Goal: Task Accomplishment & Management: Manage account settings

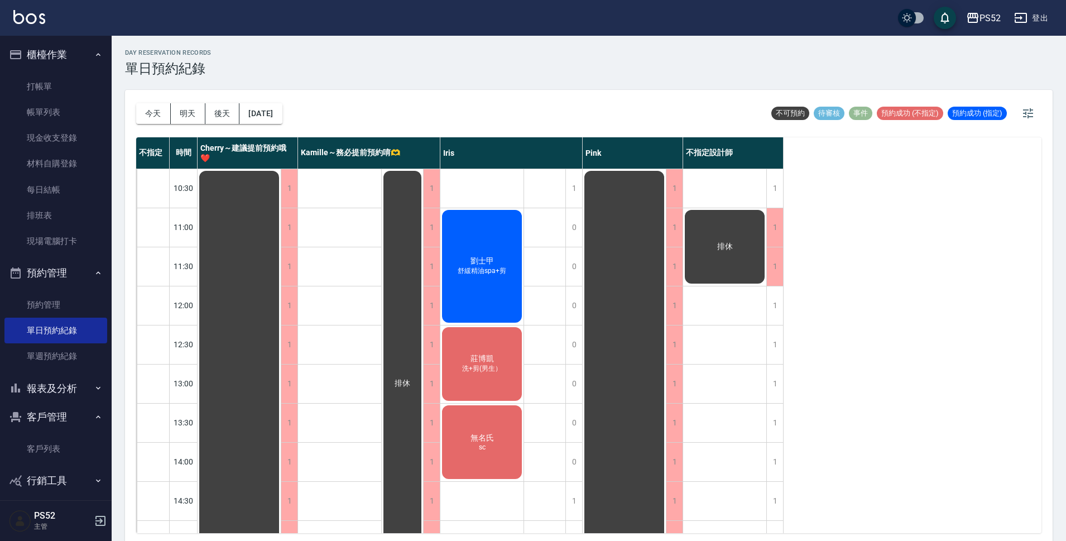
scroll to position [335, 0]
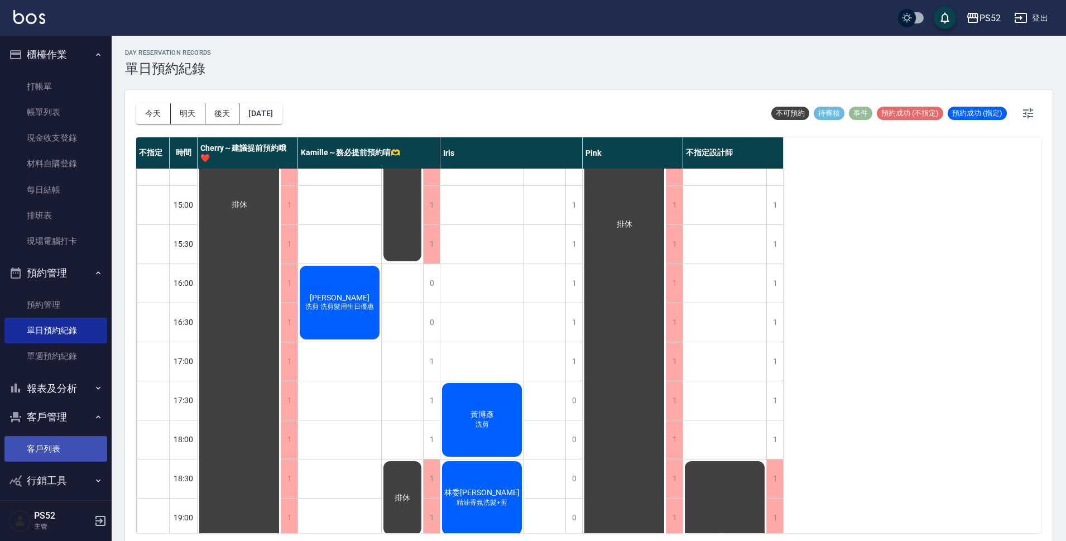
click at [30, 441] on link "客戶列表" at bounding box center [55, 449] width 103 height 26
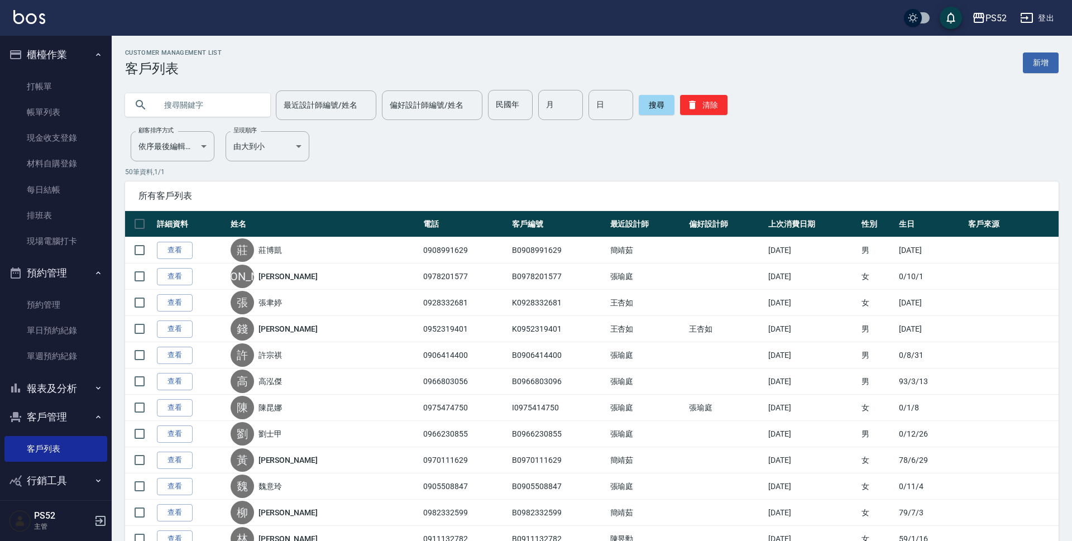
click at [224, 109] on input "text" at bounding box center [208, 105] width 105 height 30
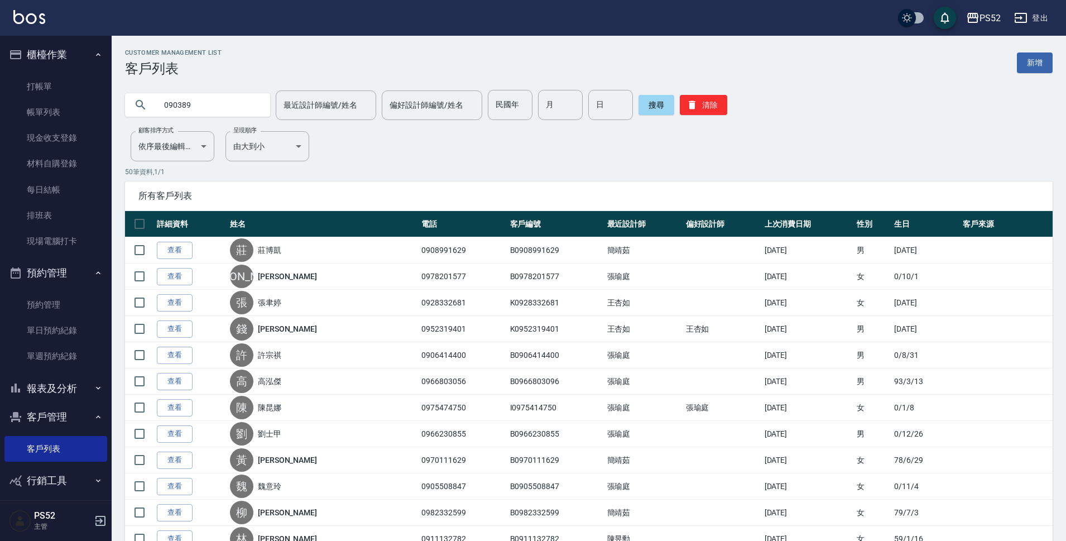
type input "090389"
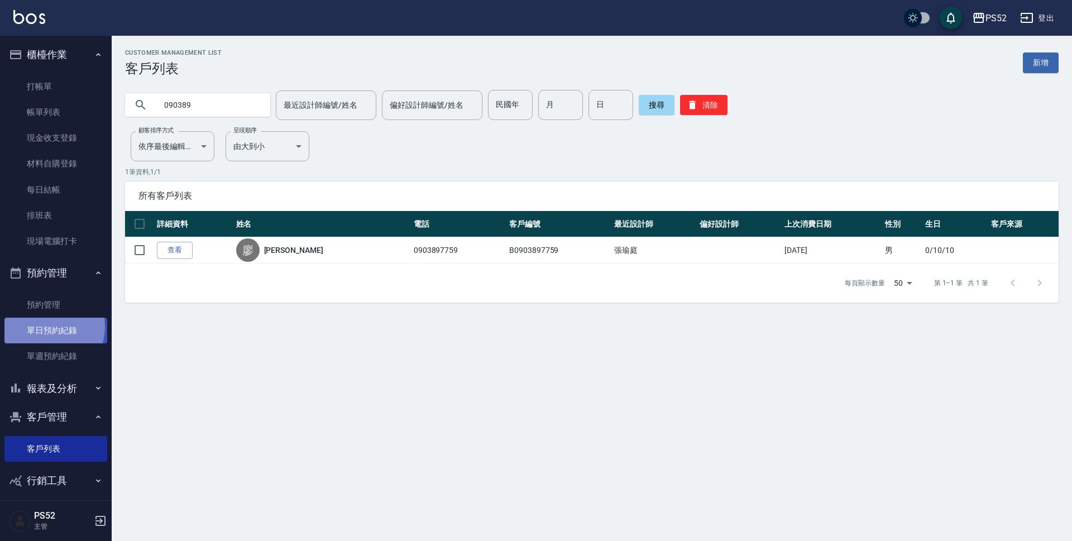
click at [47, 327] on link "單日預約紀錄" at bounding box center [55, 331] width 103 height 26
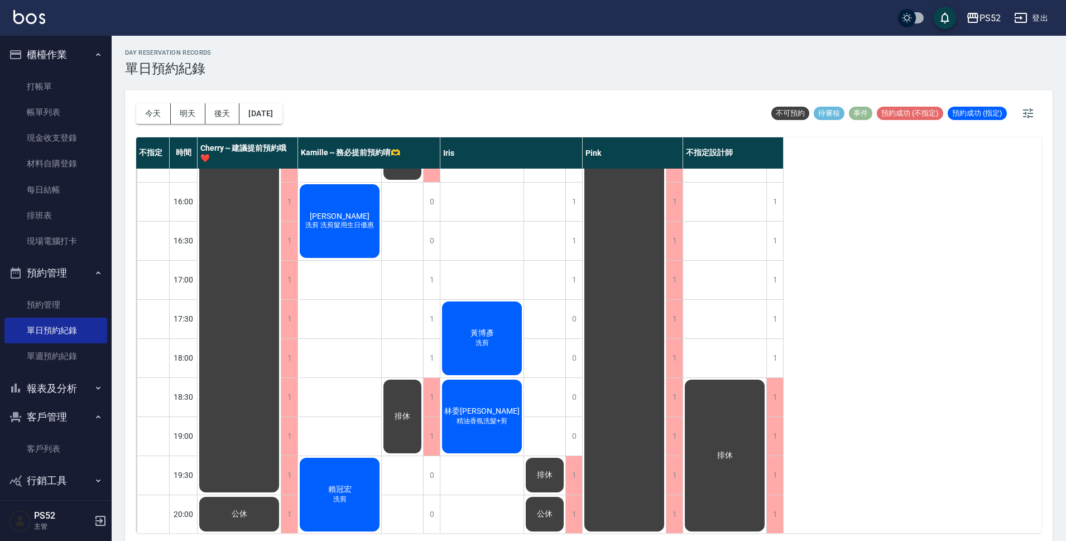
scroll to position [427, 0]
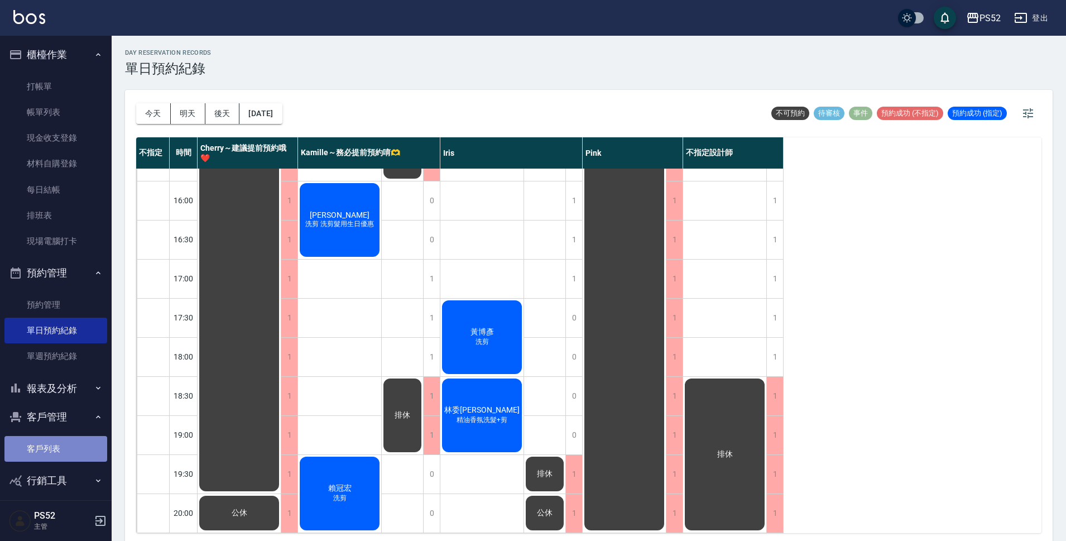
click at [61, 444] on link "客戶列表" at bounding box center [55, 449] width 103 height 26
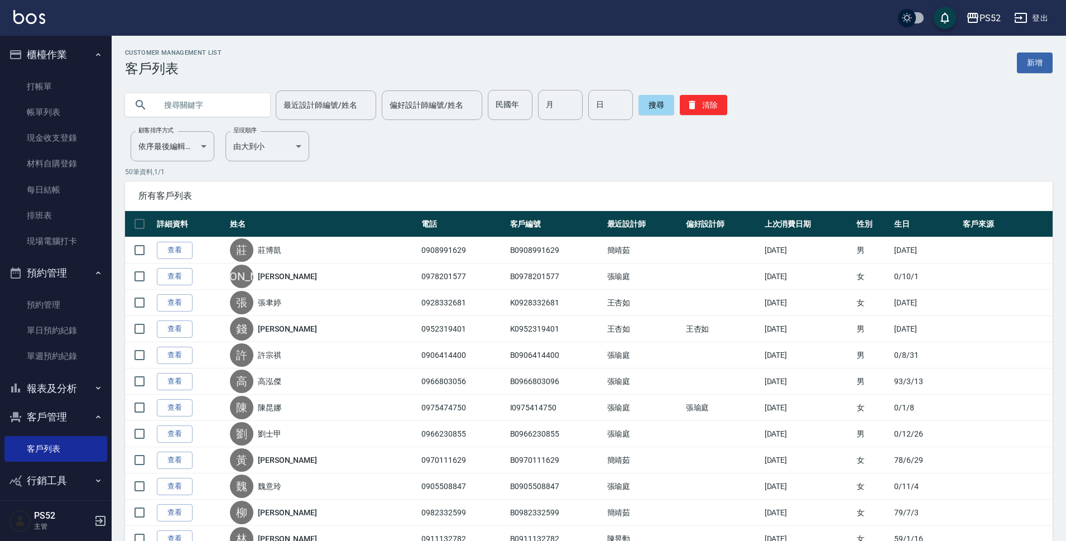
click at [206, 109] on input "text" at bounding box center [208, 105] width 105 height 30
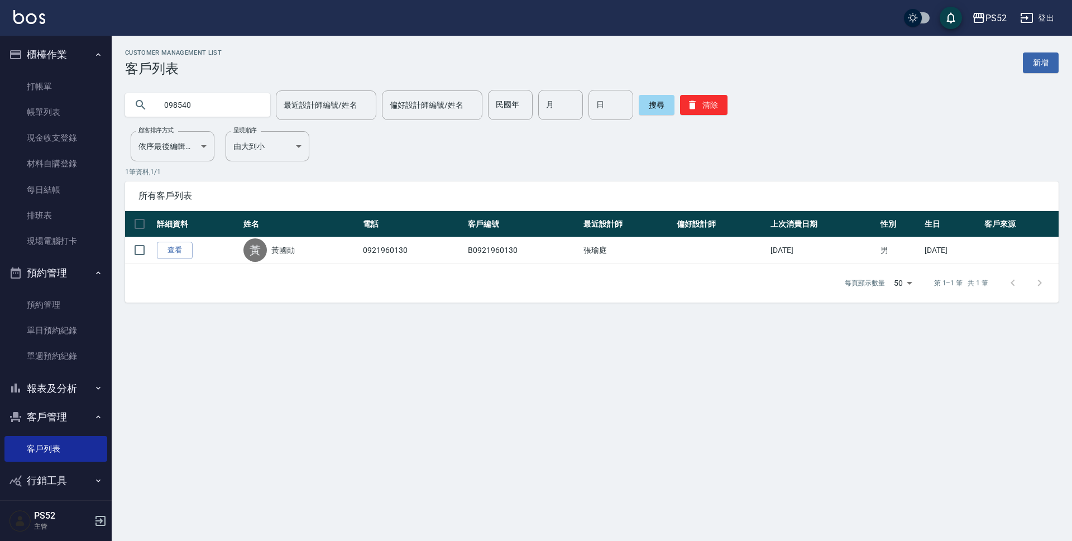
type input "098540"
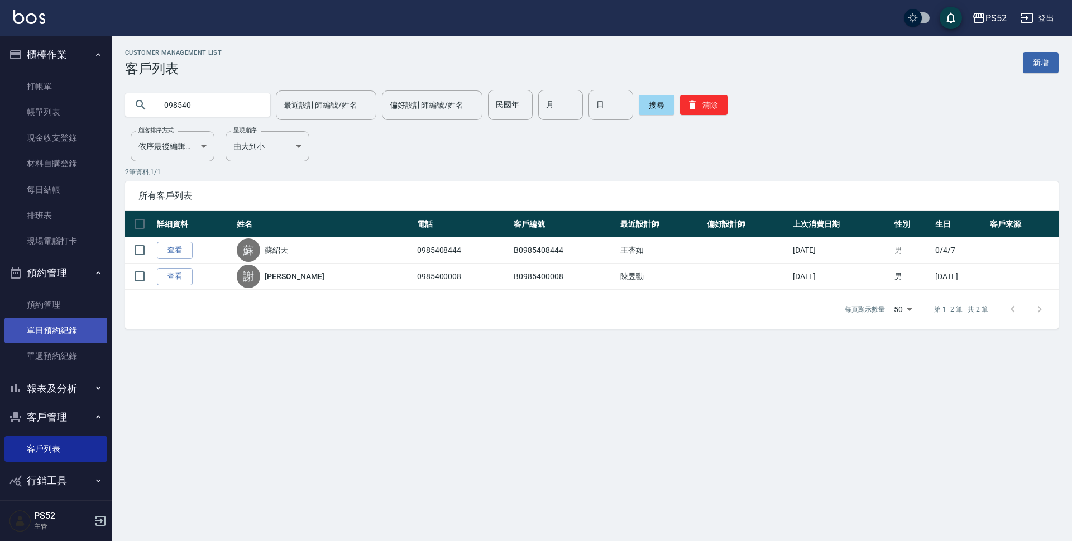
click at [59, 334] on link "單日預約紀錄" at bounding box center [55, 331] width 103 height 26
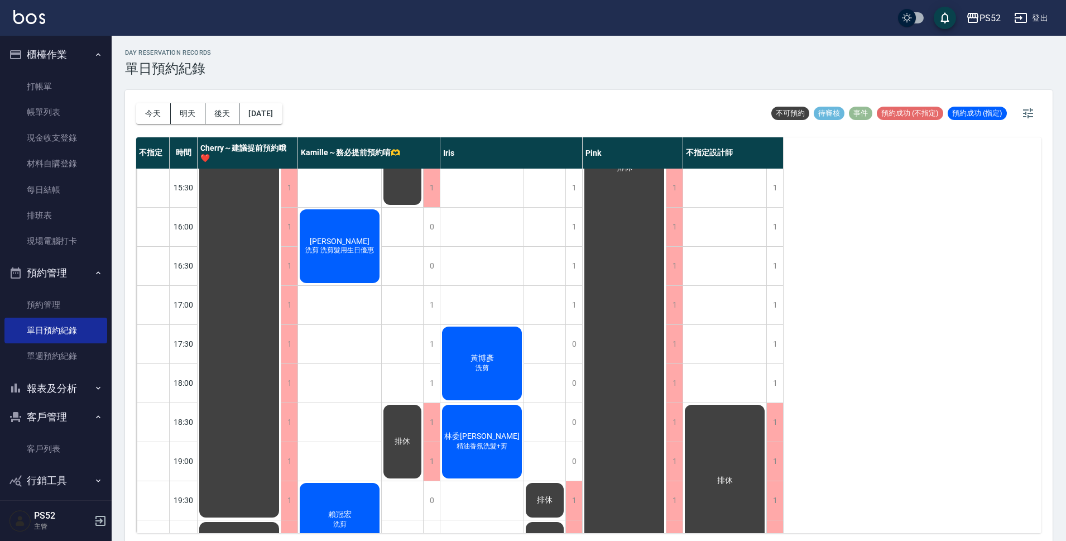
scroll to position [427, 0]
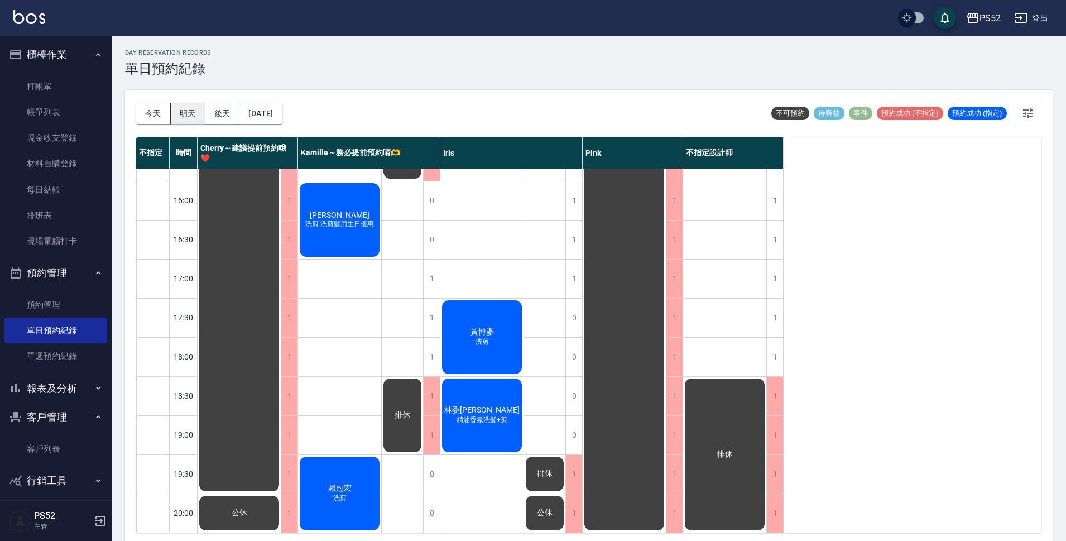
click at [194, 109] on button "明天" at bounding box center [188, 113] width 35 height 21
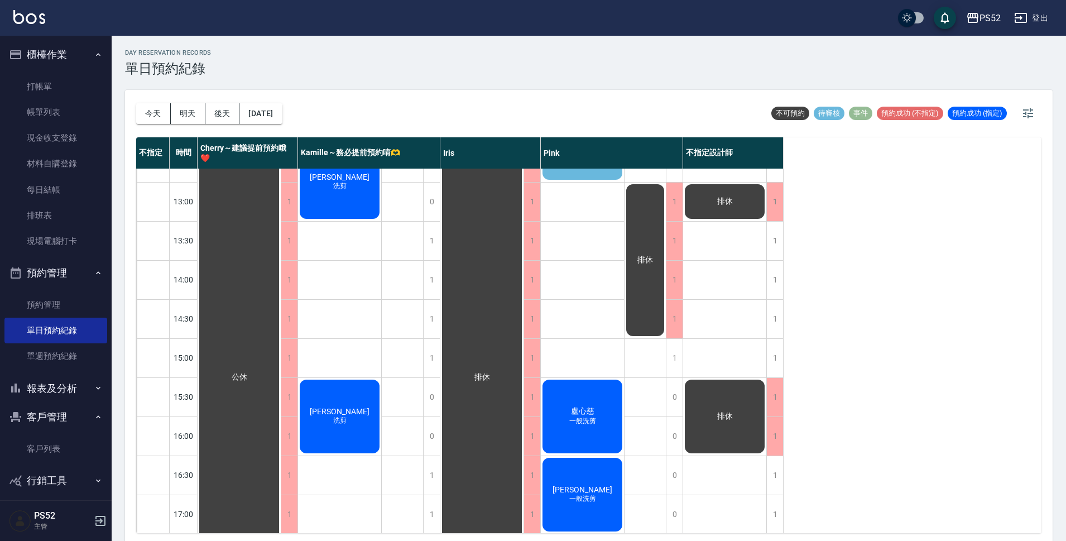
scroll to position [74, 0]
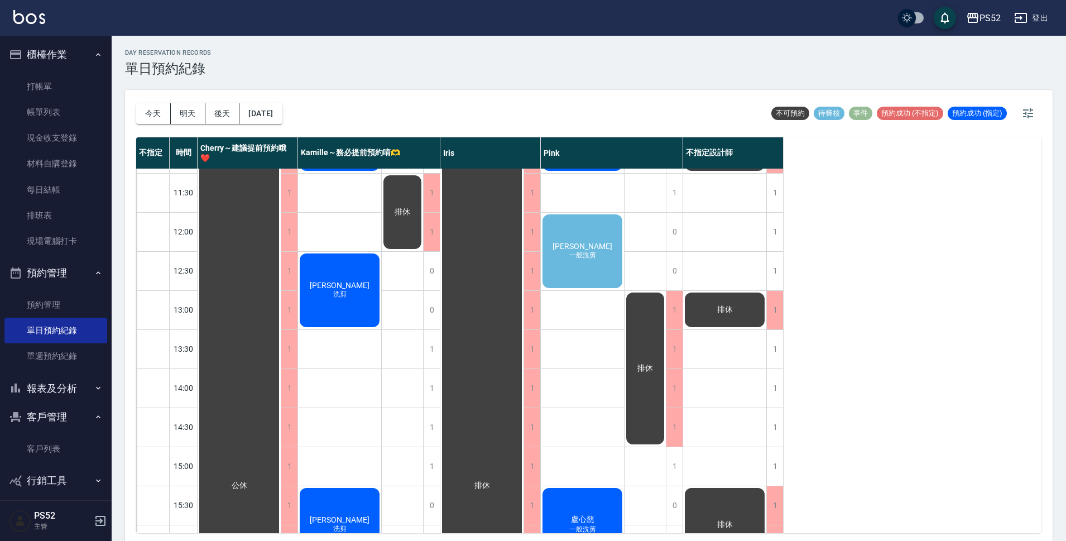
click at [594, 242] on span "[PERSON_NAME]" at bounding box center [583, 246] width 64 height 9
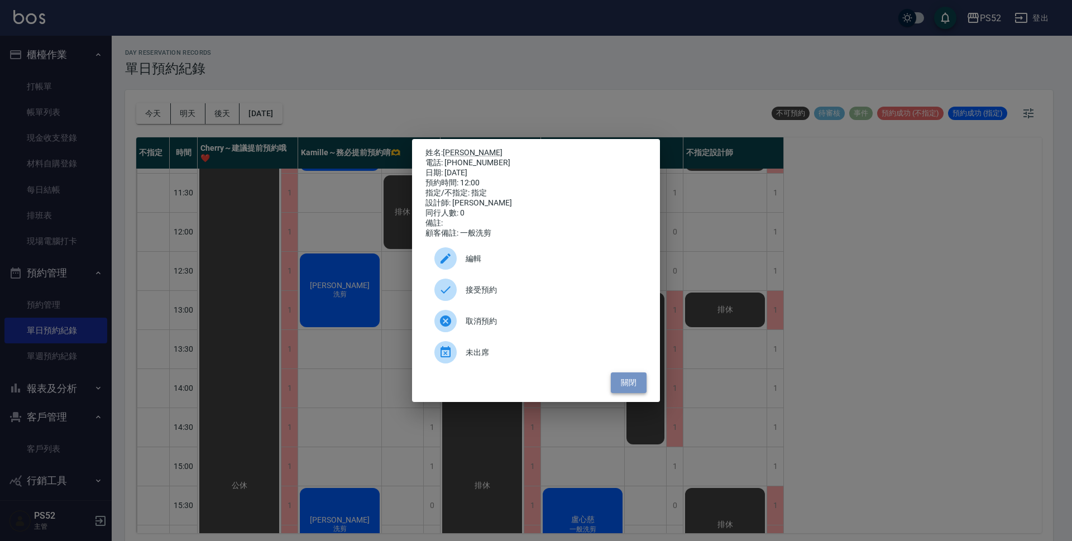
click at [621, 383] on button "關閉" at bounding box center [629, 382] width 36 height 21
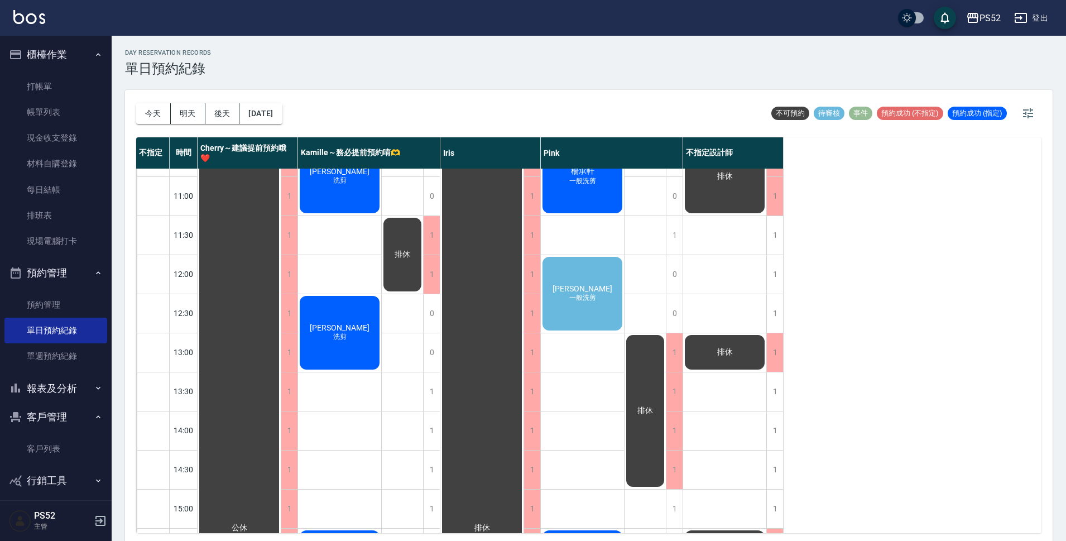
scroll to position [130, 0]
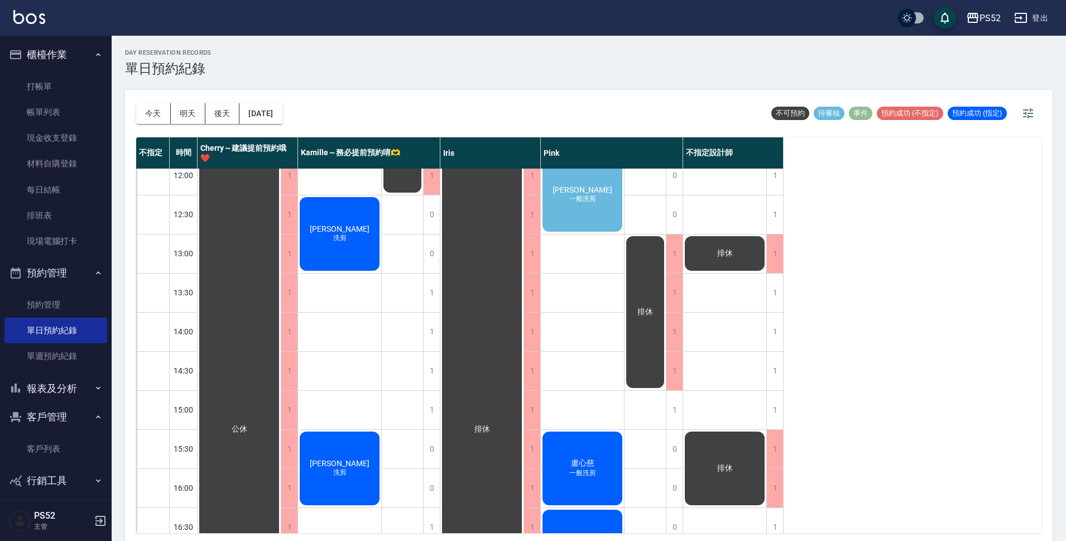
click at [578, 200] on span "一般洗剪" at bounding box center [582, 198] width 31 height 9
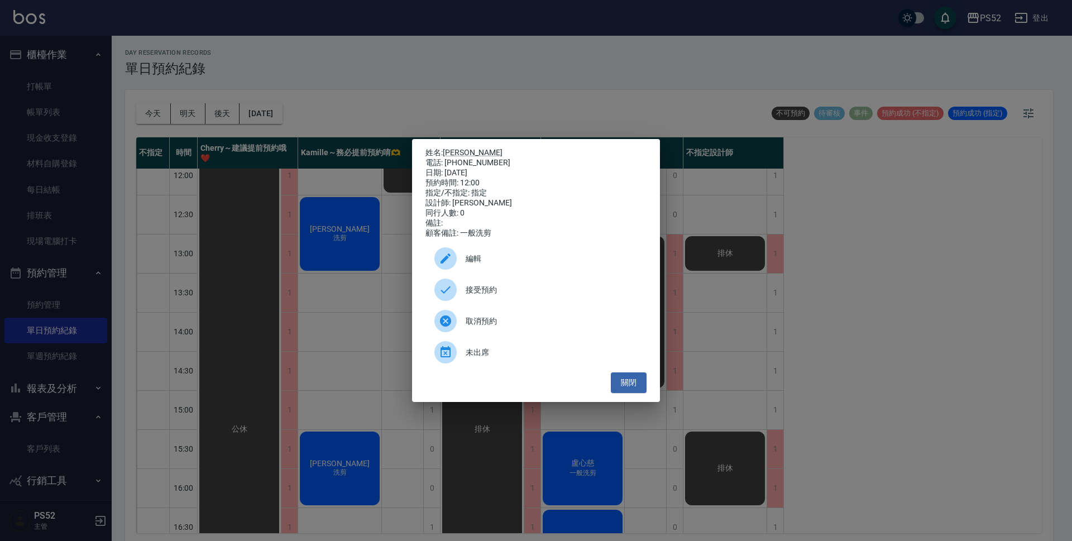
click at [509, 289] on span "接受預約" at bounding box center [552, 290] width 172 height 12
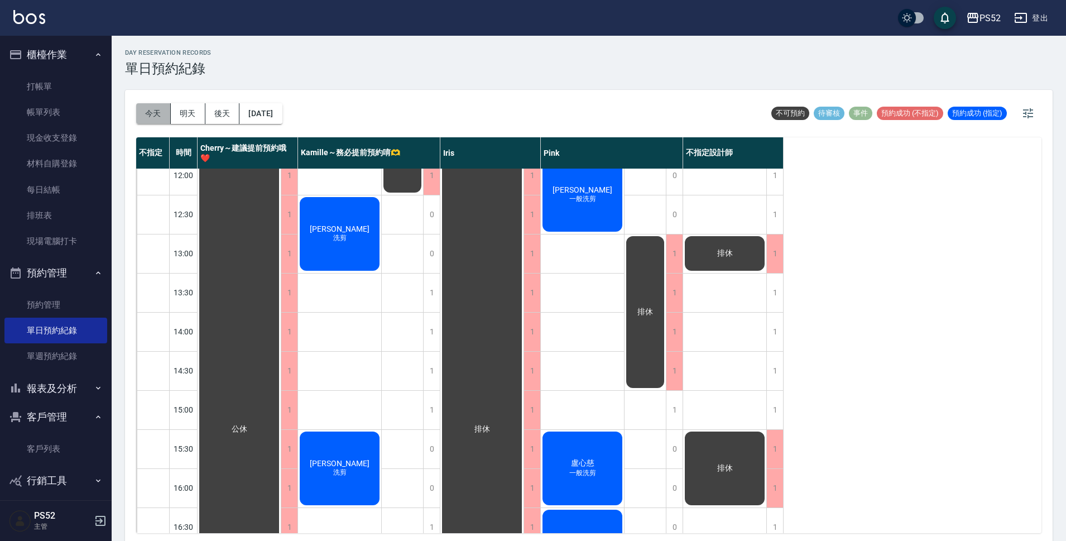
click at [160, 111] on button "今天" at bounding box center [153, 113] width 35 height 21
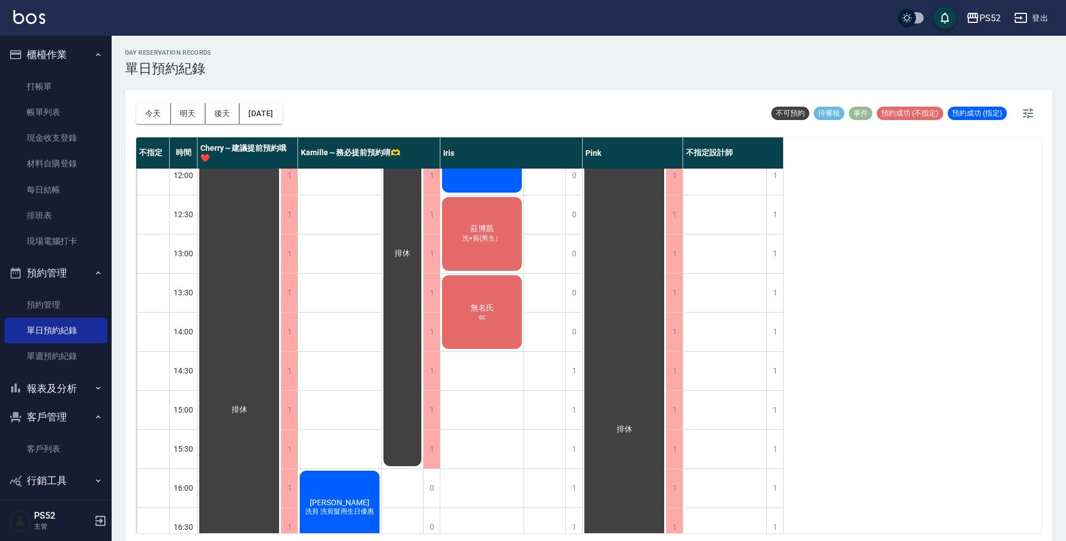
drag, startPoint x: 63, startPoint y: 91, endPoint x: 121, endPoint y: 159, distance: 89.1
click at [64, 90] on link "打帳單" at bounding box center [55, 87] width 103 height 26
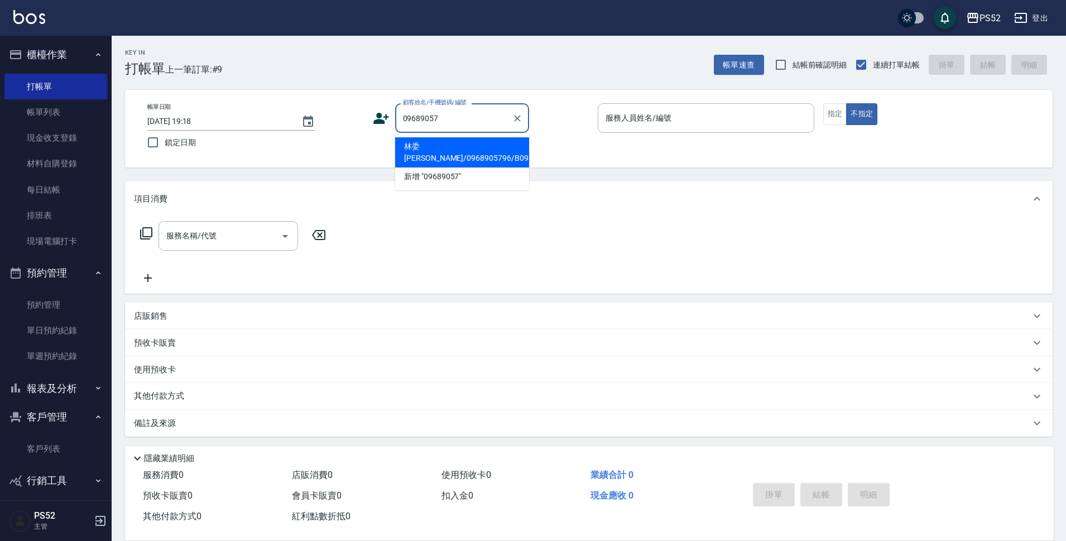
type input "林委[PERSON_NAME]/0968905796/B0968905796"
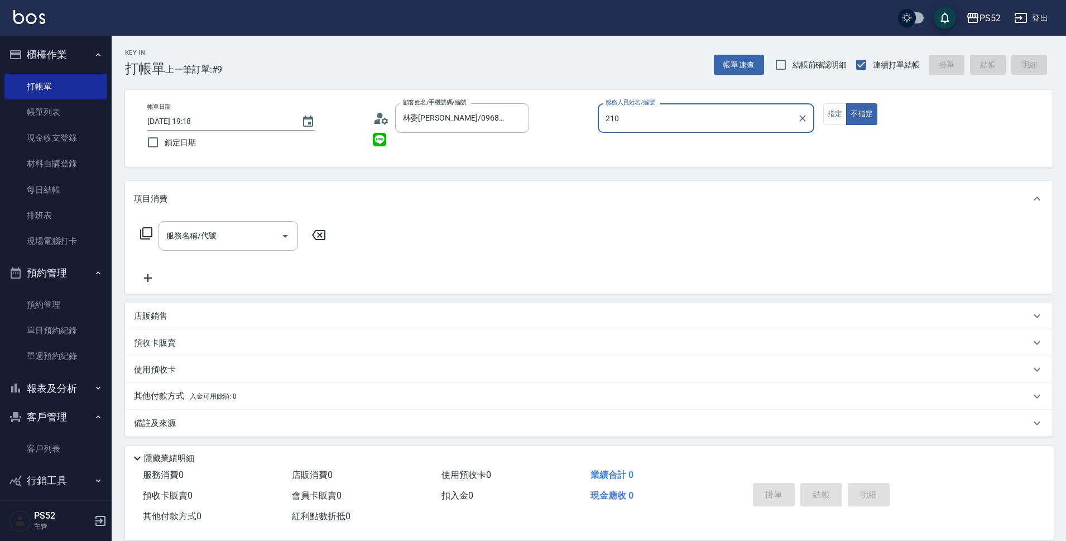
type input "210"
click at [846, 103] on button "不指定" at bounding box center [861, 114] width 31 height 22
type button "false"
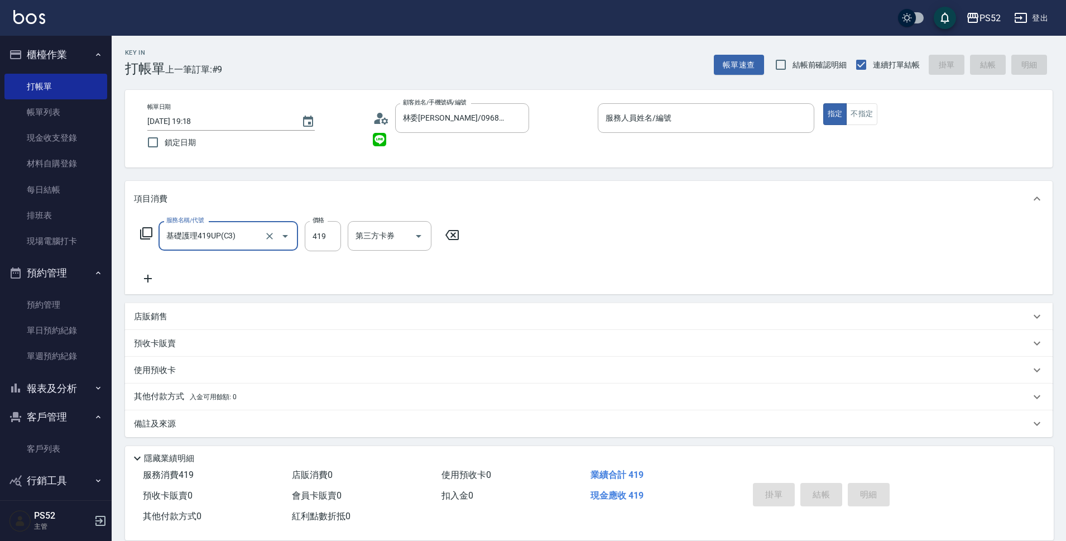
type input "基礎護理419UP(C3)"
type input "460"
click at [798, 117] on input "服務人員姓名/編號" at bounding box center [706, 118] width 207 height 20
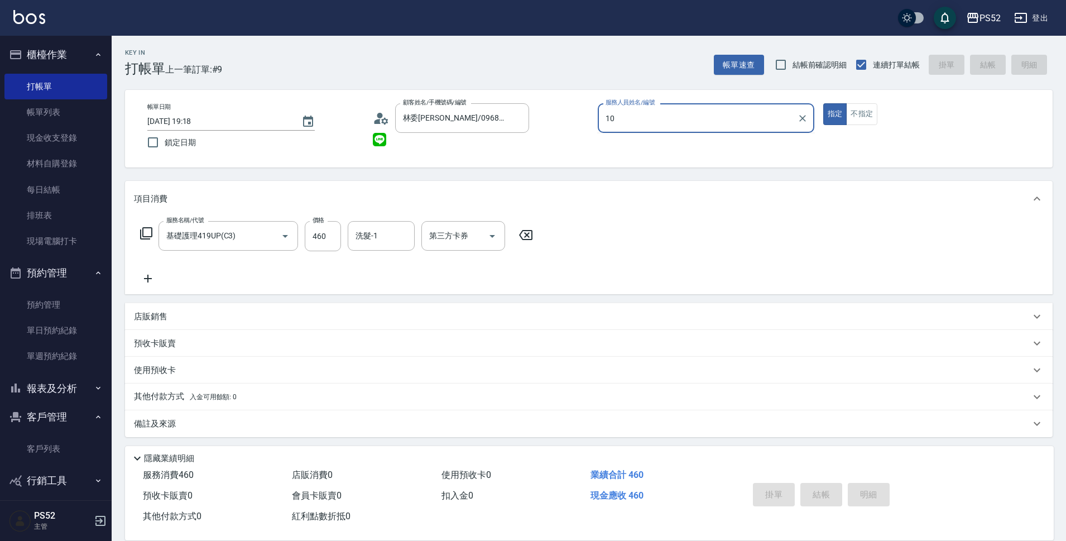
type input "10"
type button "true"
type input "Iris-10"
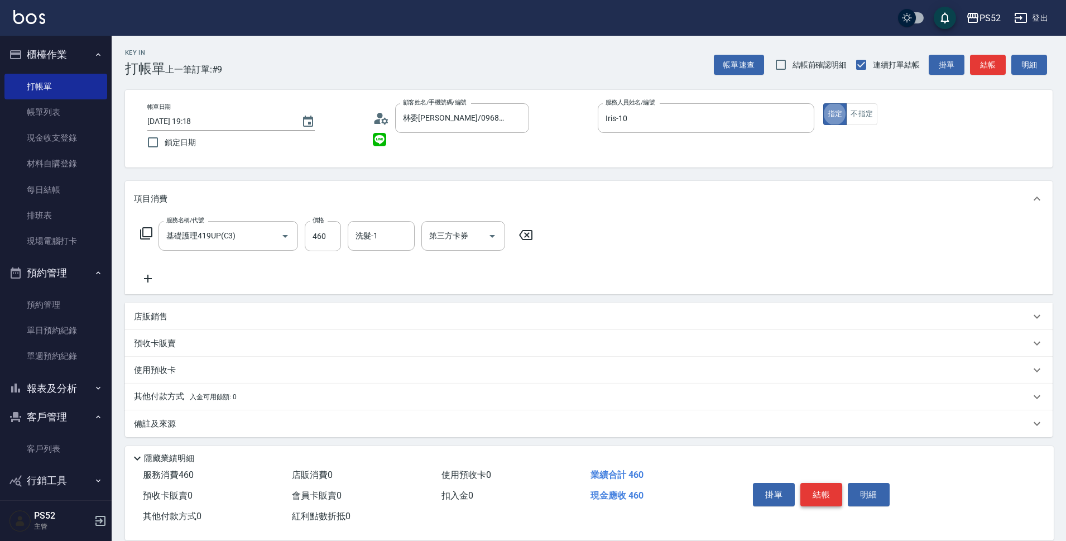
click at [825, 488] on button "結帳" at bounding box center [822, 494] width 42 height 23
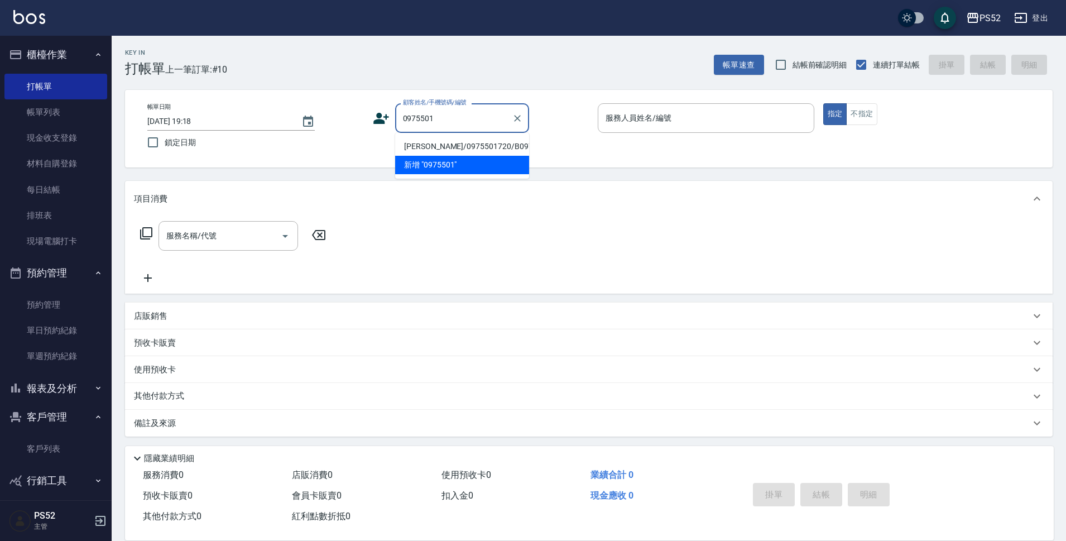
click at [462, 156] on li "[PERSON_NAME]/0975501720/B0975501720" at bounding box center [462, 146] width 134 height 18
type input "[PERSON_NAME]/0975501720/B0975501720"
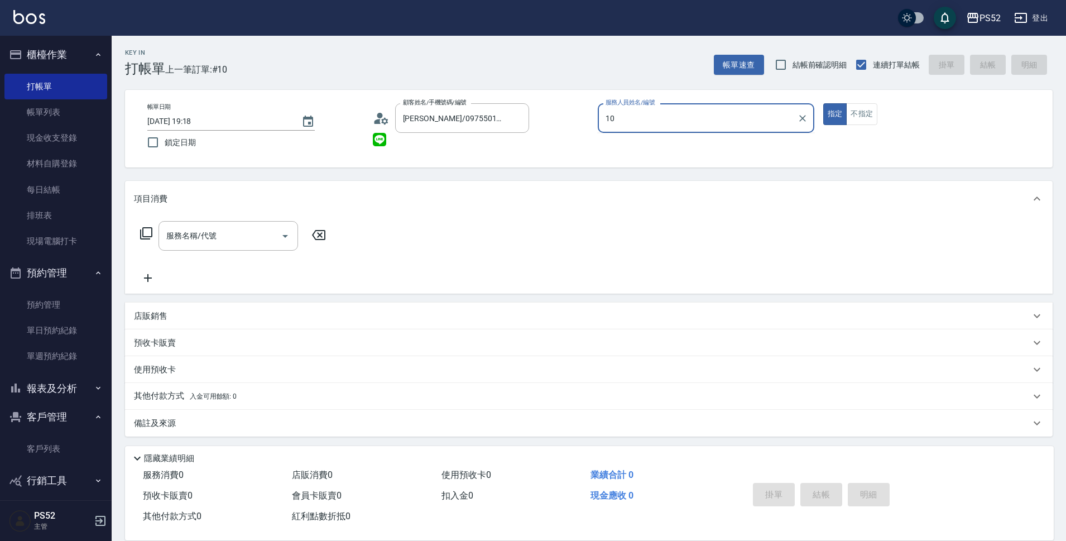
type input "Iris-10"
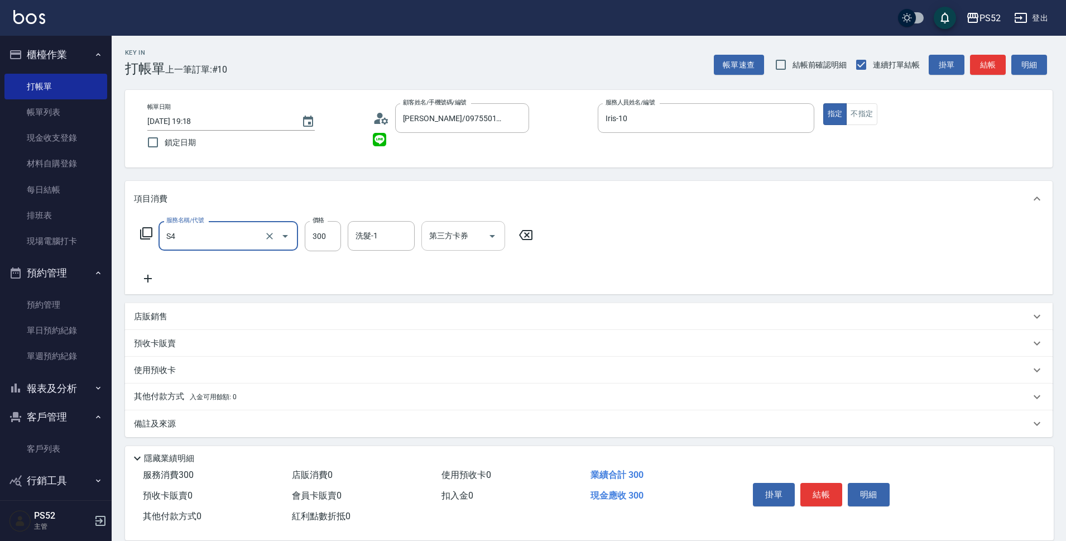
click at [429, 230] on div "第三方卡券 第三方卡券" at bounding box center [464, 236] width 84 height 30
type input "洗髮300元(S4)"
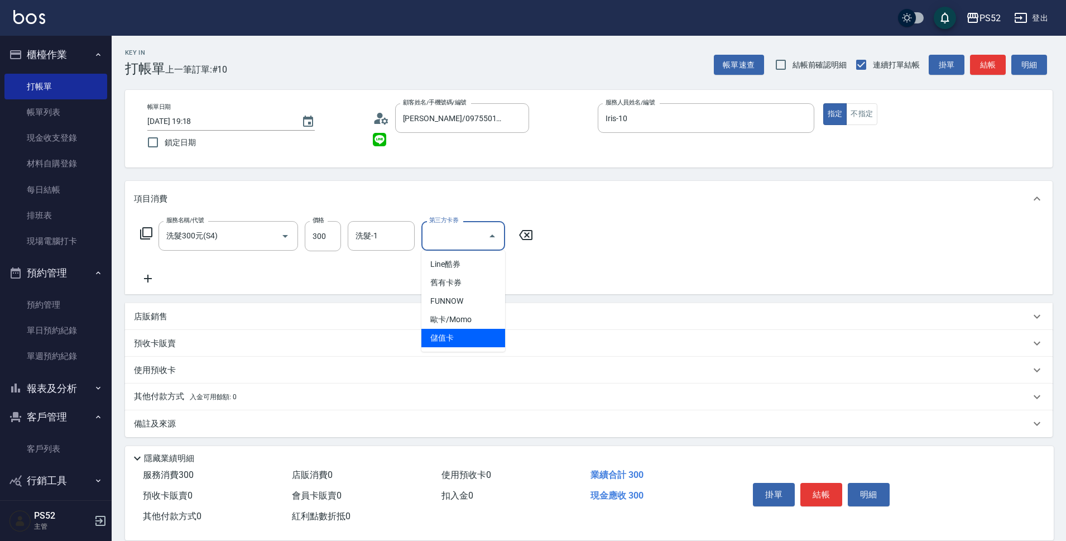
click at [433, 335] on span "儲值卡" at bounding box center [464, 338] width 84 height 18
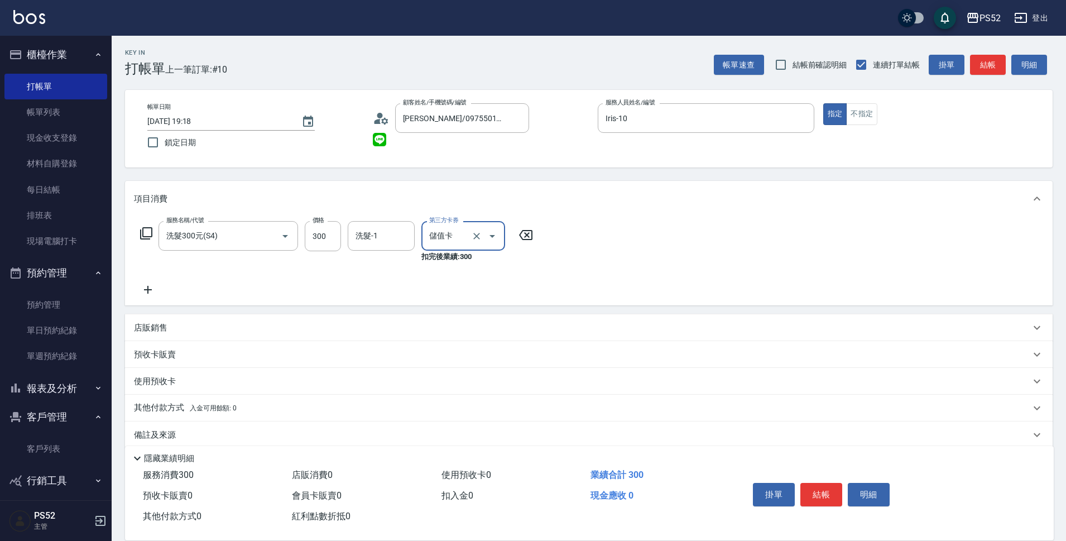
type input "儲值卡"
click at [839, 500] on button "結帳" at bounding box center [822, 494] width 42 height 23
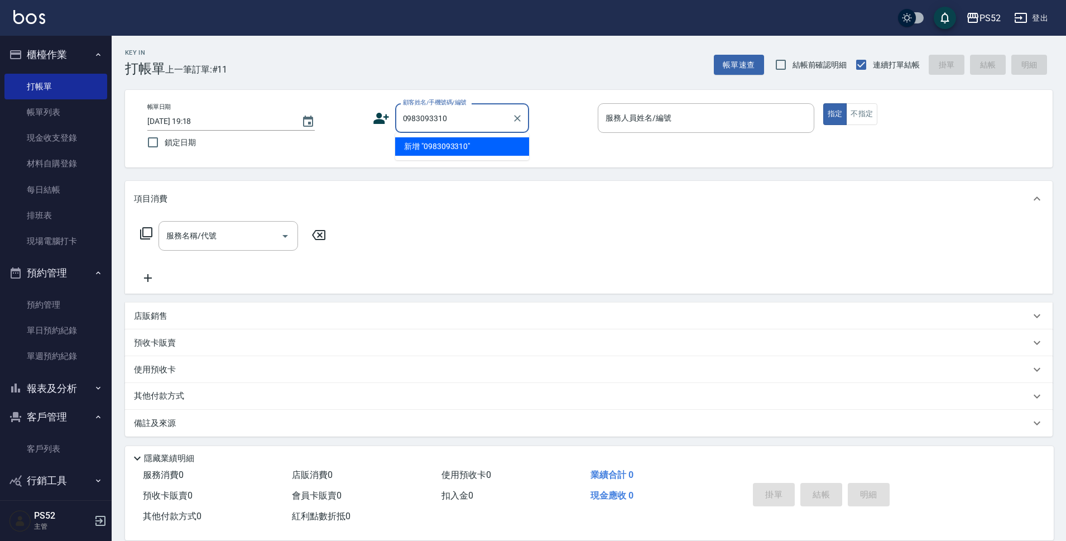
type input "0983093310"
click at [379, 115] on icon at bounding box center [382, 118] width 16 height 11
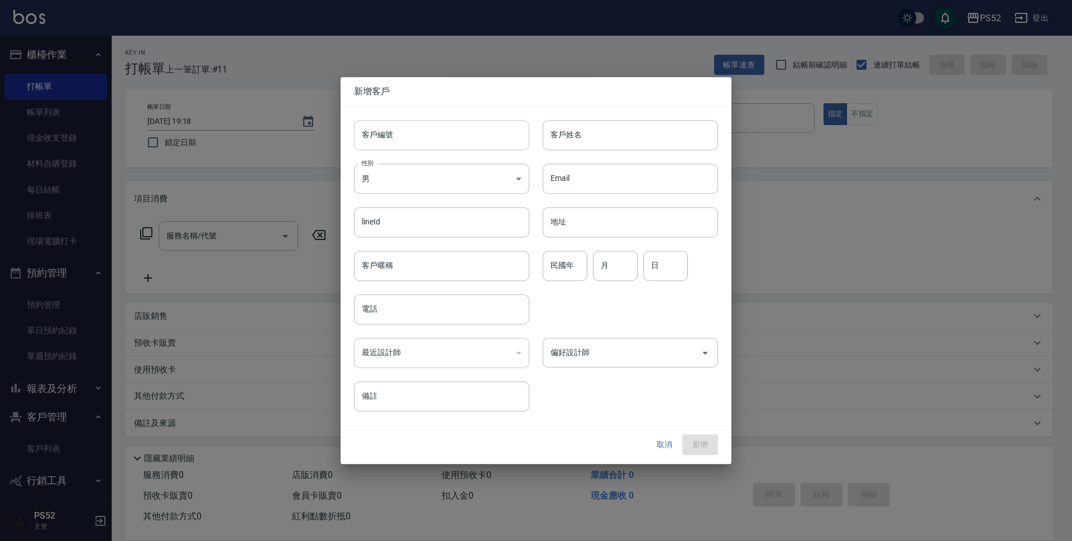
click at [428, 149] on input "客戶編號" at bounding box center [441, 135] width 175 height 30
paste input "0983093310"
type input "B0983093310"
click at [401, 320] on input "電話" at bounding box center [441, 309] width 175 height 30
paste input "0983093310"
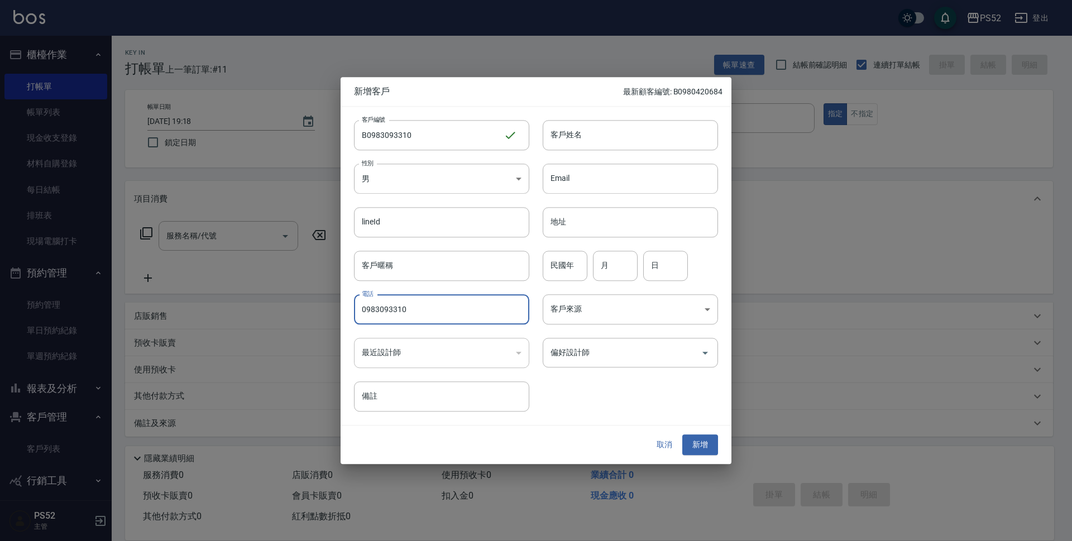
type input "0983093310"
click at [562, 261] on input "民國年" at bounding box center [565, 266] width 45 height 30
type input "90"
type input "4"
type input "21"
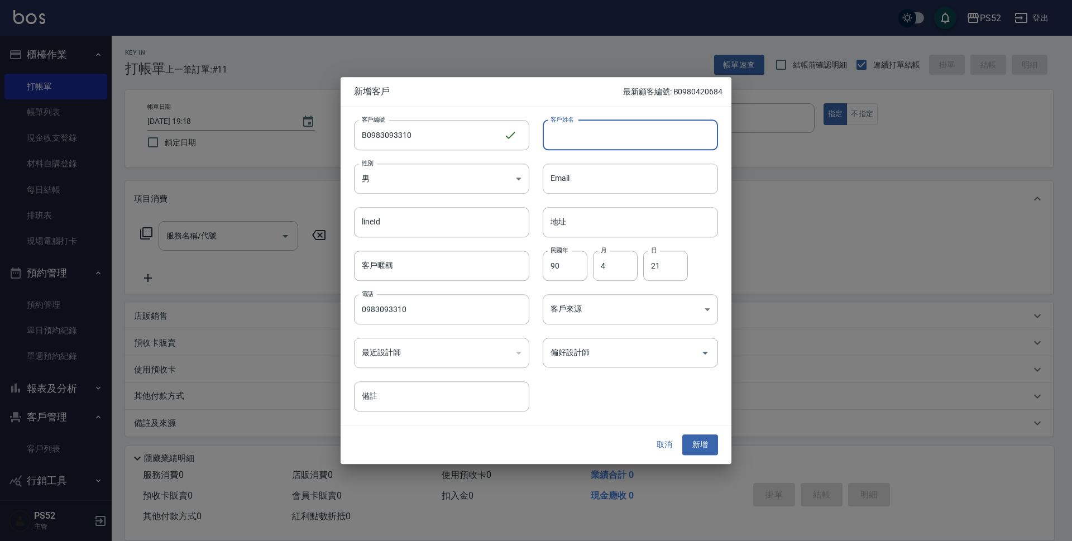
click at [601, 145] on input "客戶姓名" at bounding box center [630, 135] width 175 height 30
type input "廖翊辰"
click at [700, 446] on button "新增" at bounding box center [700, 445] width 36 height 21
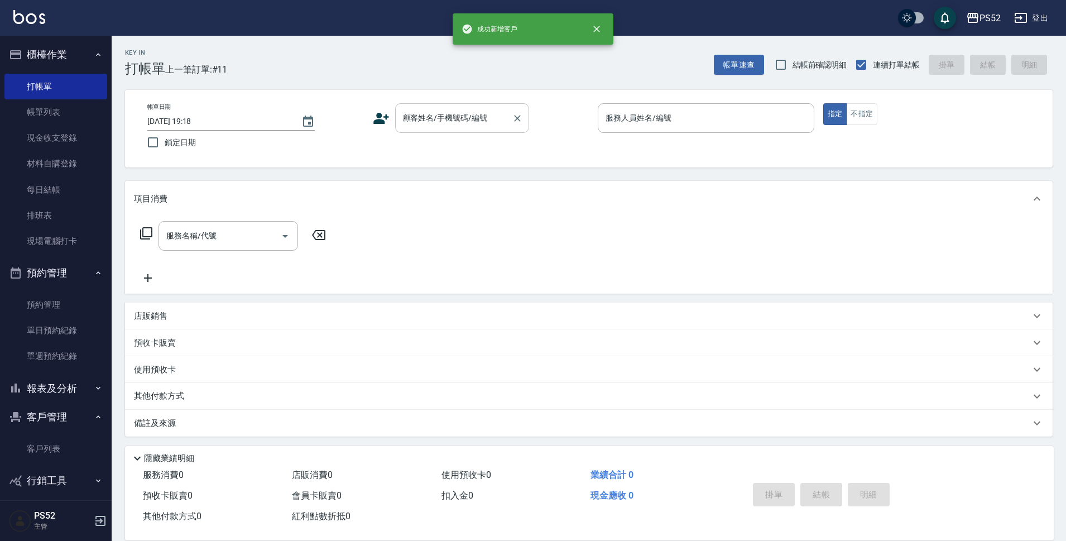
click at [467, 126] on input "顧客姓名/手機號碼/編號" at bounding box center [453, 118] width 107 height 20
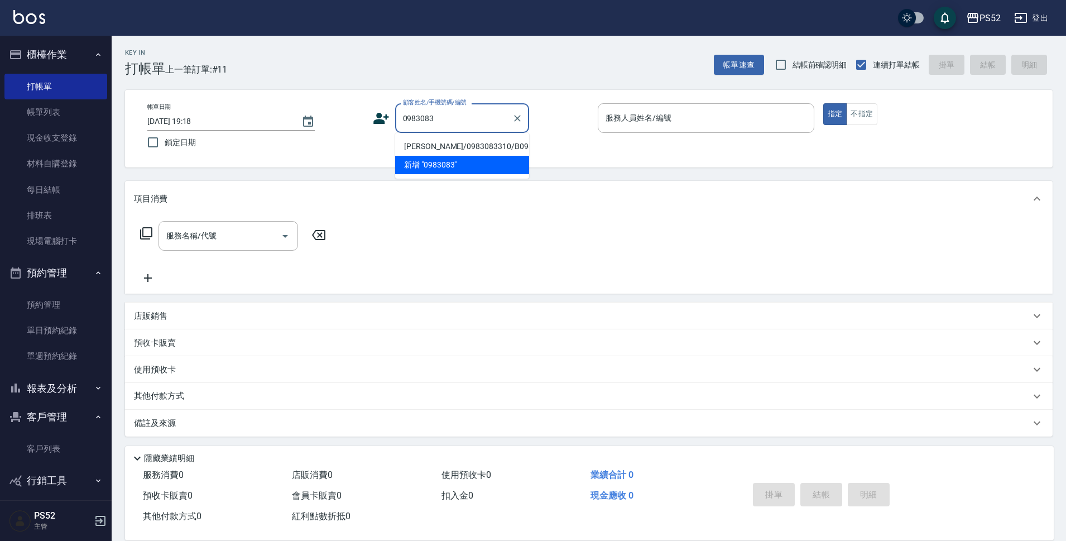
click at [460, 146] on li "[PERSON_NAME]/0983083310/B0983083310" at bounding box center [462, 146] width 134 height 18
type input "[PERSON_NAME]/0983083310/B0983083310"
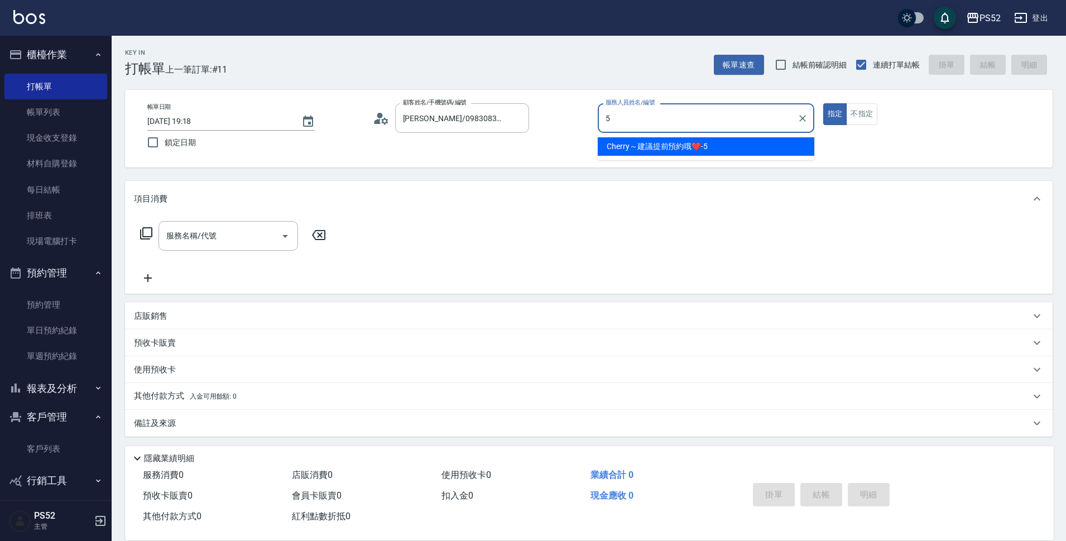
type input "Cherry～建議提前預約哦❤️-5"
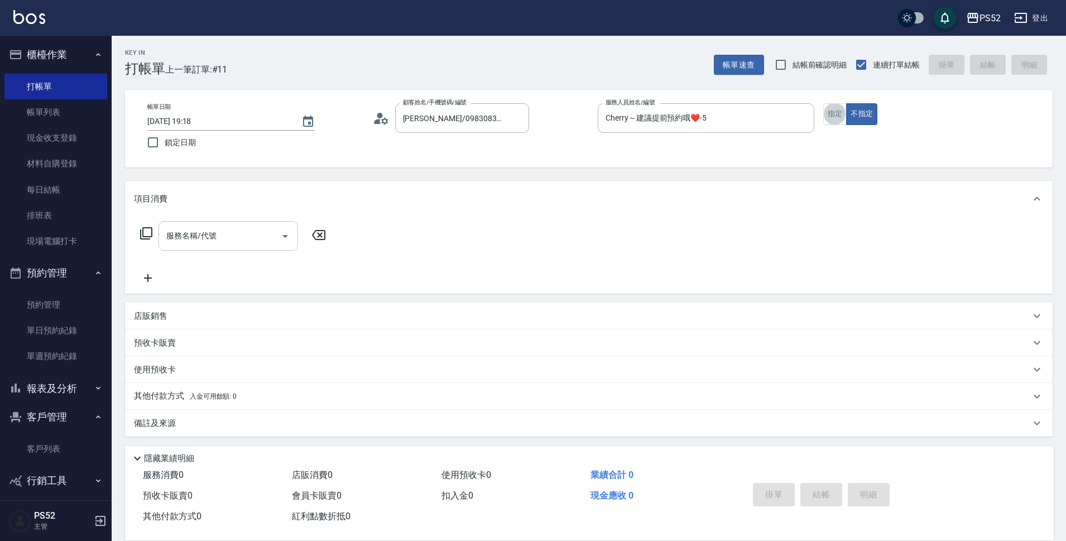
click at [216, 236] on div "服務名稱/代號 服務名稱/代號" at bounding box center [229, 236] width 140 height 30
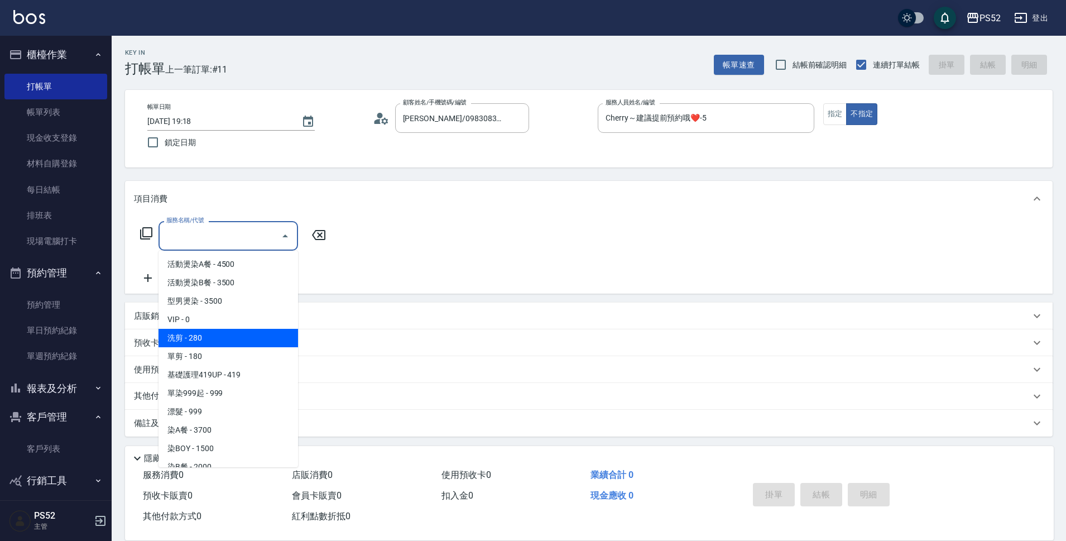
click at [209, 336] on span "洗剪 - 280" at bounding box center [229, 338] width 140 height 18
type input "洗剪(C1)"
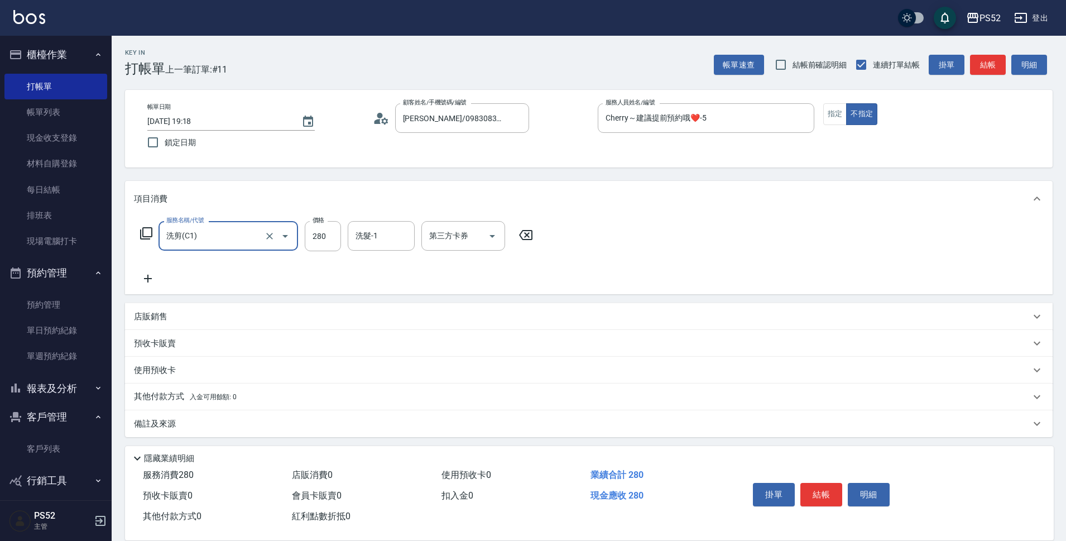
click at [823, 488] on button "結帳" at bounding box center [822, 494] width 42 height 23
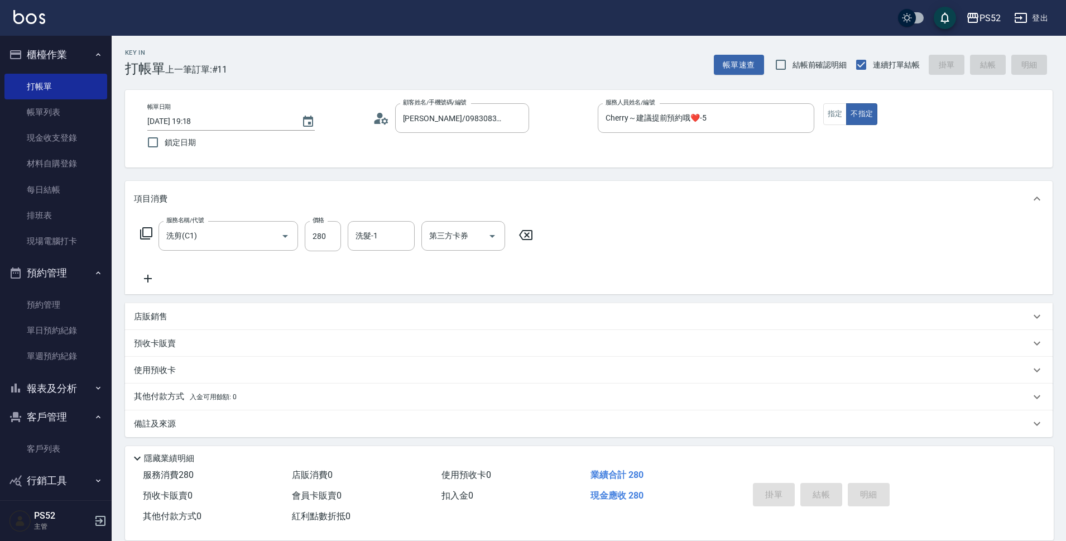
type input "[DATE] 19:19"
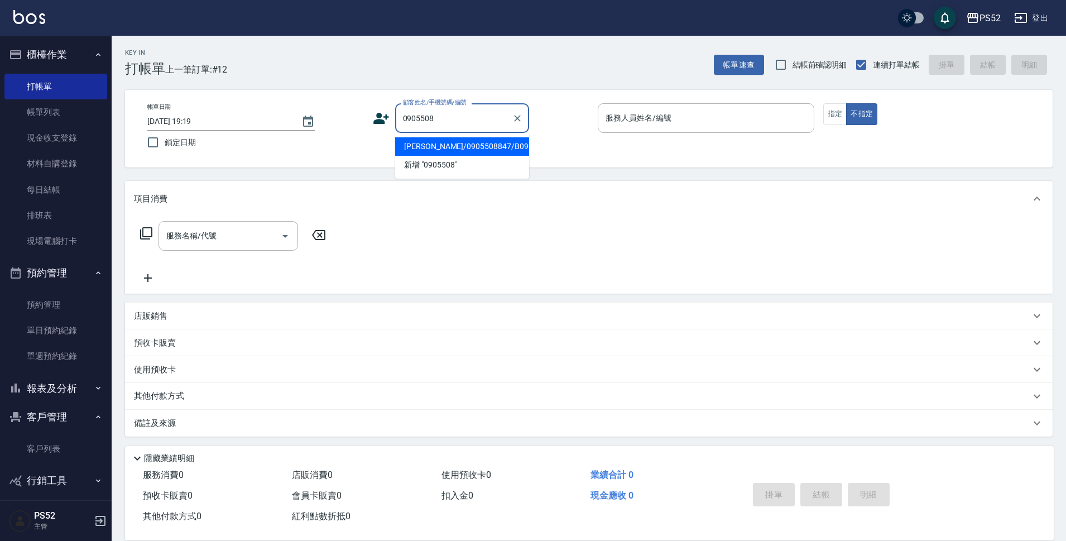
click at [485, 156] on li "[PERSON_NAME]/0905508847/B0905508847" at bounding box center [462, 146] width 134 height 18
type input "[PERSON_NAME]/0905508847/B0905508847"
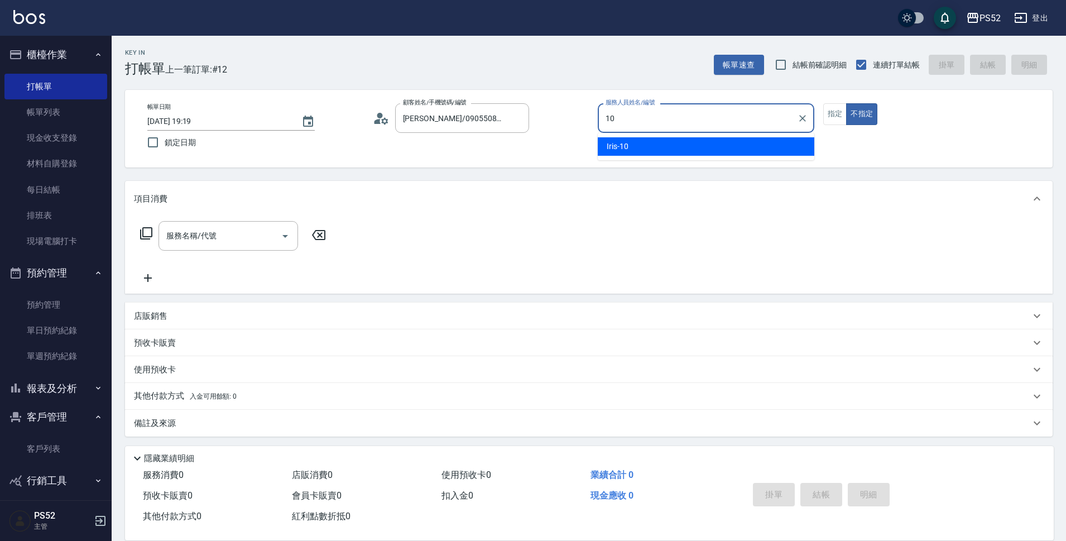
type input "Iris-10"
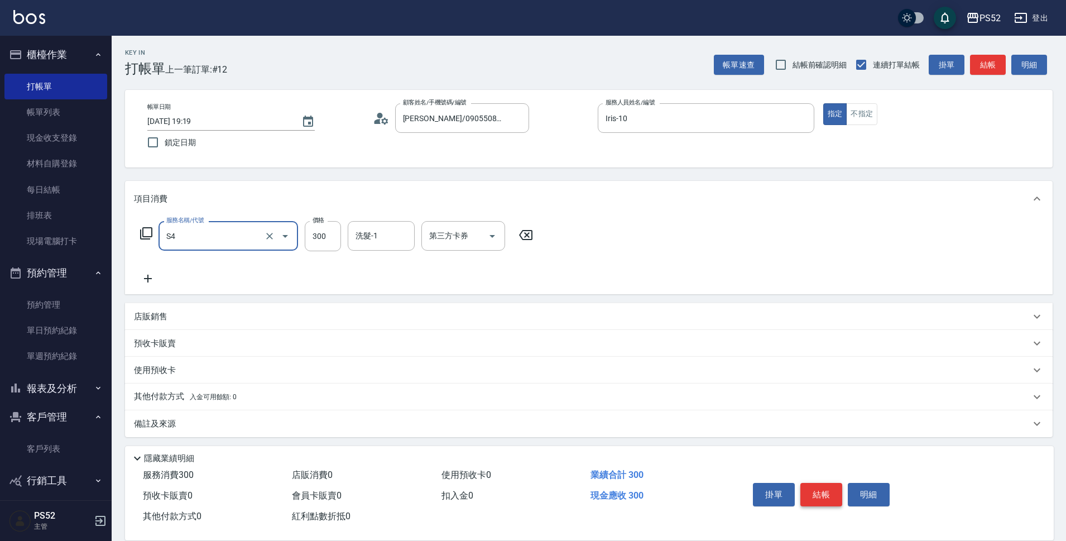
type input "洗髮300元(S4)"
click at [811, 484] on button "結帳" at bounding box center [822, 494] width 42 height 23
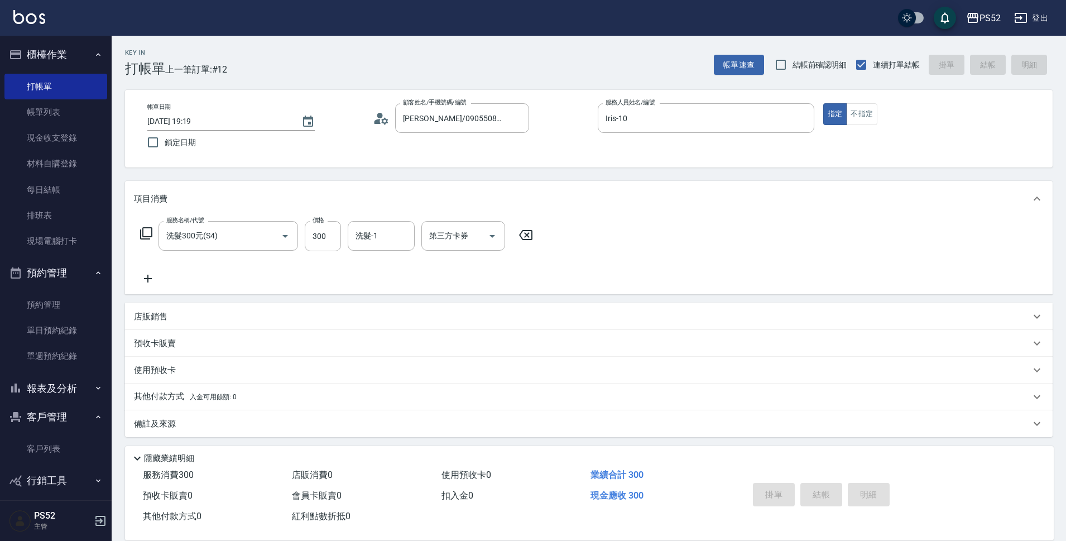
type input "[DATE] 19:20"
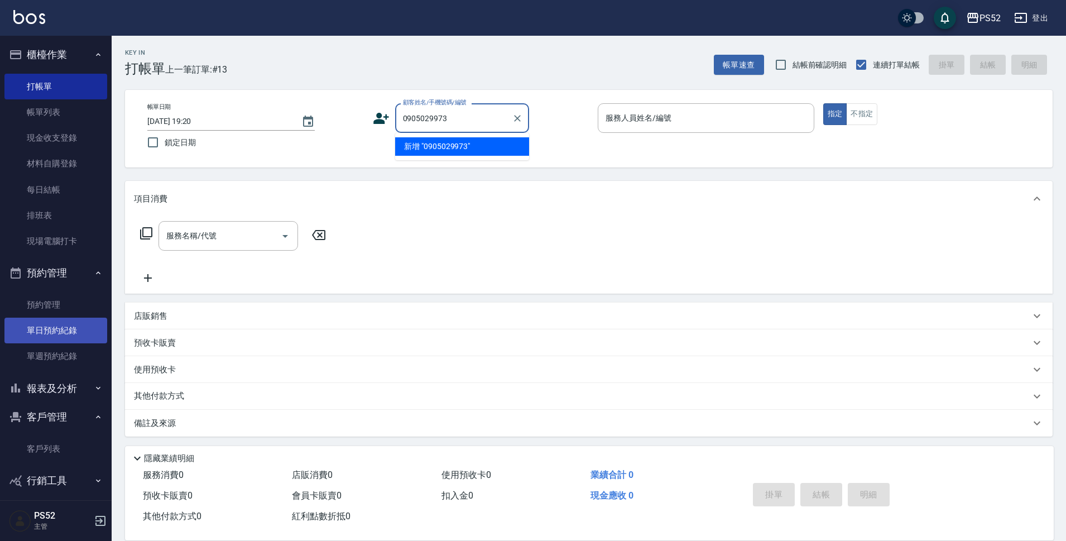
type input "0905029973"
click at [42, 332] on link "單日預約紀錄" at bounding box center [55, 331] width 103 height 26
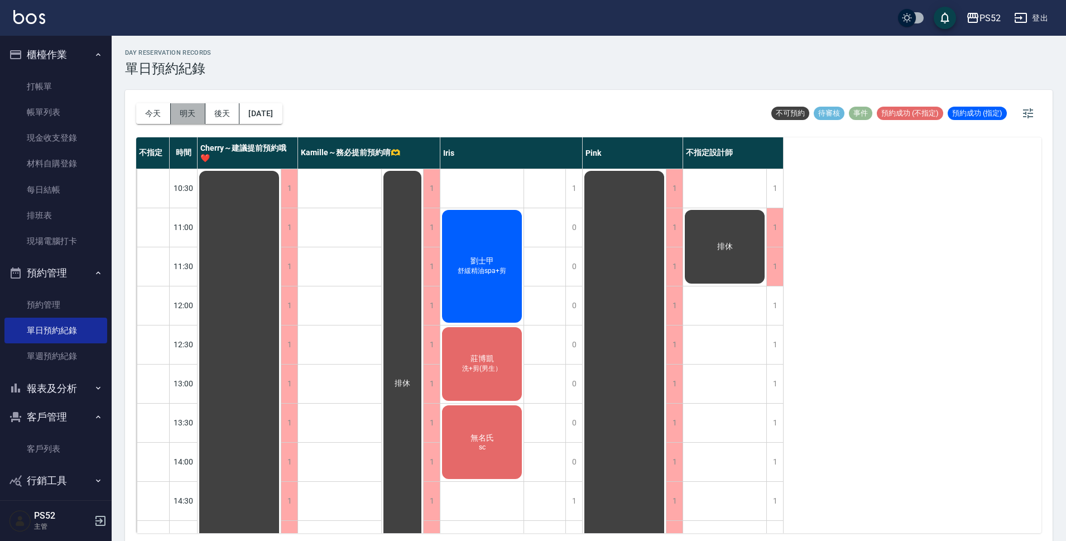
click at [185, 119] on button "明天" at bounding box center [188, 113] width 35 height 21
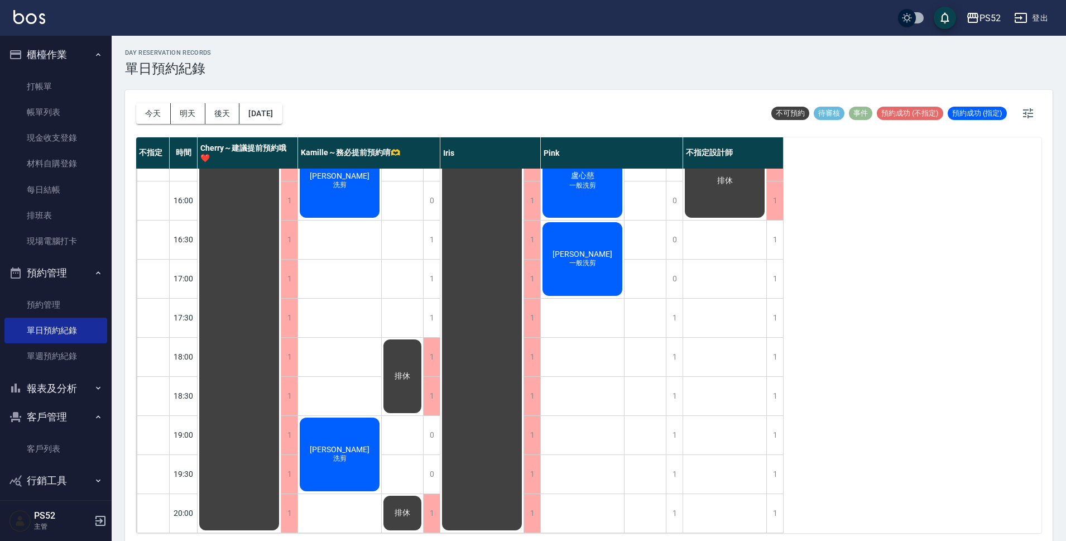
scroll to position [427, 0]
click at [673, 341] on div "1" at bounding box center [674, 357] width 17 height 39
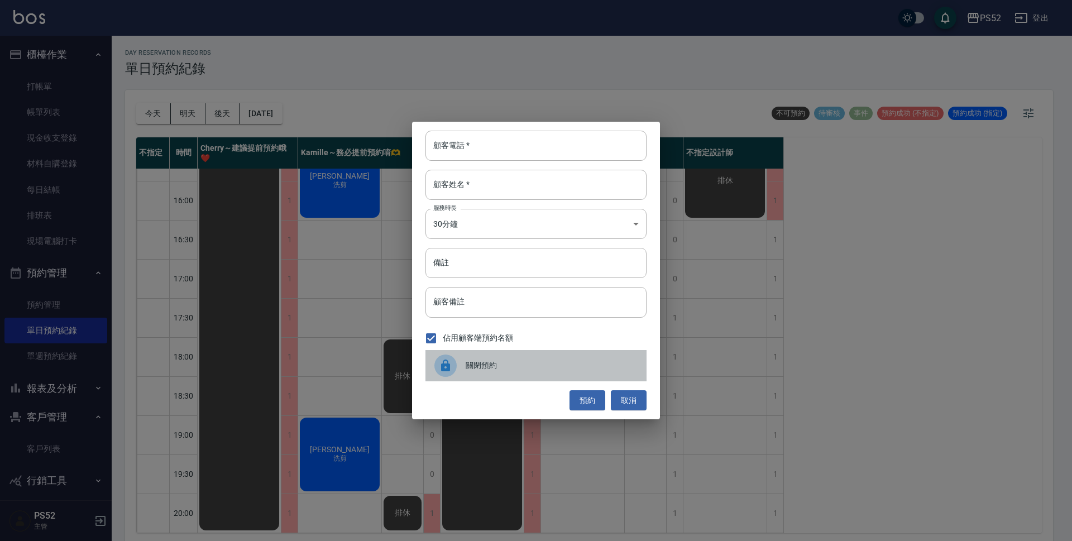
click at [466, 355] on div "關閉預約" at bounding box center [535, 365] width 221 height 31
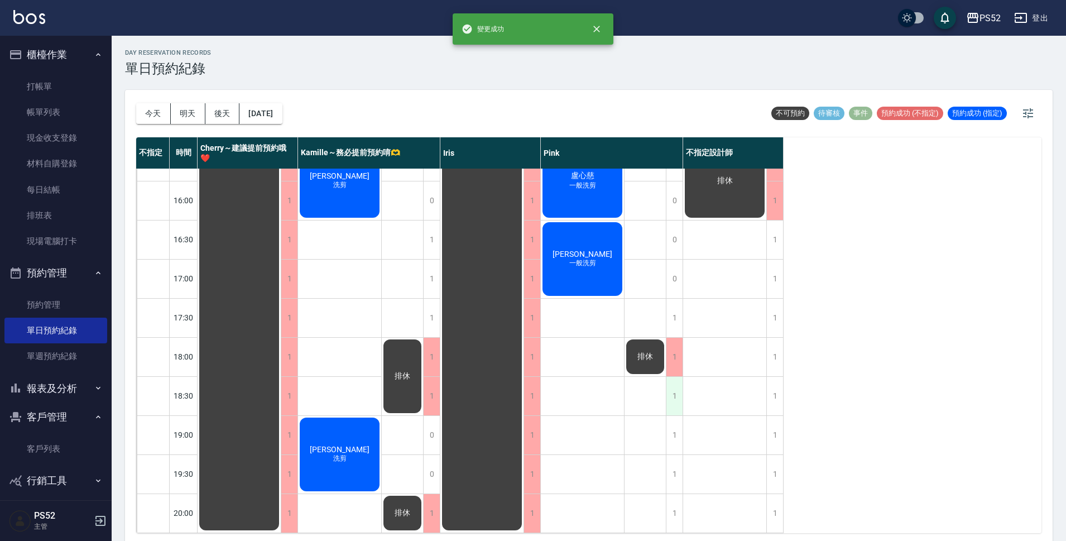
click at [672, 377] on div "1" at bounding box center [674, 396] width 17 height 39
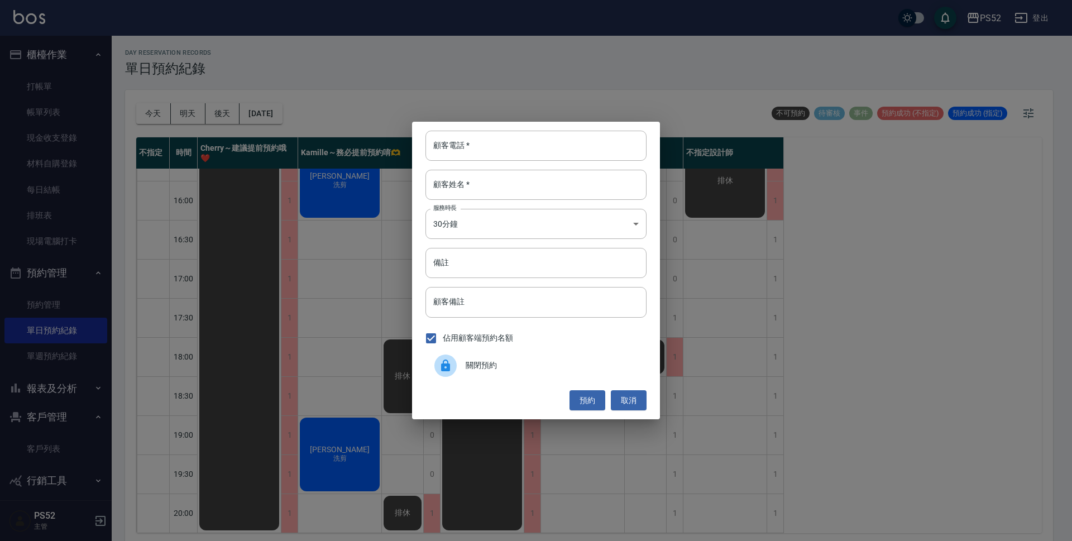
click at [486, 365] on span "關閉預約" at bounding box center [552, 366] width 172 height 12
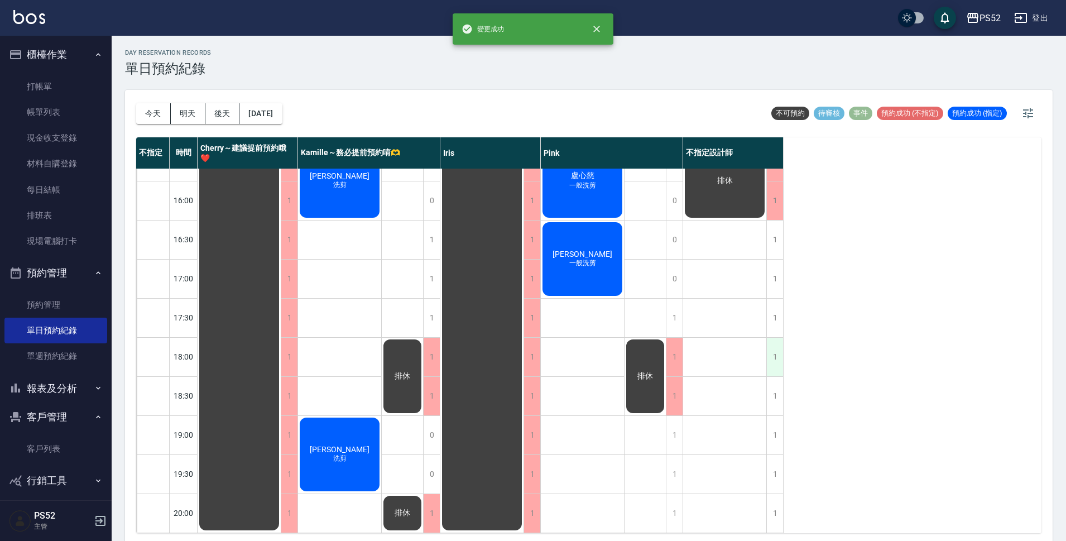
click at [773, 345] on div "1" at bounding box center [775, 357] width 17 height 39
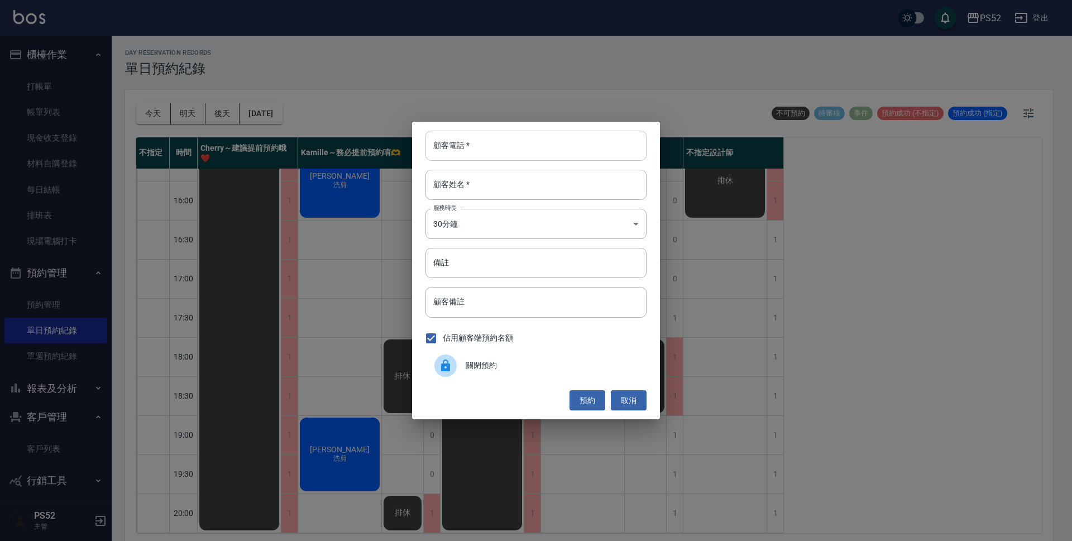
click at [490, 137] on input "顧客電話   *" at bounding box center [535, 146] width 221 height 30
click at [456, 135] on input "顧客電話   *" at bounding box center [535, 146] width 221 height 30
paste input "0939665992"
click at [445, 152] on input "0939665992" at bounding box center [535, 146] width 221 height 30
type input "0939665992"
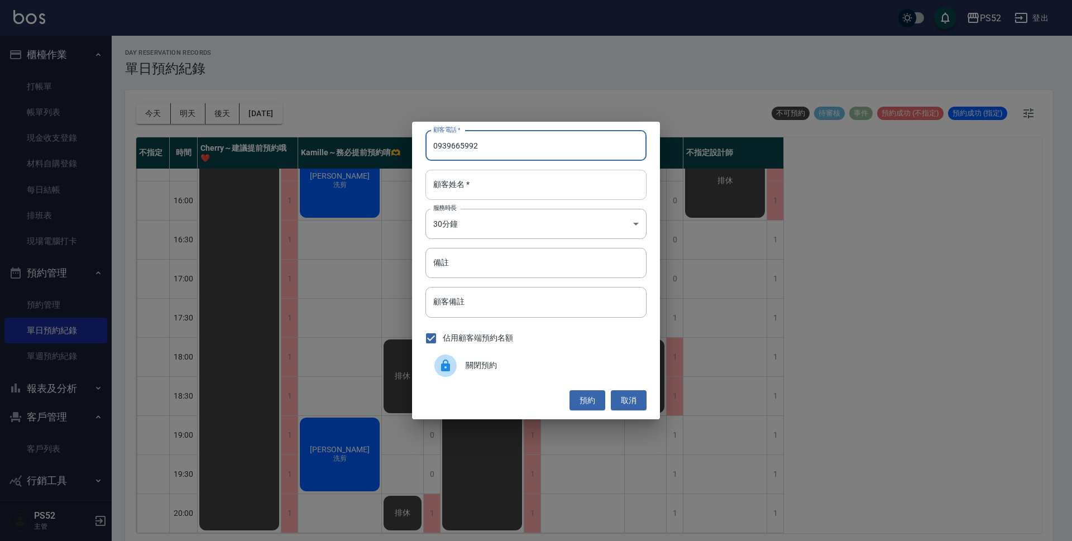
click at [461, 178] on div "顧客姓名   * 顧客姓名   *" at bounding box center [535, 185] width 221 height 30
paste input "江育騰"
type input "江育騰"
click at [594, 400] on button "預約" at bounding box center [588, 400] width 36 height 21
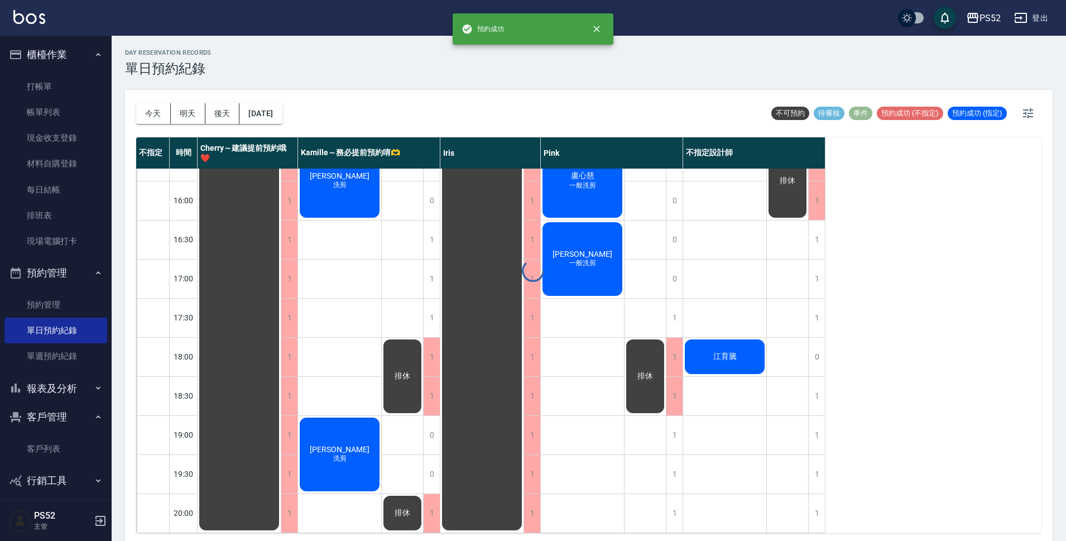
click at [745, 345] on div "day Reservation records 單日預約紀錄 [DATE] [DATE] [DATE] [DATE] 不可預約 待審核 事件 預約成功 (不指…" at bounding box center [589, 290] width 955 height 509
click at [751, 349] on div "江育騰" at bounding box center [724, 357] width 83 height 38
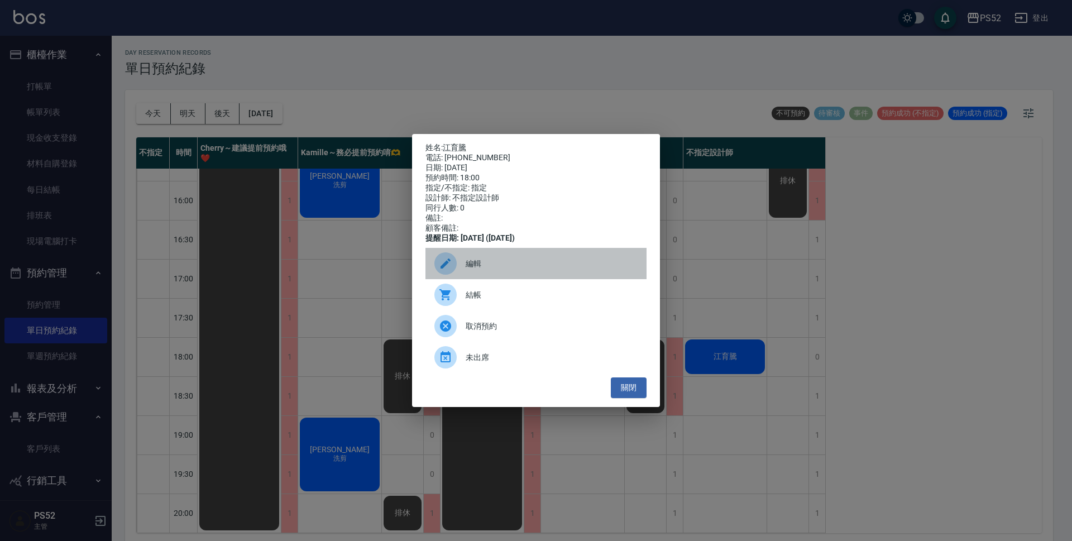
click at [466, 270] on span "編輯" at bounding box center [552, 264] width 172 height 12
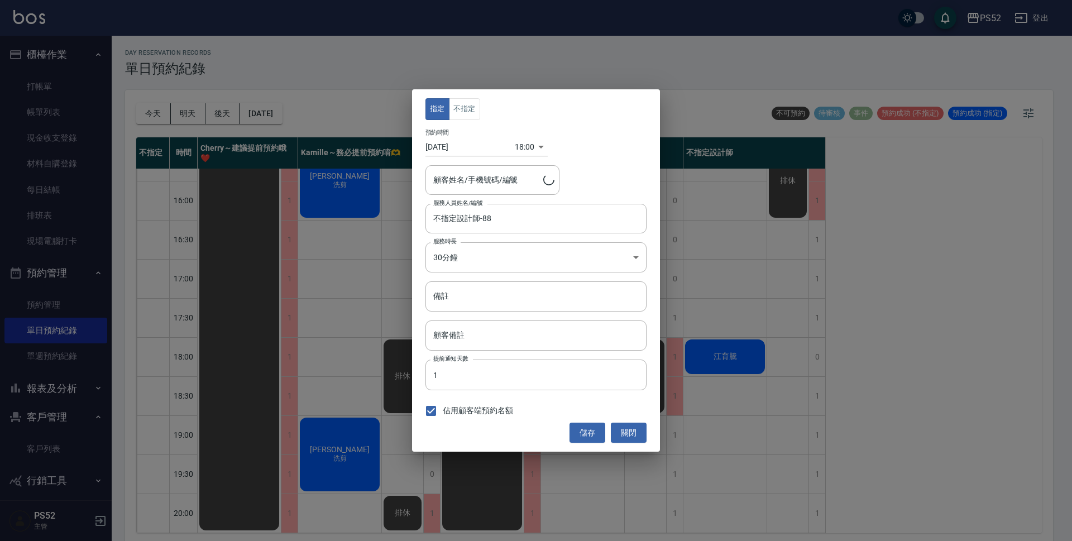
type input "[PERSON_NAME]/0939665992/B0939665992"
click at [465, 115] on button "不指定" at bounding box center [464, 109] width 31 height 22
click at [487, 217] on input "不指定設計師-88" at bounding box center [527, 219] width 194 height 20
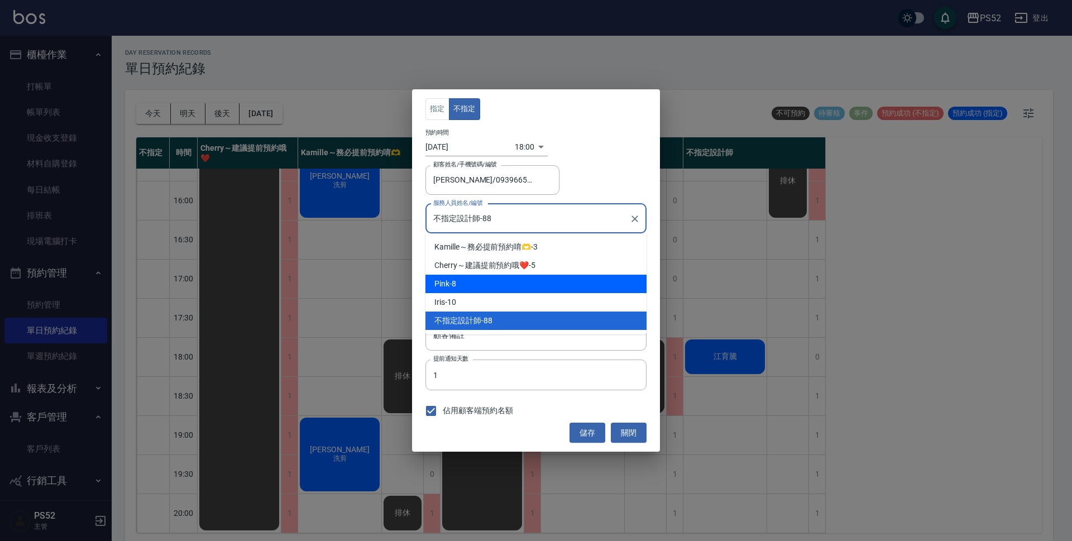
click at [477, 281] on div "Pink -8" at bounding box center [535, 284] width 221 height 18
type input "Pink-8"
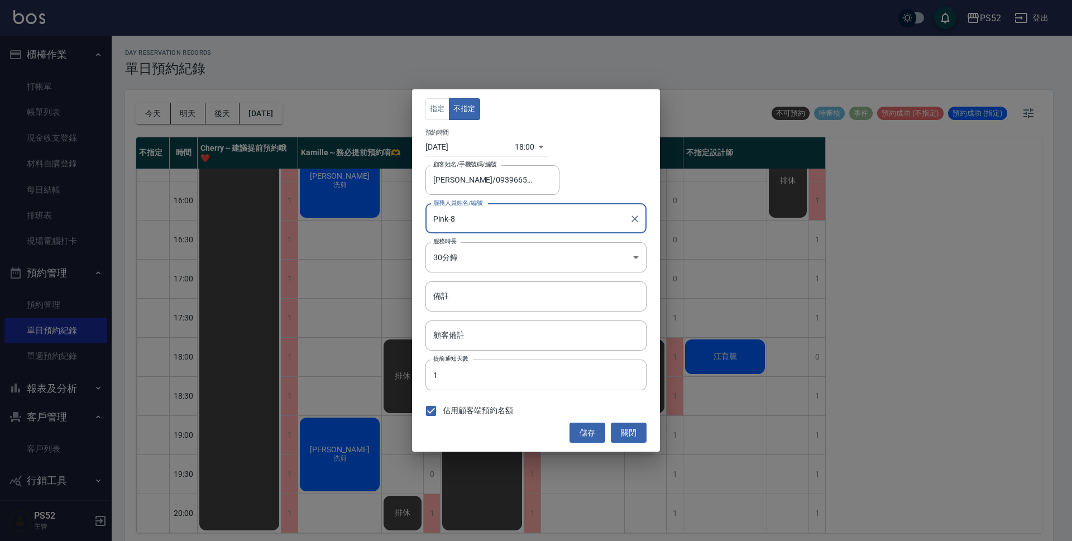
click at [597, 434] on button "儲存" at bounding box center [588, 433] width 36 height 21
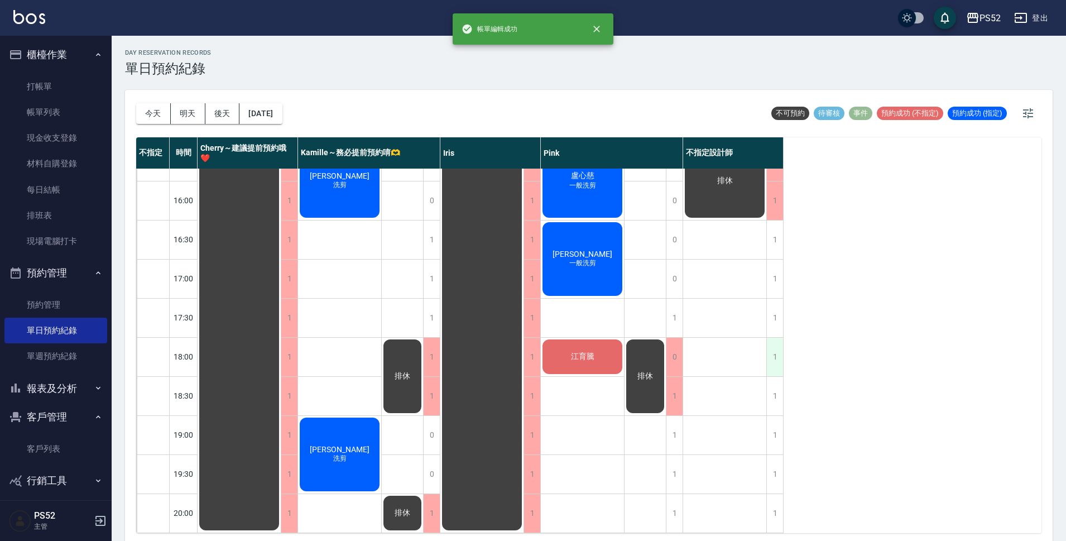
click at [768, 352] on div "1" at bounding box center [775, 357] width 17 height 39
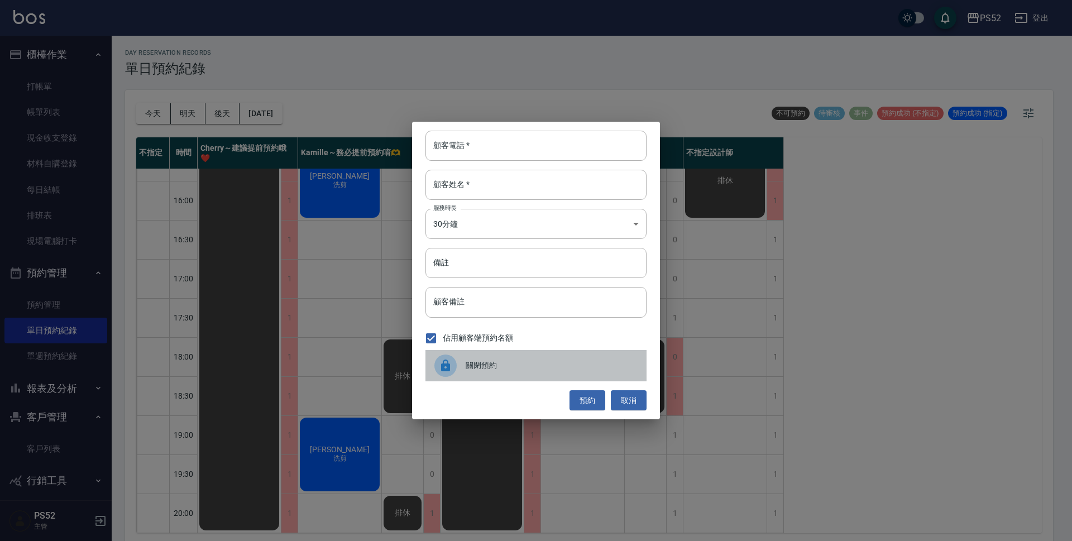
click at [488, 365] on span "關閉預約" at bounding box center [552, 366] width 172 height 12
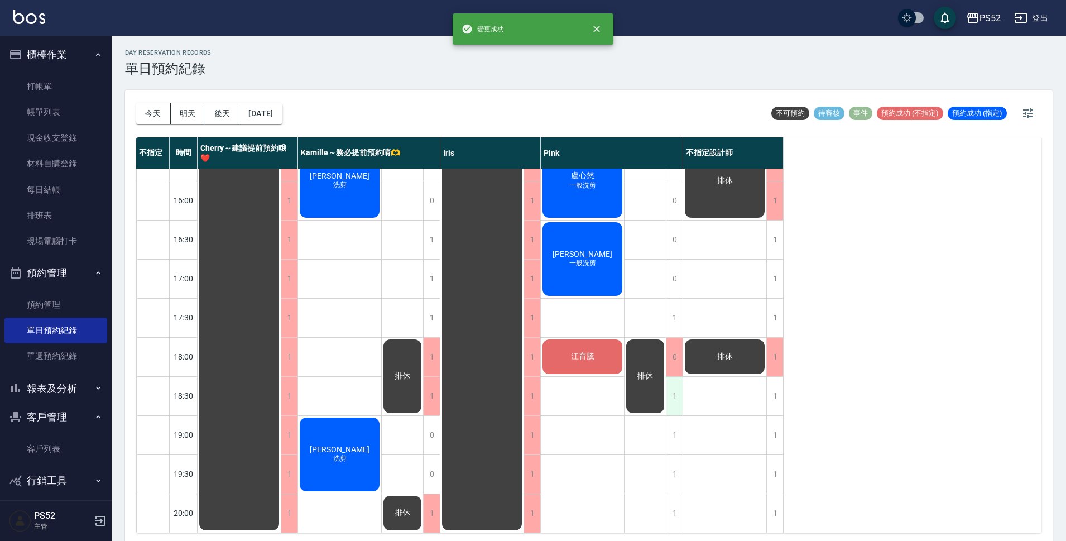
click at [669, 388] on div "1" at bounding box center [674, 396] width 17 height 39
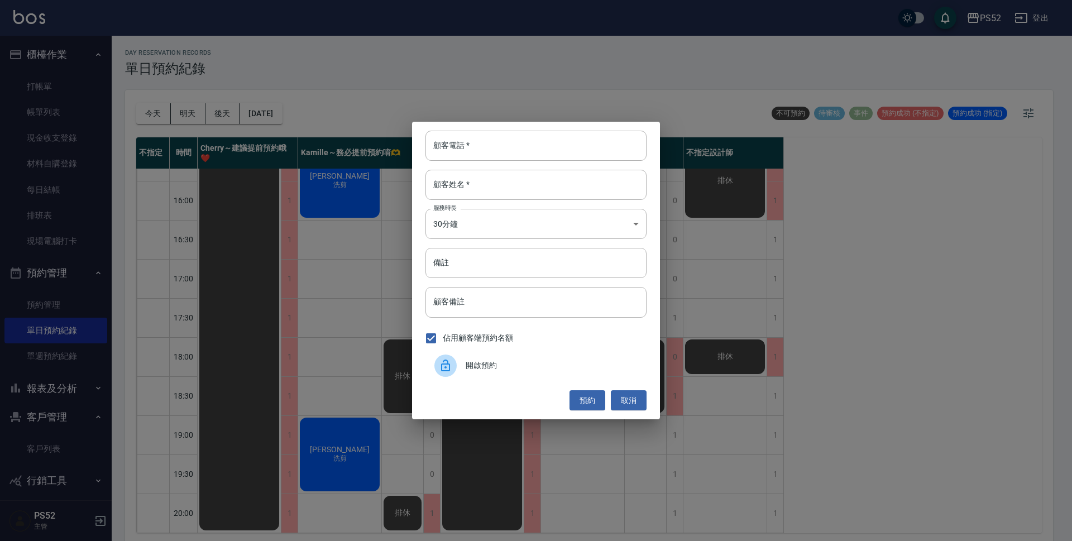
click at [503, 362] on span "開啟預約" at bounding box center [552, 366] width 172 height 12
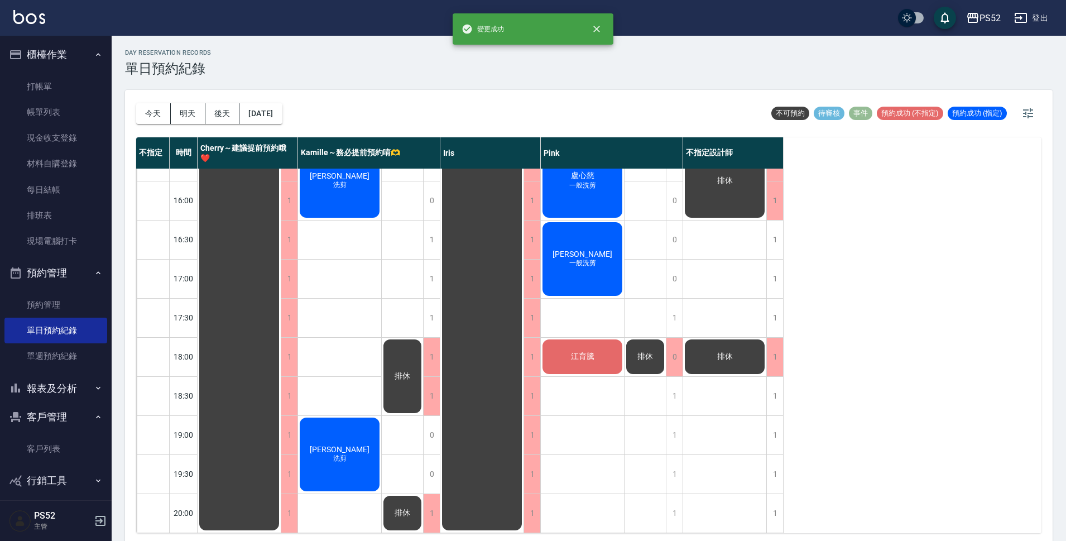
click at [666, 348] on div "排休" at bounding box center [645, 357] width 41 height 38
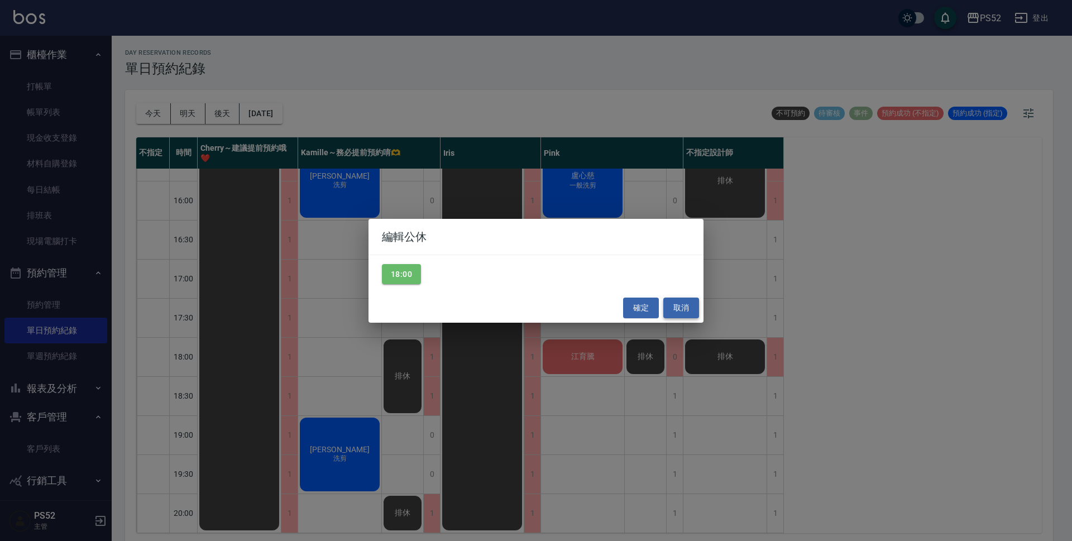
click at [689, 309] on button "取消" at bounding box center [681, 308] width 36 height 21
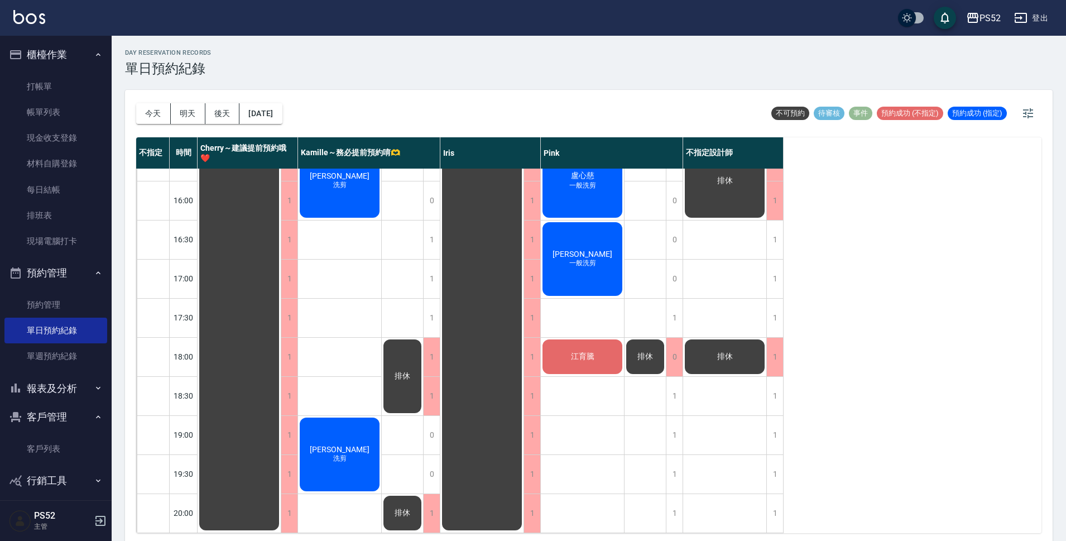
click at [666, 358] on div "排休 排休" at bounding box center [646, 142] width 42 height 782
click at [669, 357] on div "0" at bounding box center [674, 357] width 17 height 39
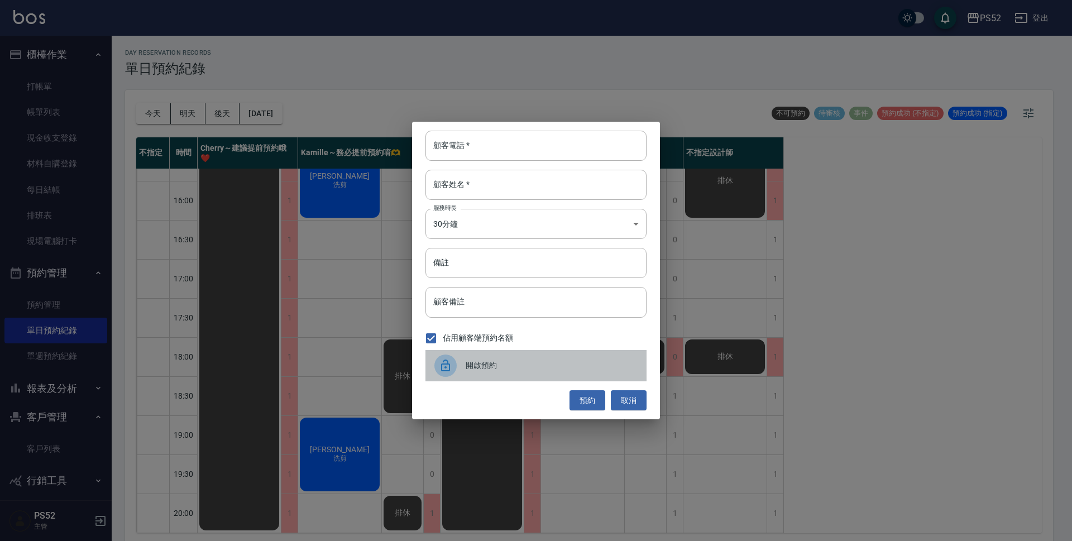
click at [501, 366] on span "開啟預約" at bounding box center [552, 366] width 172 height 12
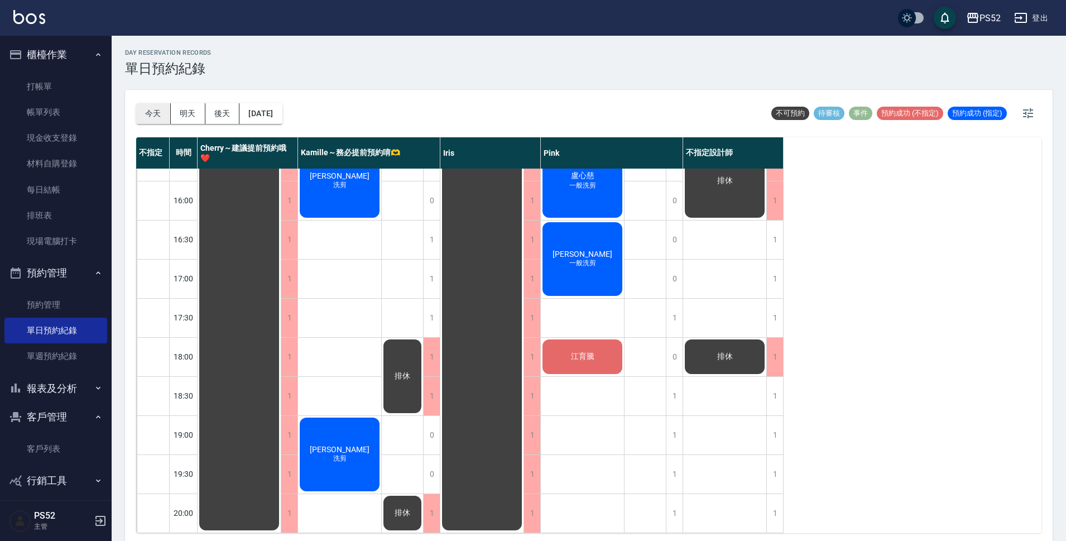
click at [147, 112] on button "今天" at bounding box center [153, 113] width 35 height 21
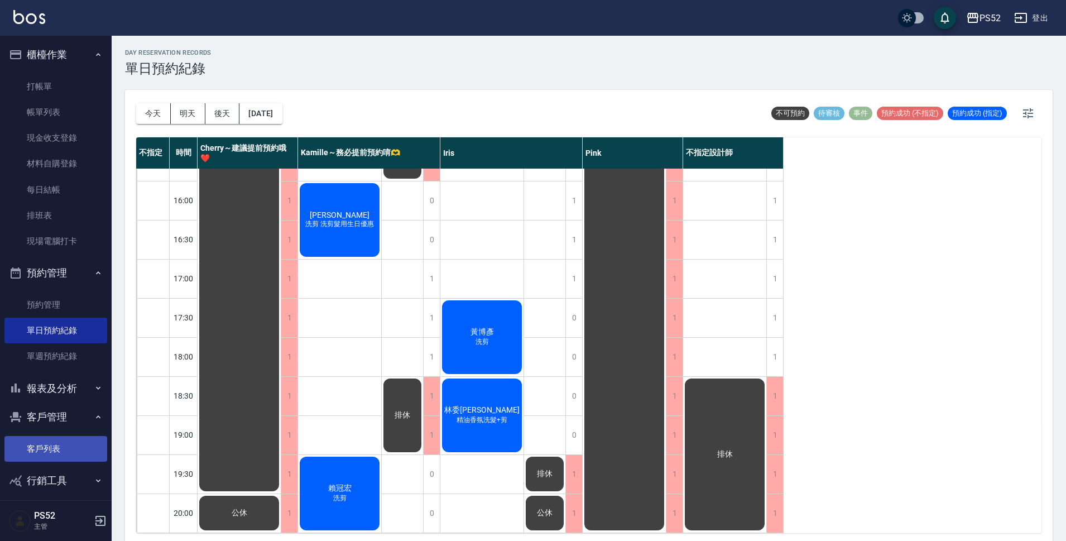
click at [44, 447] on link "客戶列表" at bounding box center [55, 449] width 103 height 26
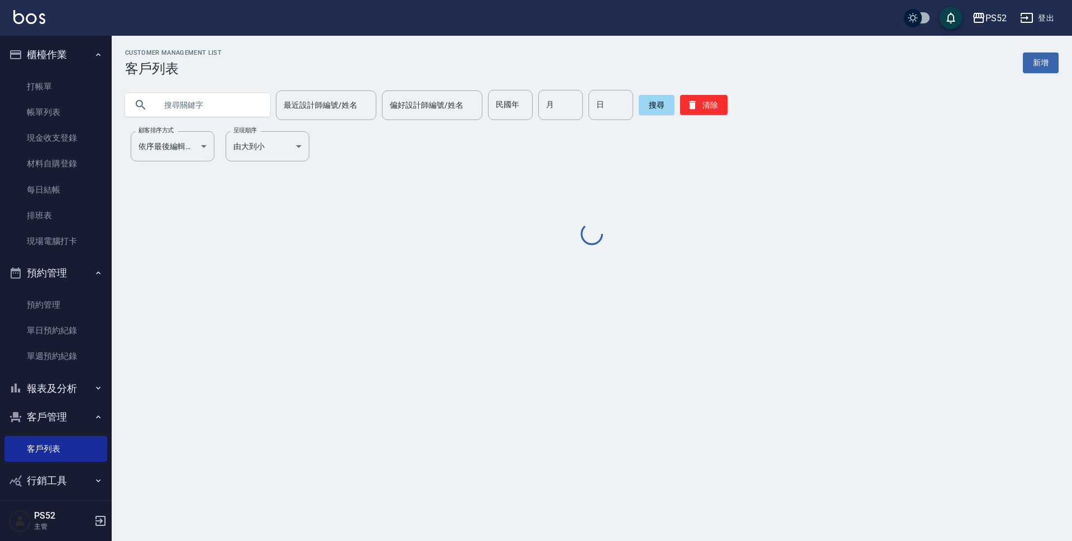
click at [174, 113] on input "text" at bounding box center [208, 105] width 105 height 30
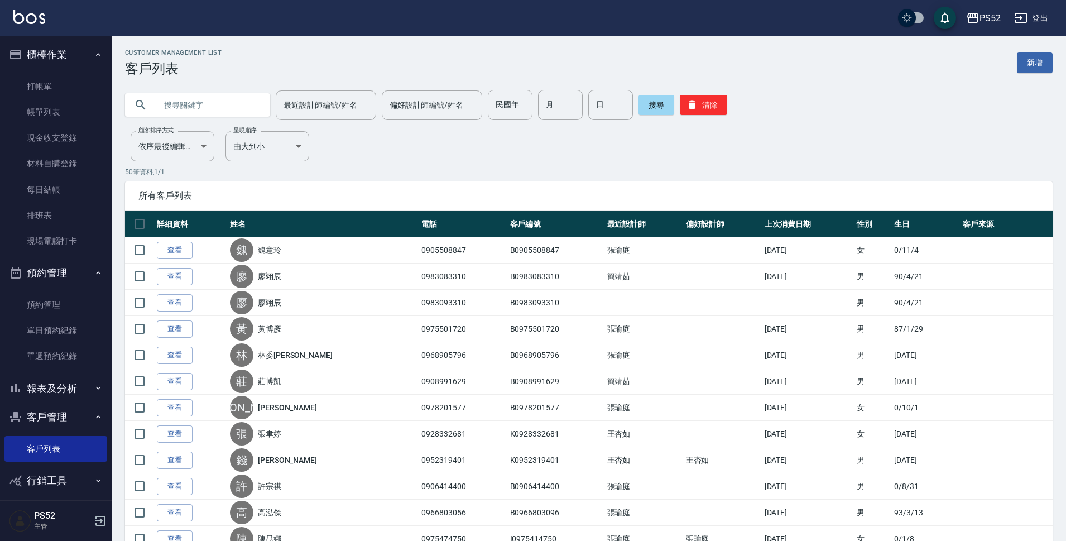
click at [180, 105] on input "text" at bounding box center [208, 105] width 105 height 30
click at [180, 105] on input "X" at bounding box center [208, 105] width 105 height 30
type input "X"
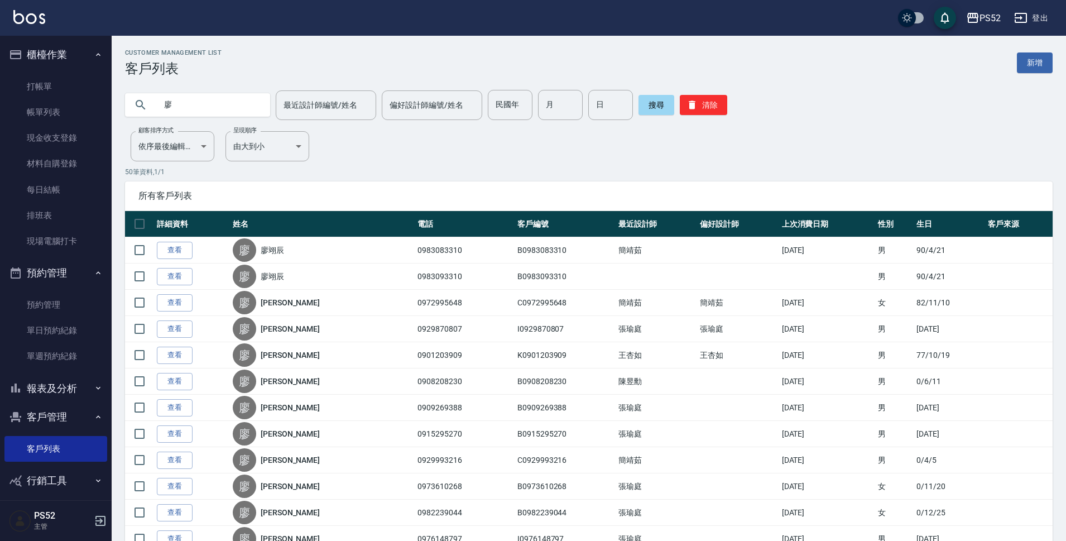
click at [185, 104] on input "廖" at bounding box center [208, 105] width 105 height 30
type input "[PERSON_NAME]"
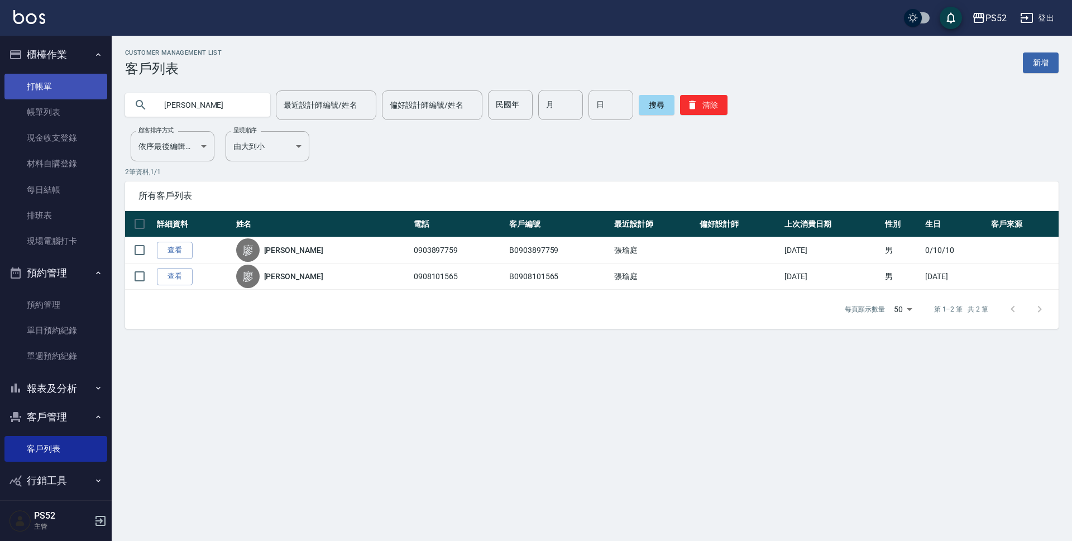
click at [52, 80] on link "打帳單" at bounding box center [55, 87] width 103 height 26
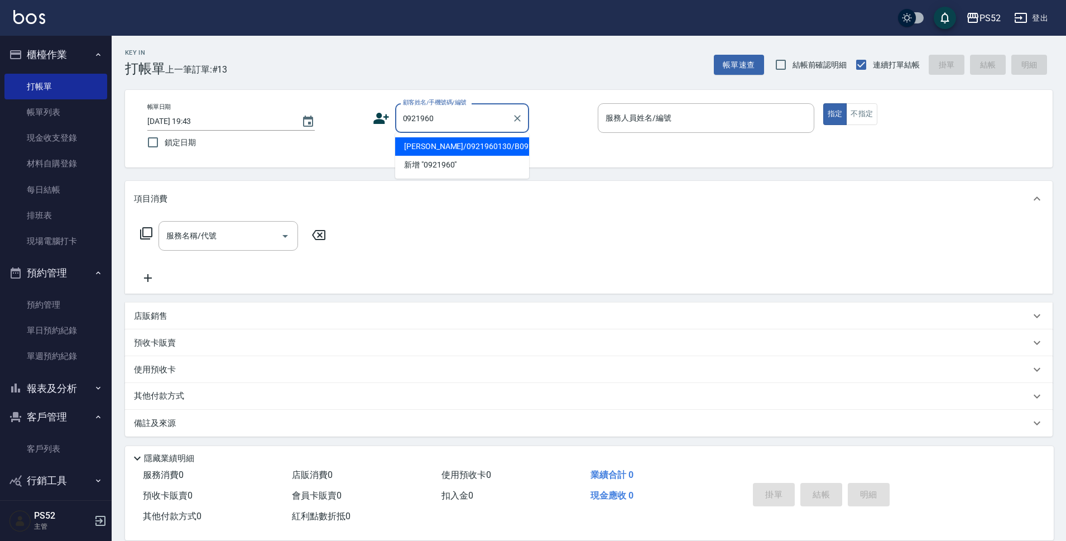
type input "[PERSON_NAME]/0921960130/B0921960130"
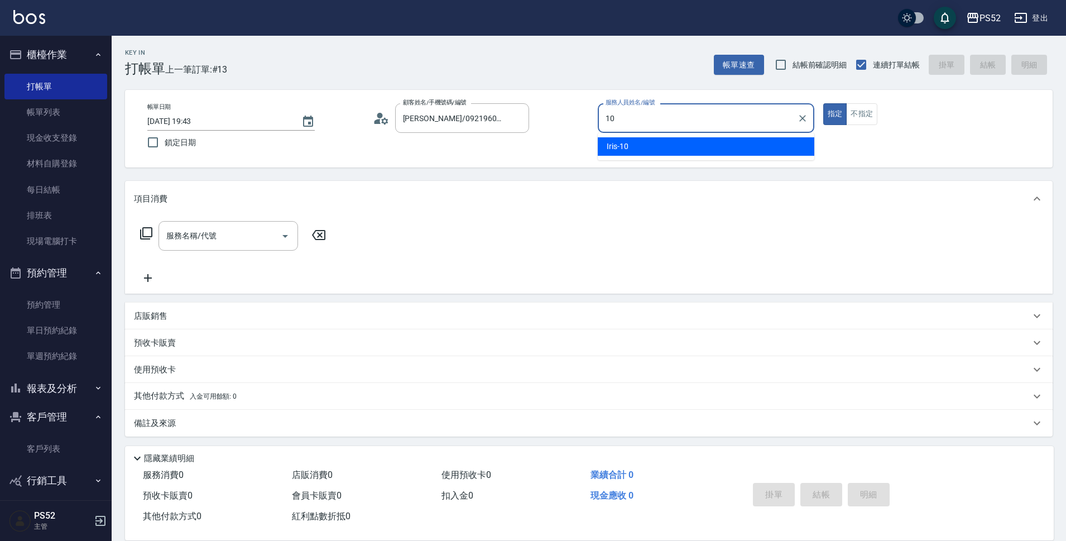
type input "Iris-10"
type button "true"
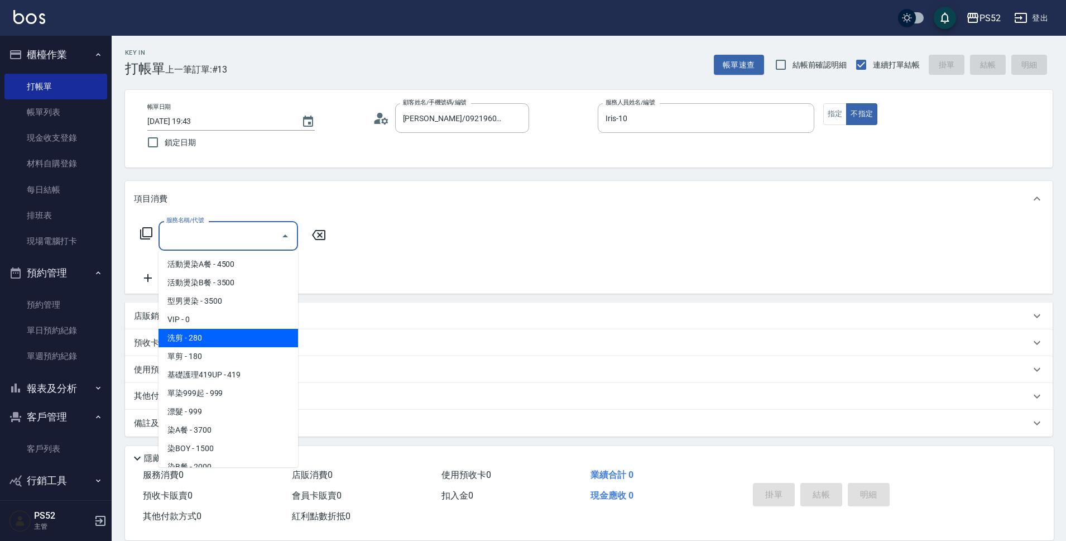
type input "洗剪(C1)"
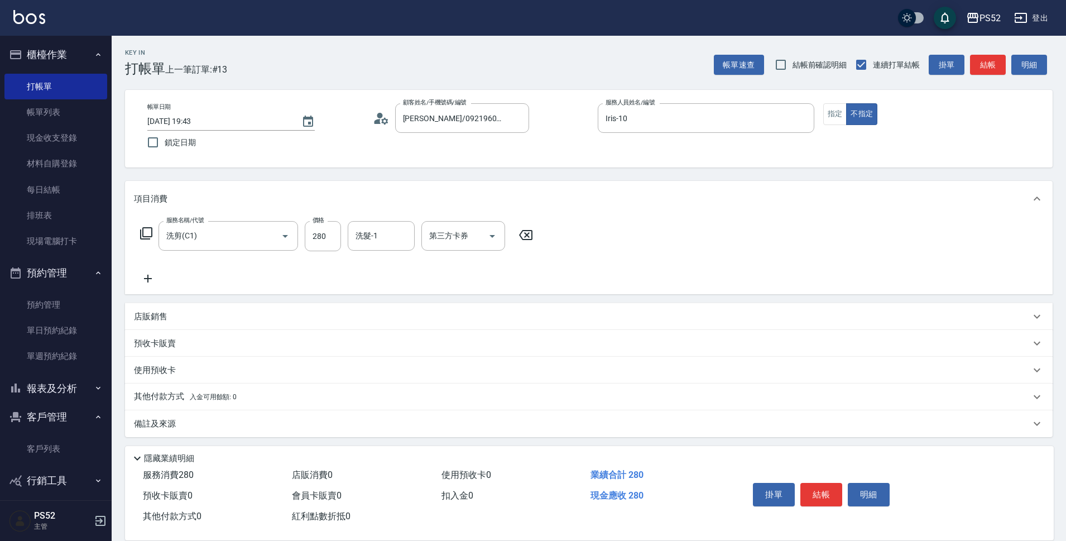
click at [818, 506] on div "掛單 結帳 明細" at bounding box center [822, 496] width 146 height 35
click at [828, 484] on button "結帳" at bounding box center [822, 494] width 42 height 23
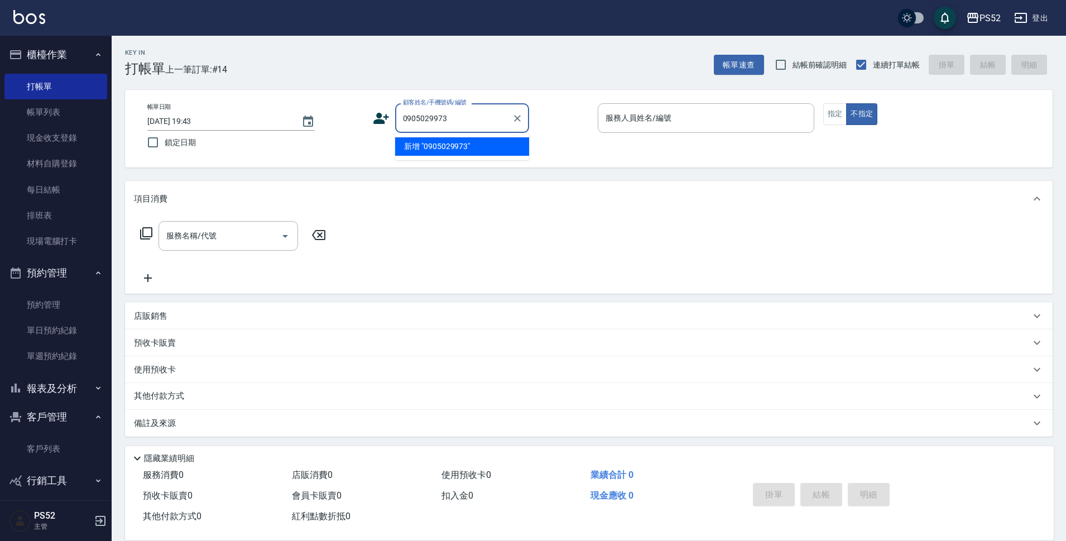
type input "0905029973"
click at [374, 117] on icon at bounding box center [381, 118] width 17 height 17
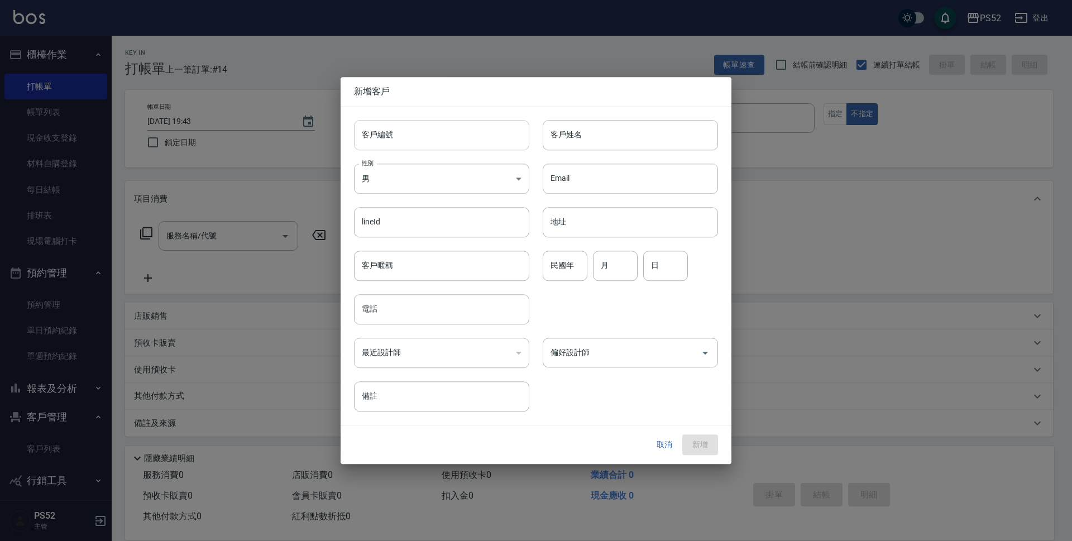
click at [395, 121] on input "客戶編號" at bounding box center [441, 135] width 175 height 30
paste input "0905029973"
type input "B0905029973"
click at [373, 295] on div "電話 電話" at bounding box center [441, 309] width 175 height 30
paste input "0905029973"
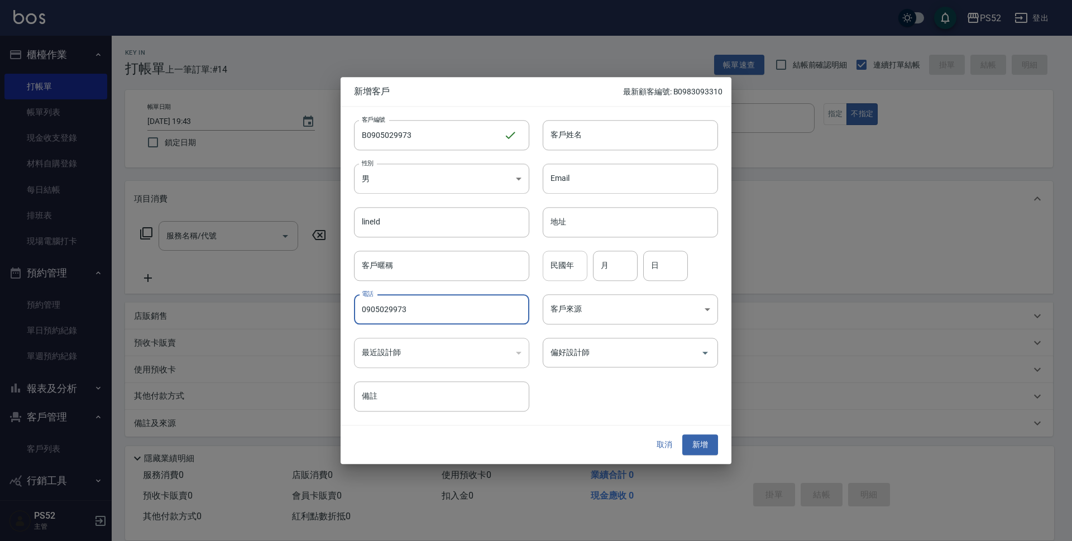
type input "0905029973"
click at [569, 276] on input "民國年" at bounding box center [565, 266] width 45 height 30
type input "96"
type input "8"
type input "12"
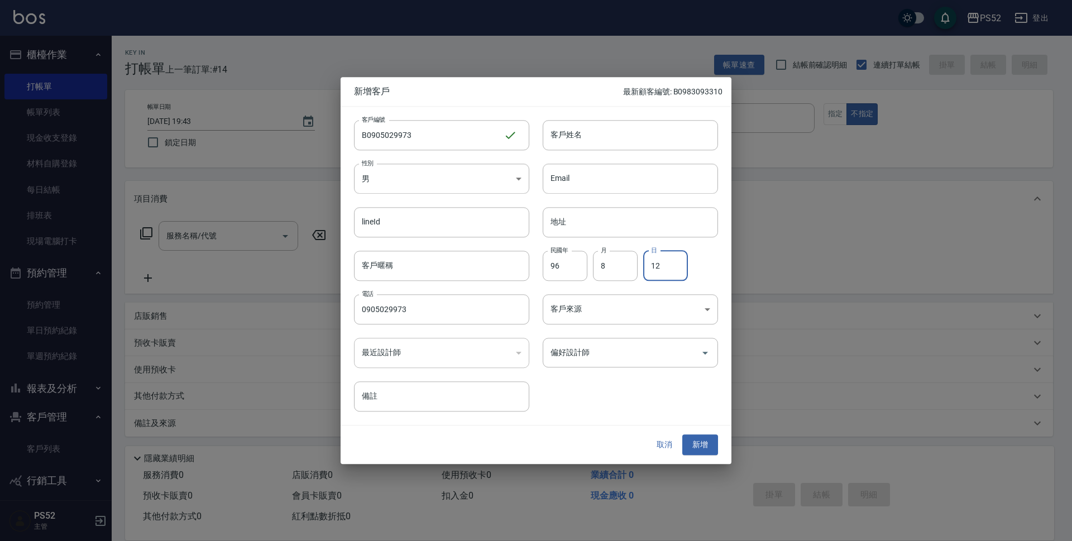
click at [612, 155] on div "Email Email" at bounding box center [623, 172] width 189 height 44
click at [615, 147] on input "客戶姓名" at bounding box center [630, 135] width 175 height 30
type input "許汀鋒"
click at [692, 442] on button "新增" at bounding box center [700, 445] width 36 height 21
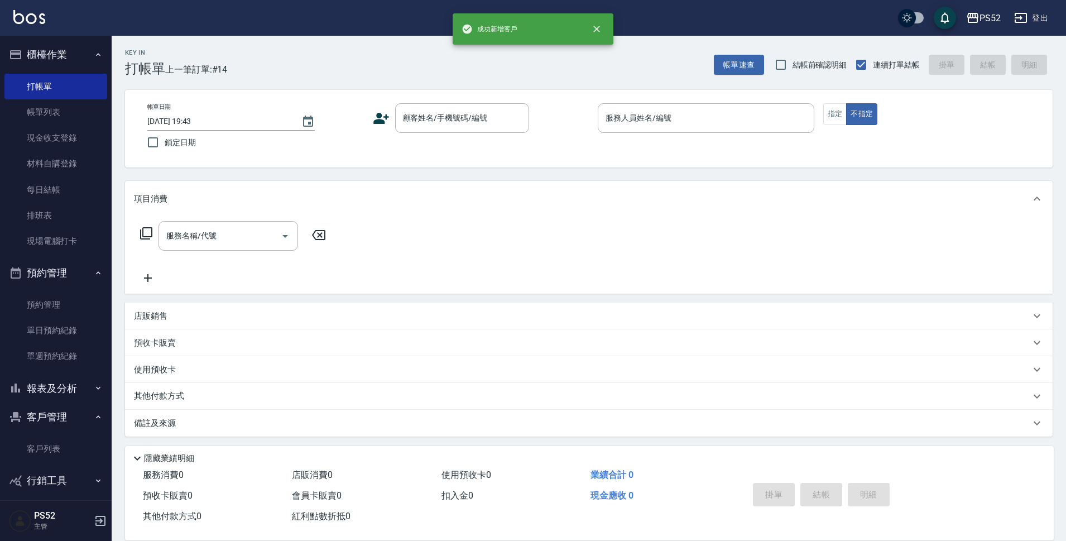
click at [457, 94] on div "帳單日期 [DATE] 19:43 鎖定日期 顧客姓名/手機號碼/編號 顧客姓名/手機號碼/編號 服務人員姓名/編號 服務人員姓名/編號 指定 不指定" at bounding box center [589, 129] width 928 height 78
click at [458, 125] on input "顧客姓名/手機號碼/編號" at bounding box center [453, 118] width 107 height 20
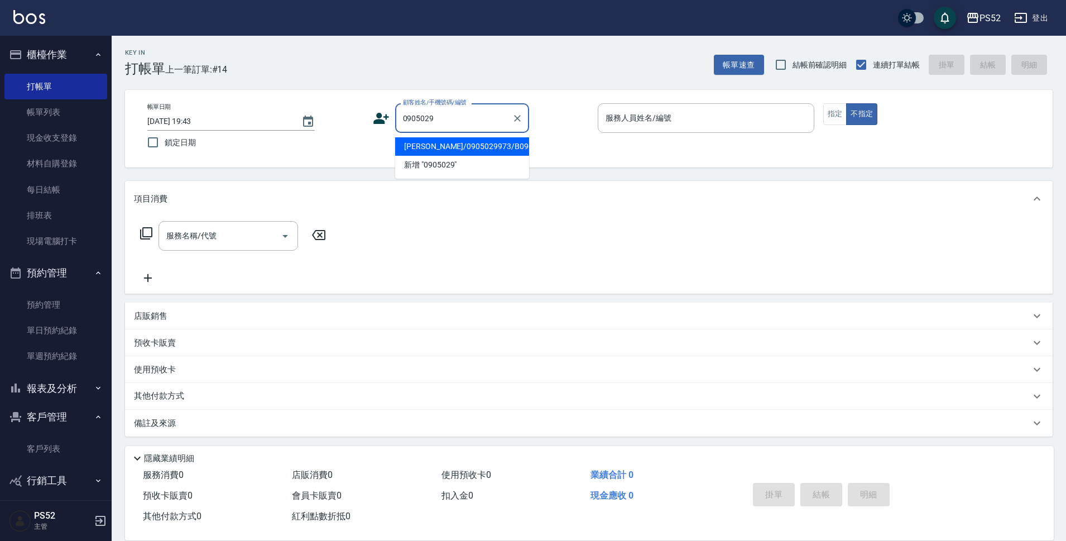
type input "[PERSON_NAME]/0905029973/B0905029973"
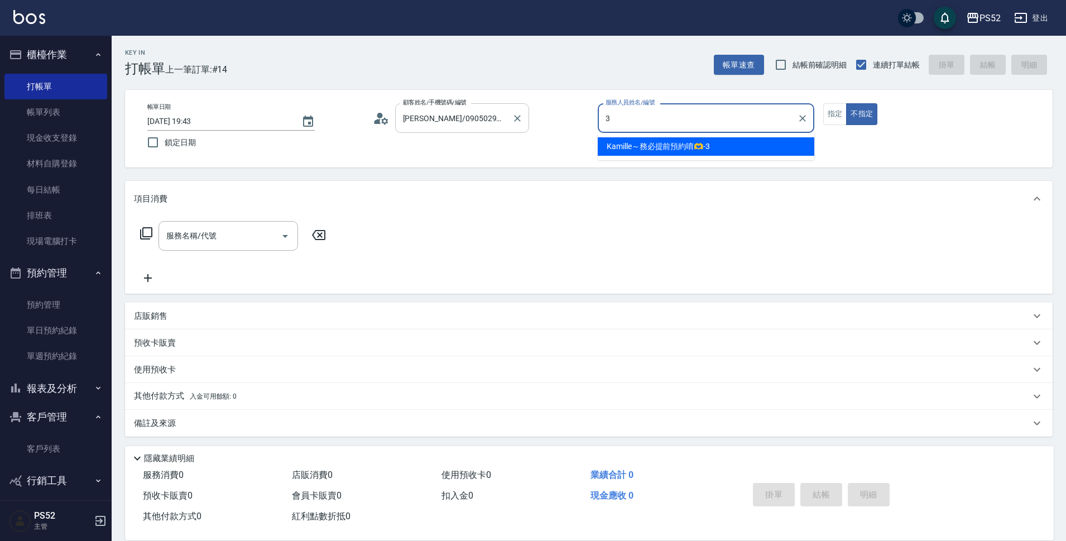
type input "Kamille～務必提前預約唷🫶-3"
type button "false"
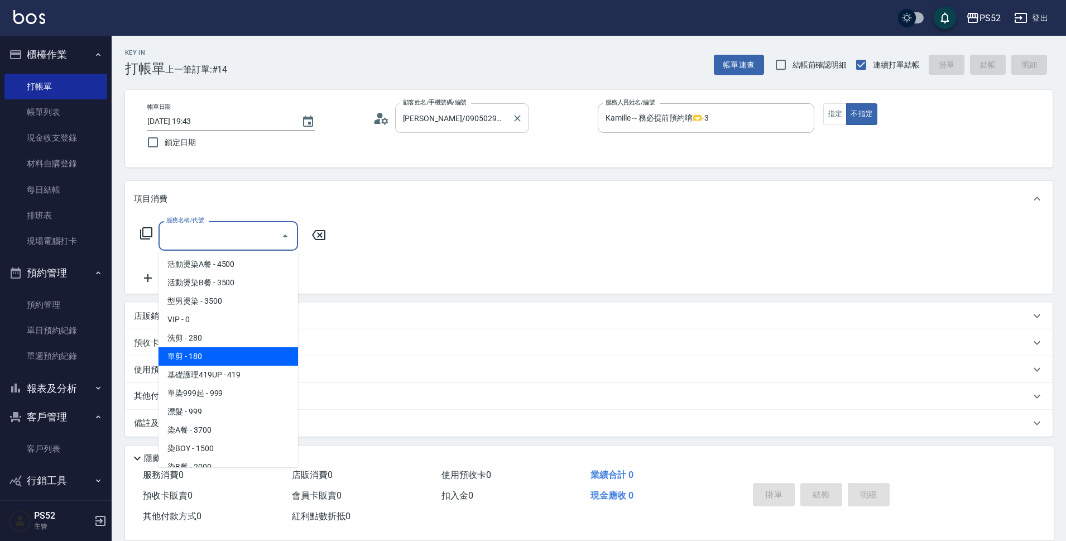
type input "單剪(C2)"
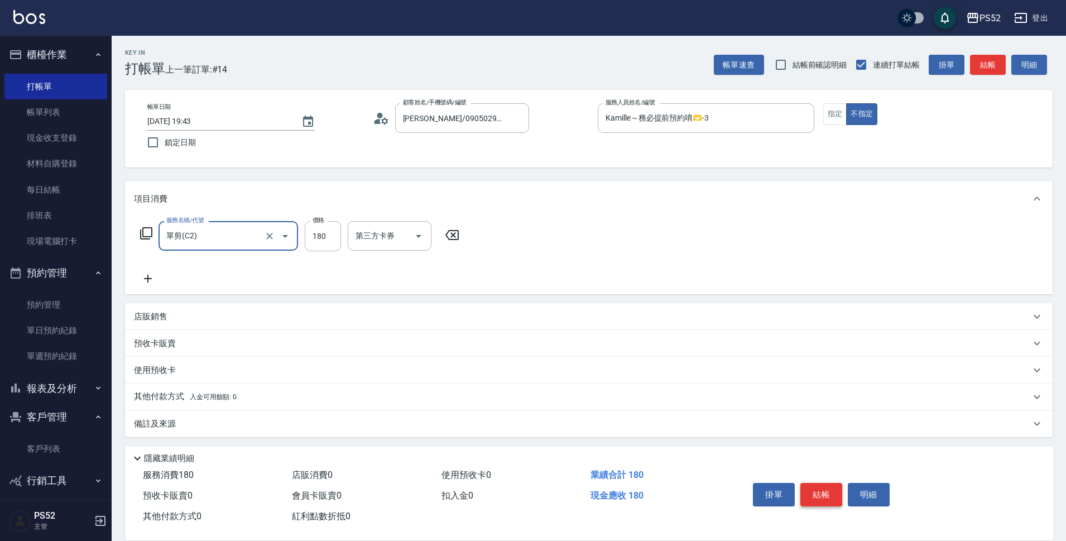
click at [820, 483] on button "結帳" at bounding box center [822, 494] width 42 height 23
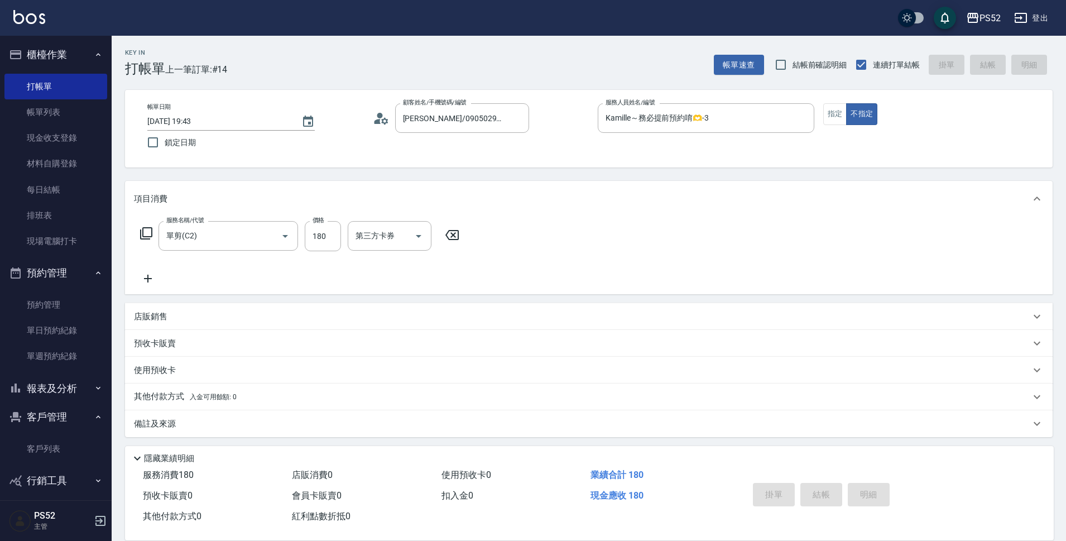
type input "[DATE] 19:44"
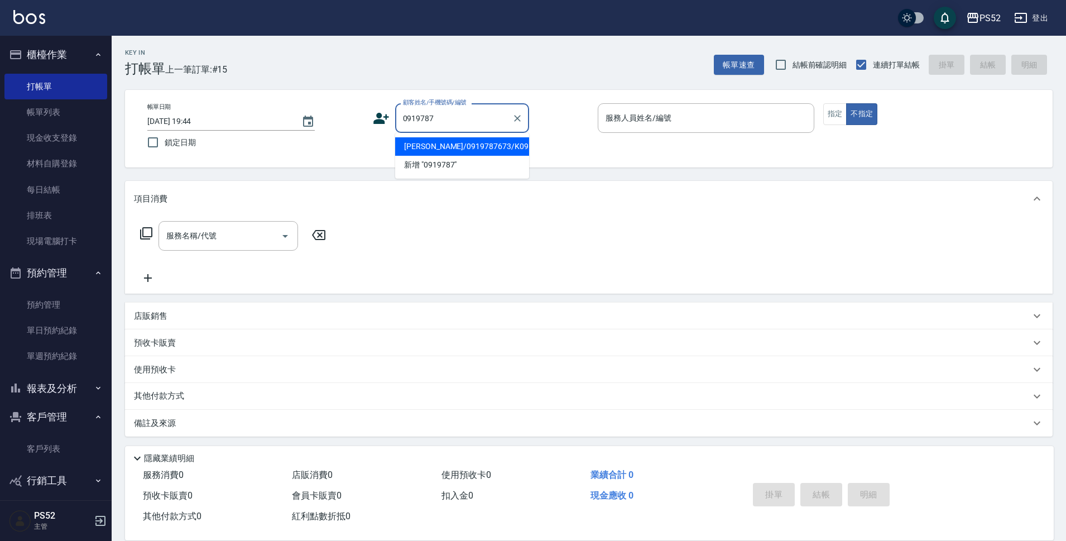
type input "[PERSON_NAME]/0919787673/K0919787673"
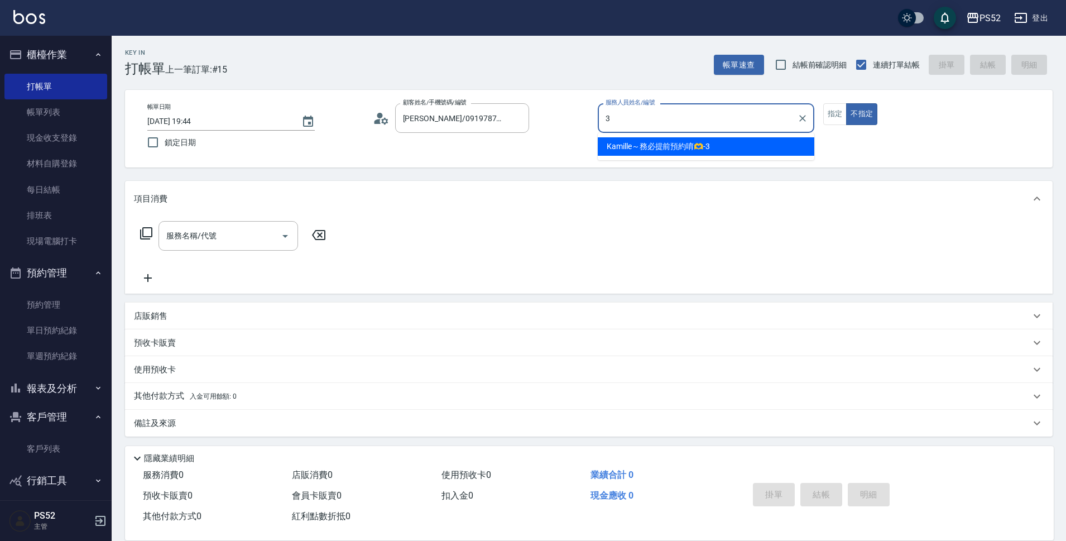
type input "Kamille～務必提前預約唷🫶-3"
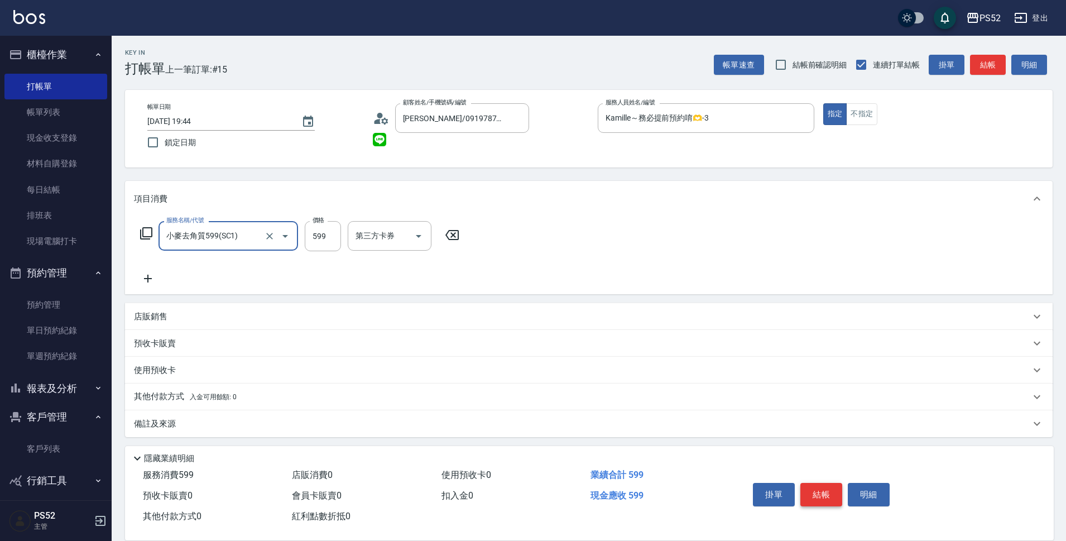
type input "小麥去角質599(SC1)"
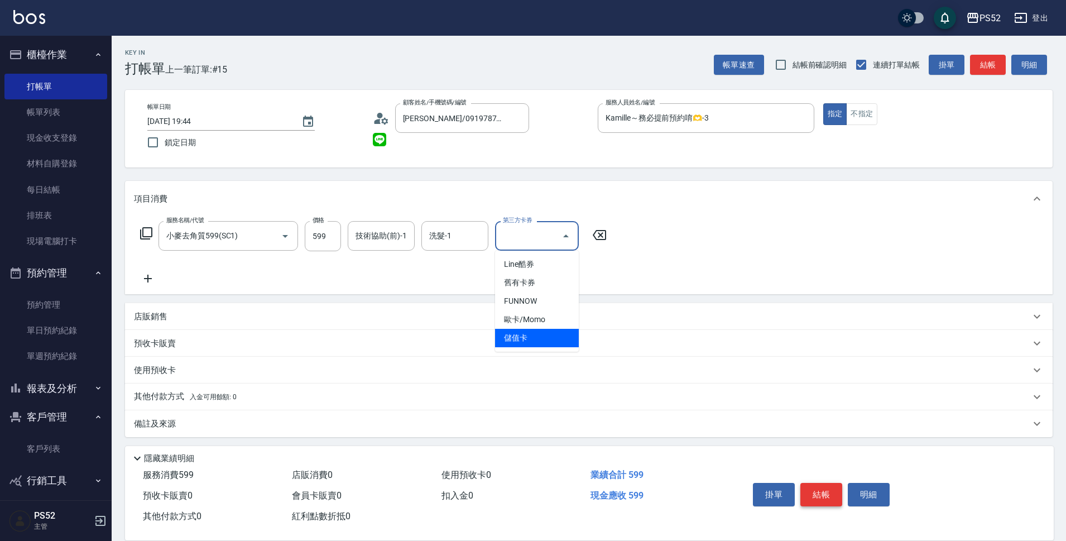
type input "儲值卡"
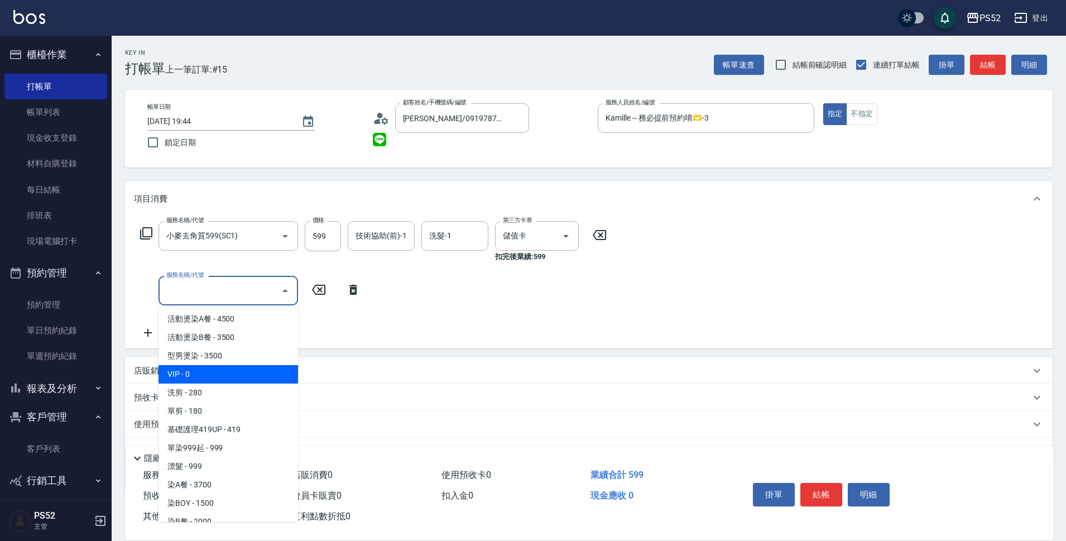
click at [268, 367] on span "VIP - 0" at bounding box center [229, 374] width 140 height 18
type input "VIP(888)"
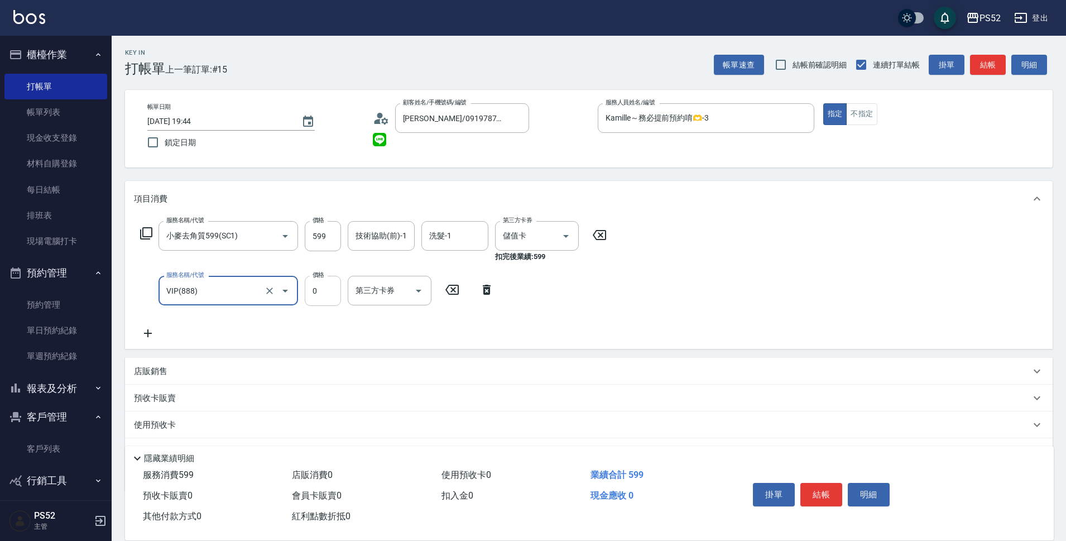
click at [330, 298] on input "0" at bounding box center [323, 291] width 36 height 30
type input "349"
click at [407, 284] on input "第三方卡券" at bounding box center [381, 291] width 57 height 20
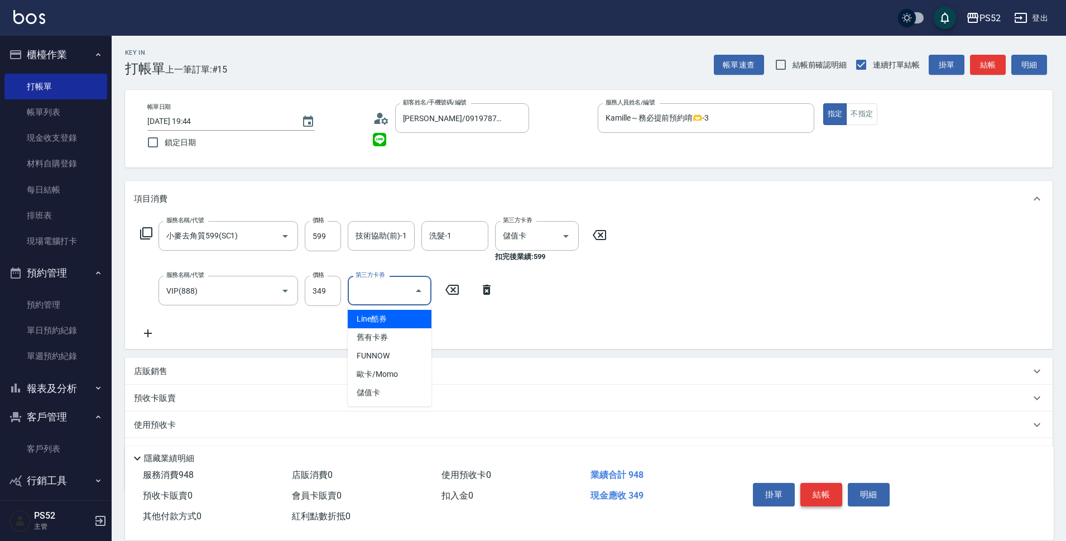
click at [814, 491] on button "結帳" at bounding box center [822, 494] width 42 height 23
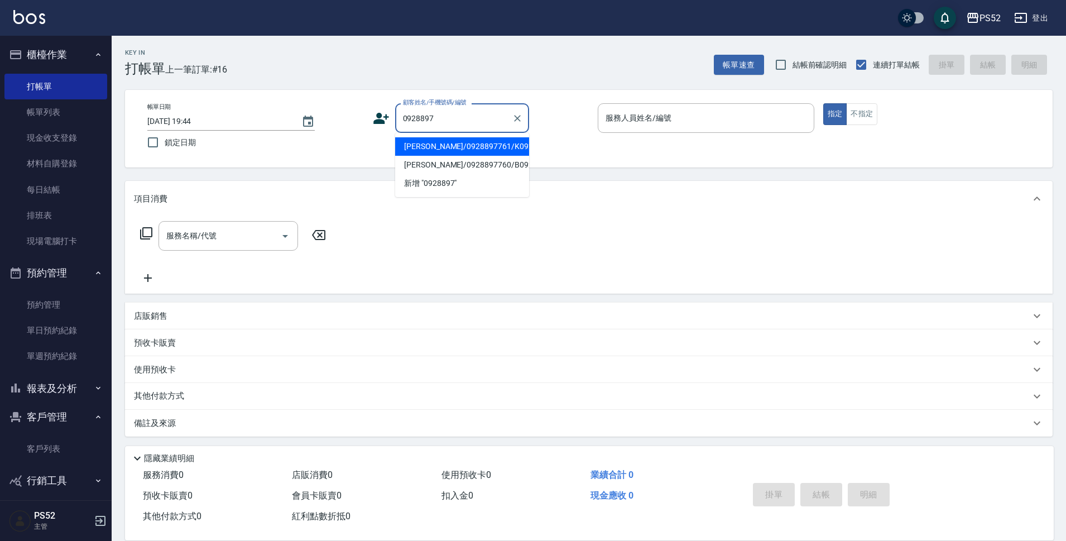
type input "[PERSON_NAME]/0928897761/K0928897761"
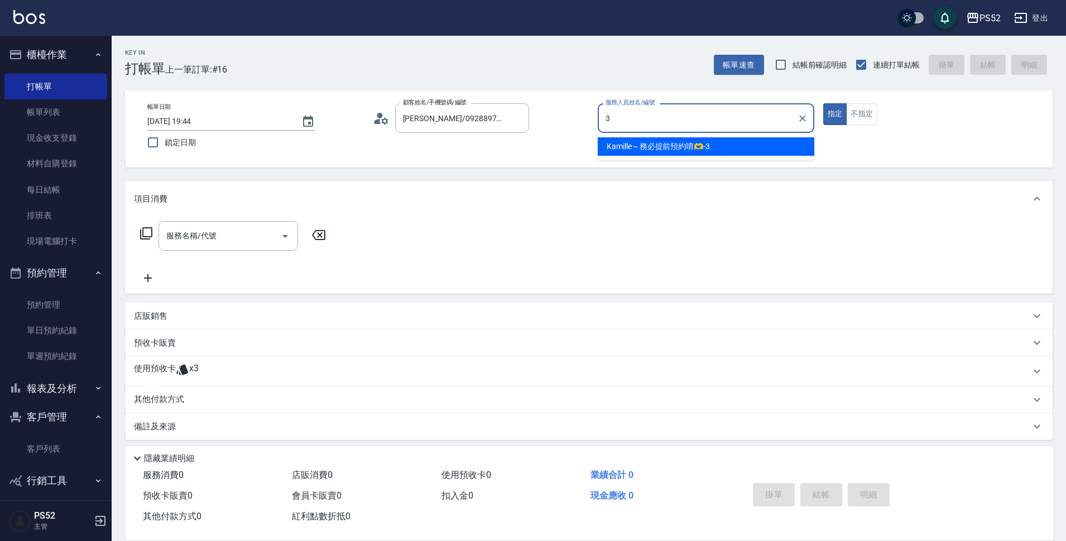
type input "Kamille～務必提前預約唷🫶-3"
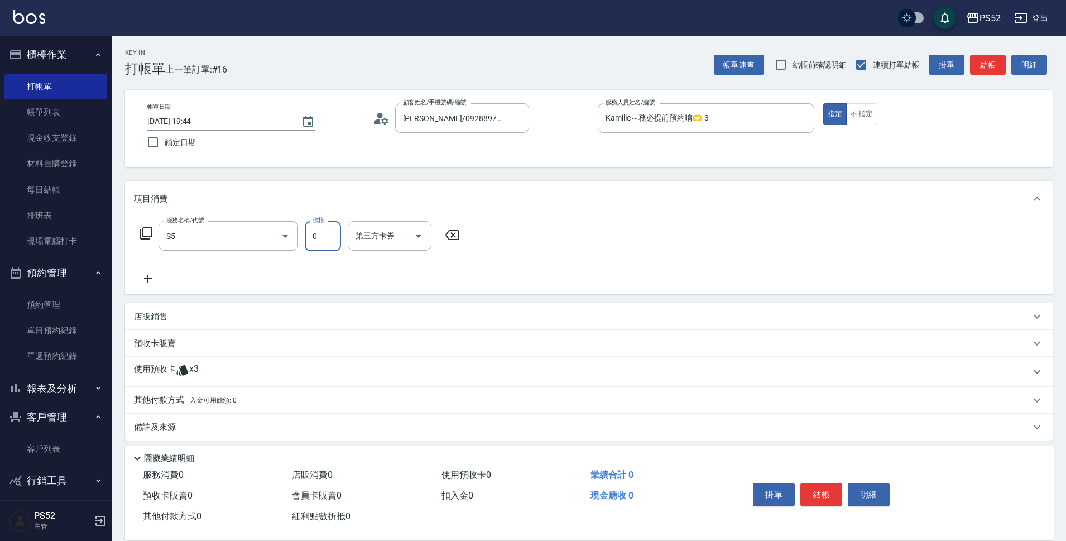
type input "造型(S5)"
type input "150"
drag, startPoint x: 374, startPoint y: 233, endPoint x: 376, endPoint y: 247, distance: 14.1
click at [377, 232] on div "第三方卡券 第三方卡券" at bounding box center [390, 236] width 84 height 30
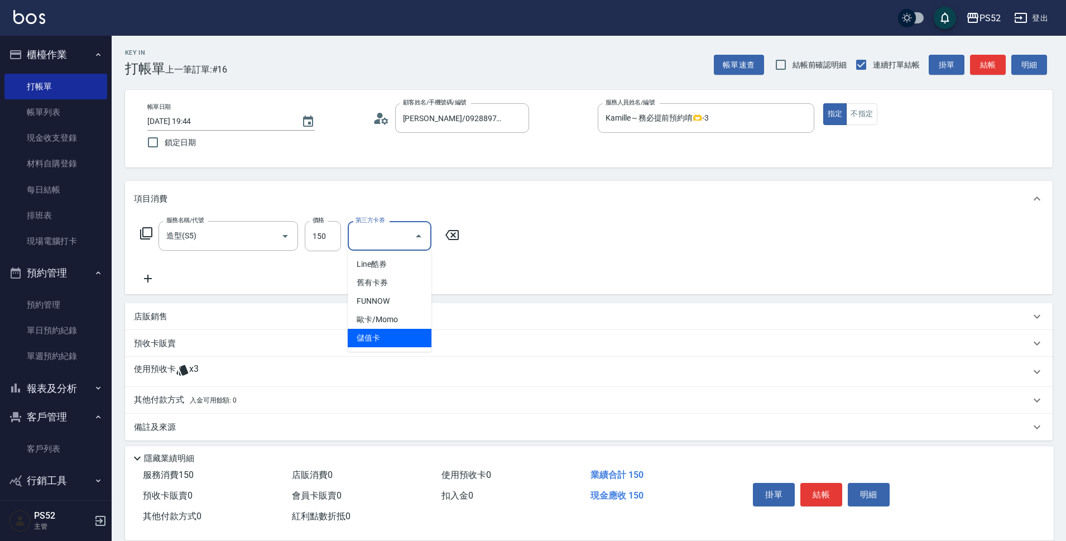
click at [382, 332] on span "儲值卡" at bounding box center [390, 338] width 84 height 18
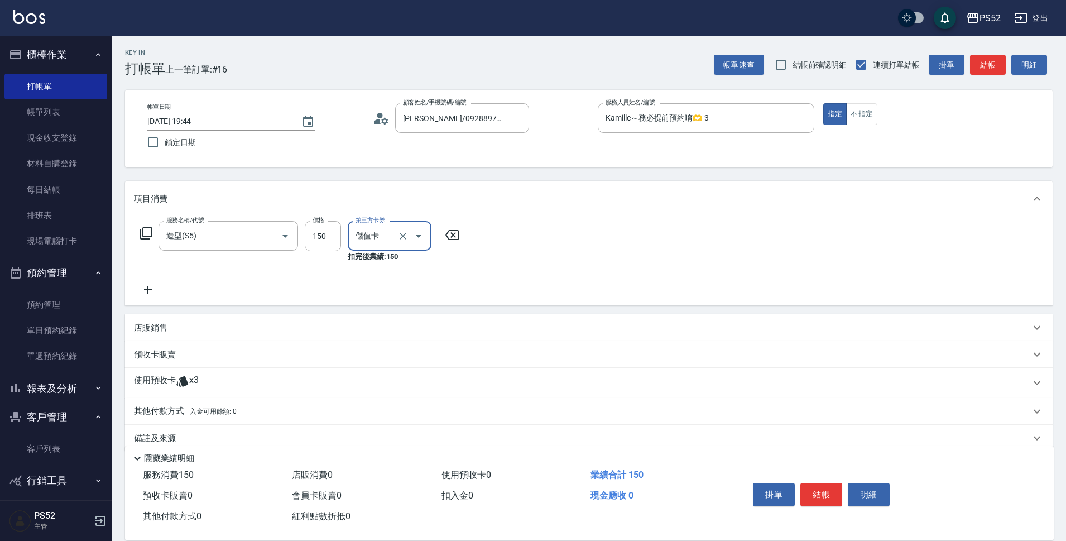
type input "儲值卡"
click at [193, 389] on span "x3" at bounding box center [193, 383] width 9 height 17
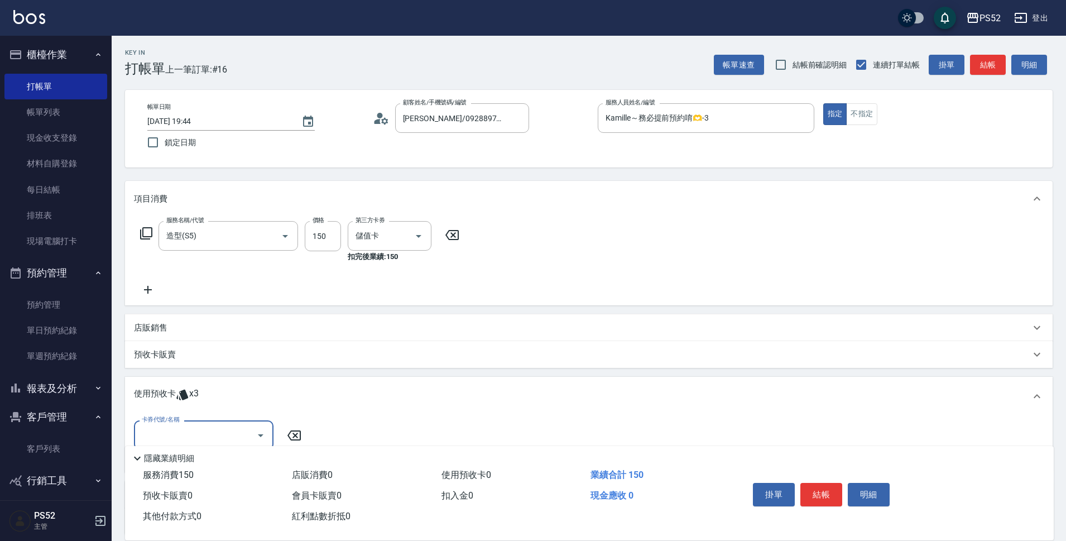
click at [208, 433] on input "卡券代號/名稱" at bounding box center [195, 435] width 113 height 20
click at [218, 457] on div "洗髮卡 剩餘3張" at bounding box center [204, 463] width 140 height 18
type input "洗髮卡"
click at [820, 490] on button "結帳" at bounding box center [822, 494] width 42 height 23
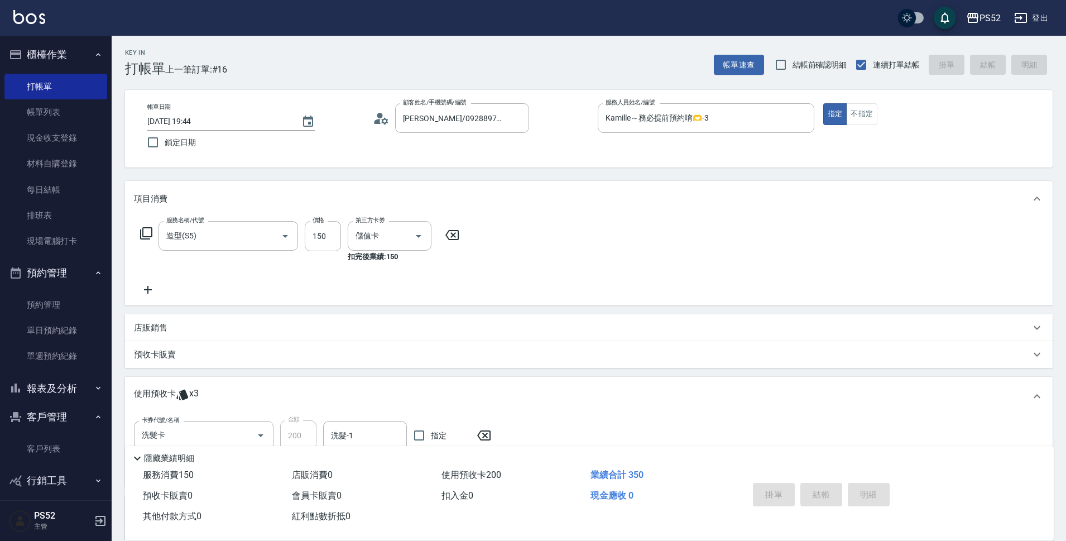
type input "[DATE] 19:45"
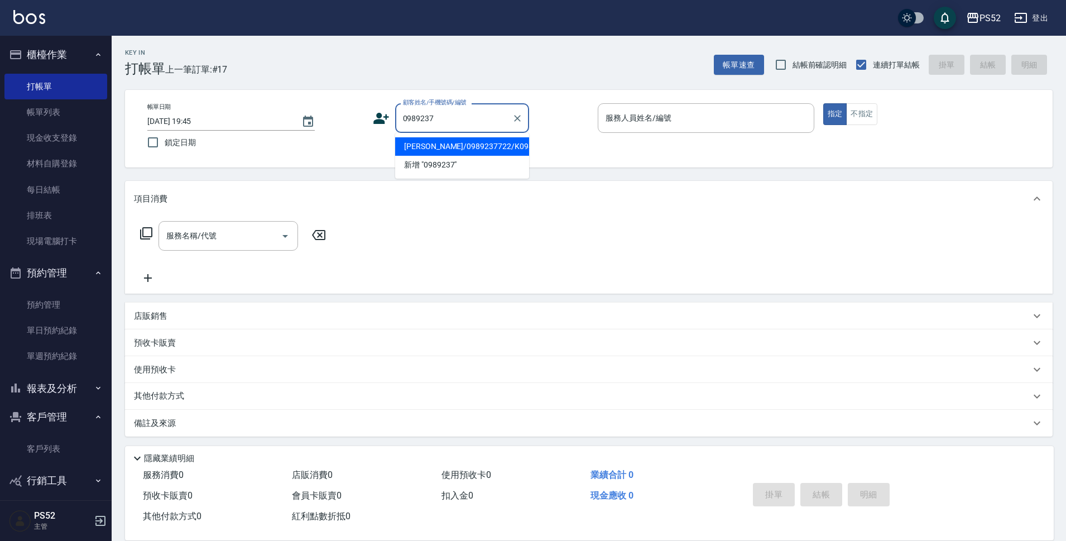
type input "[PERSON_NAME]/0989237722/K0989237722"
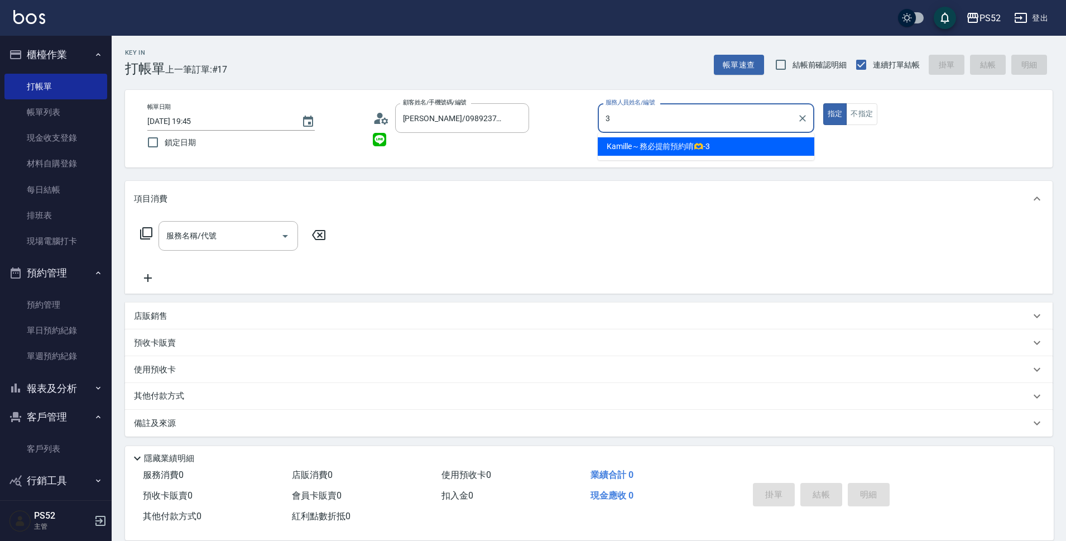
type input "Kamille～務必提前預約唷🫶-3"
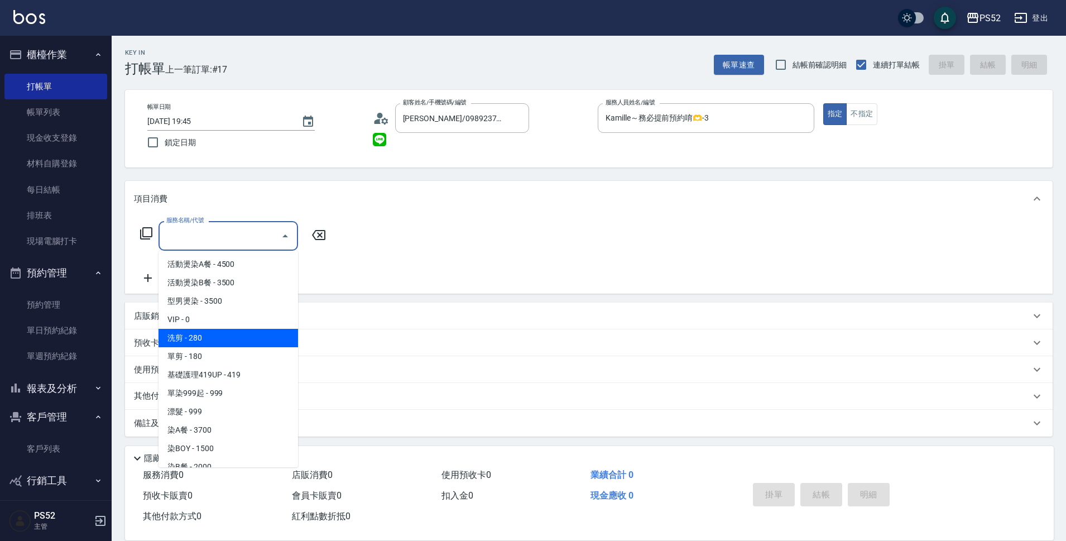
type input "洗剪(C1)"
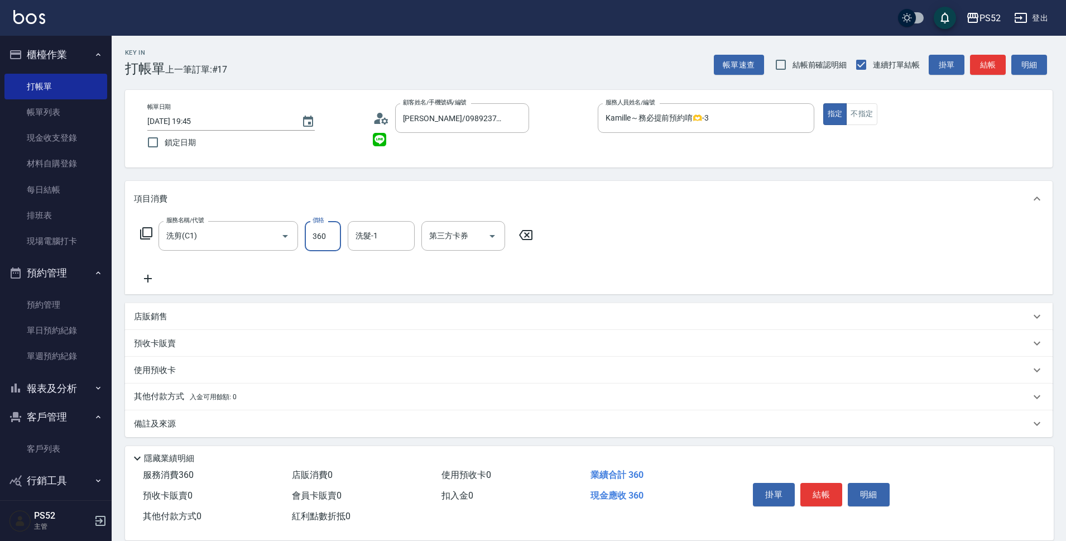
type input "360"
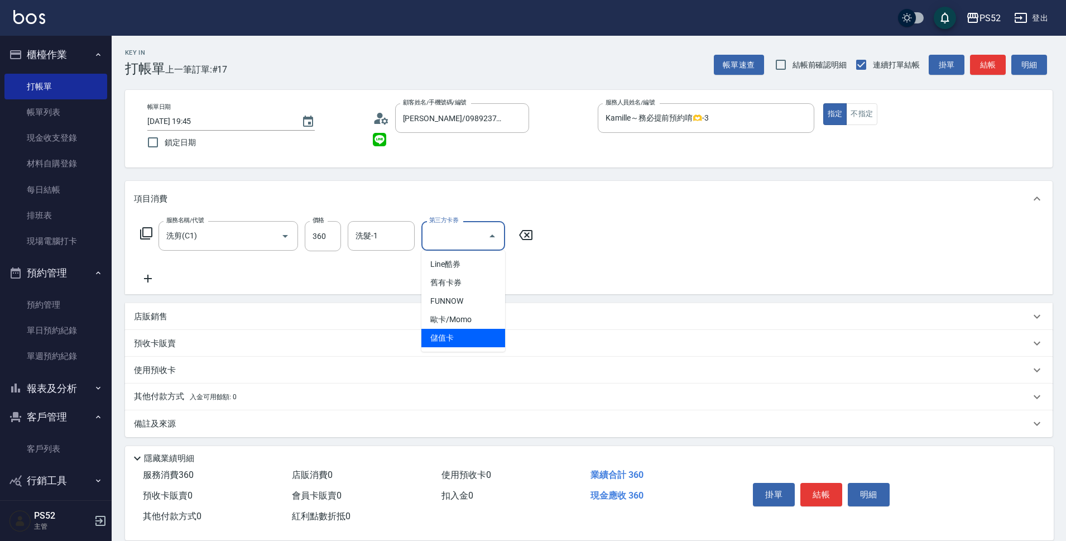
type input "儲值卡"
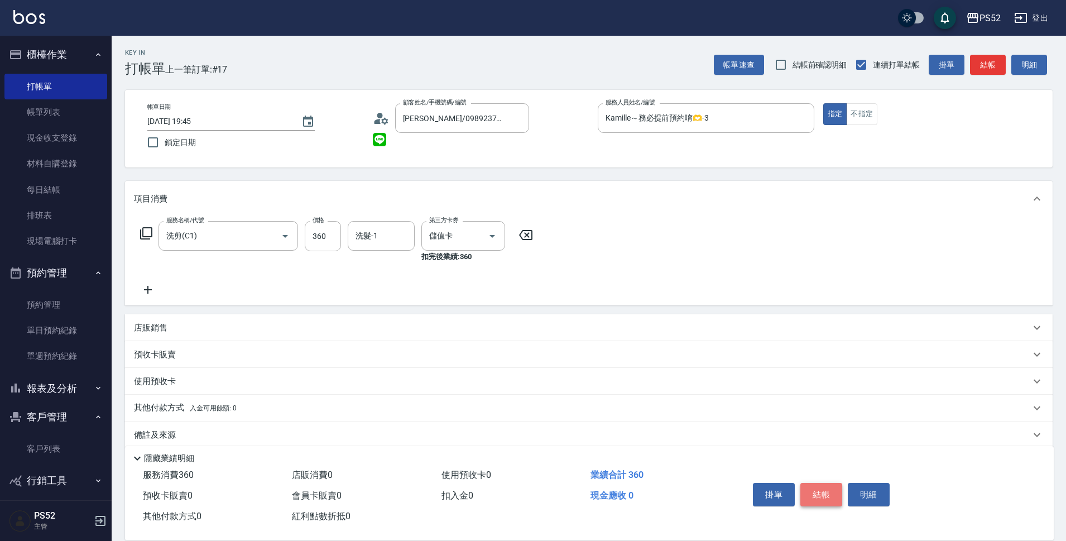
click at [808, 491] on button "結帳" at bounding box center [822, 494] width 42 height 23
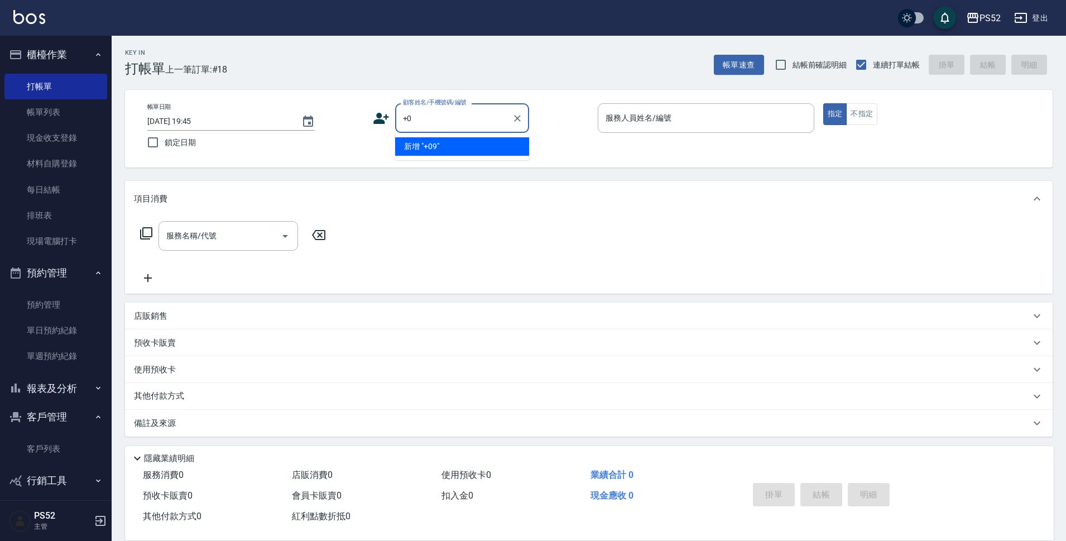
type input "+"
type input "[PERSON_NAME]/0919085770/K0919085770"
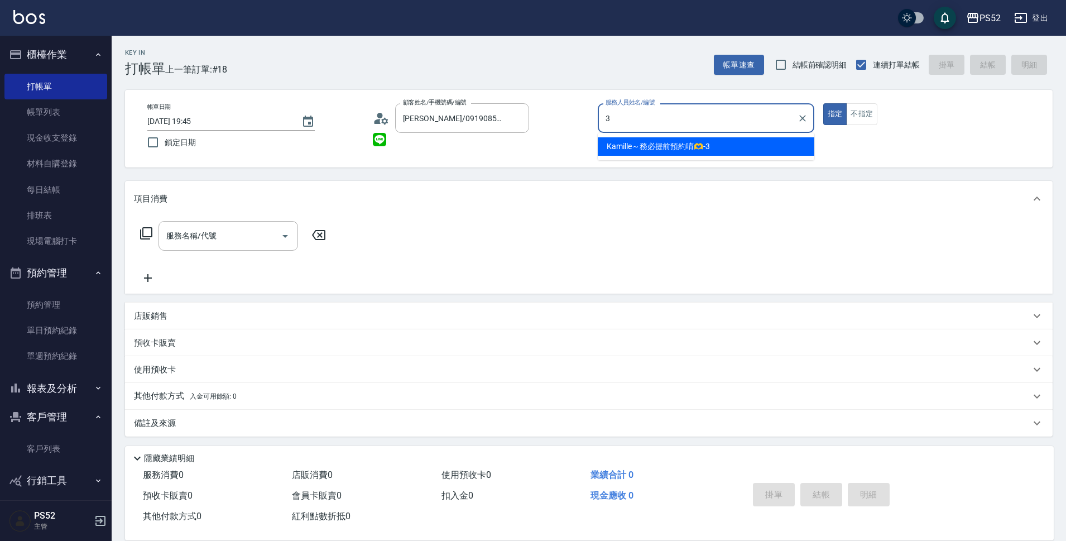
type input "Kamille～務必提前預約唷🫶-3"
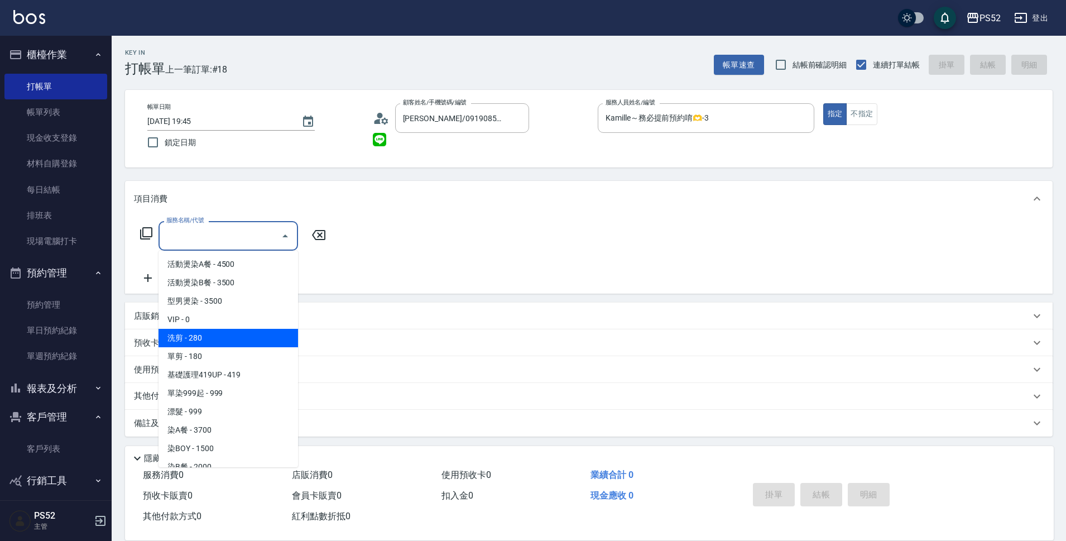
type input "洗剪(C1)"
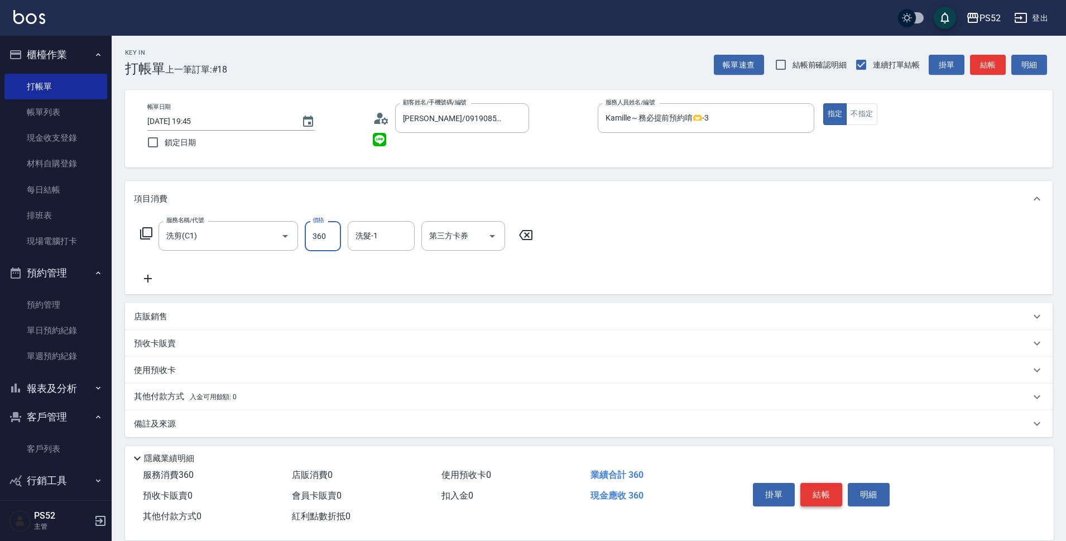
type input "360"
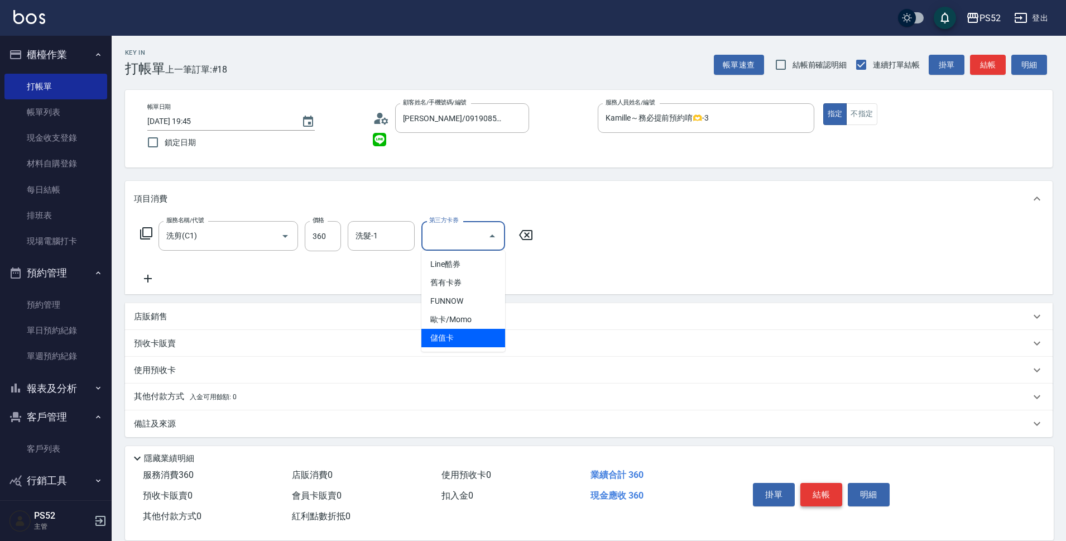
type input "儲值卡"
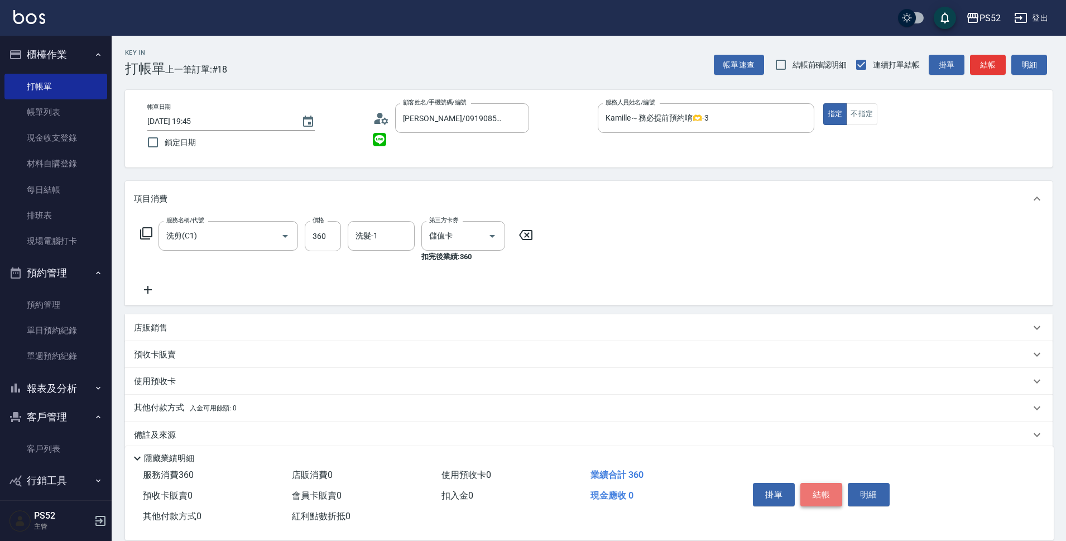
click at [808, 491] on button "結帳" at bounding box center [822, 494] width 42 height 23
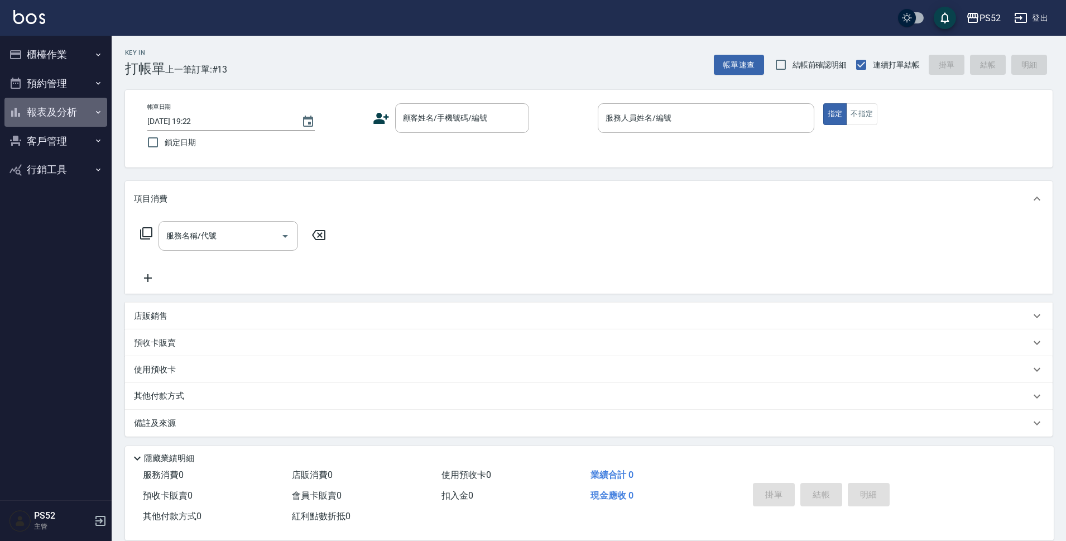
click at [66, 110] on button "報表及分析" at bounding box center [55, 112] width 103 height 29
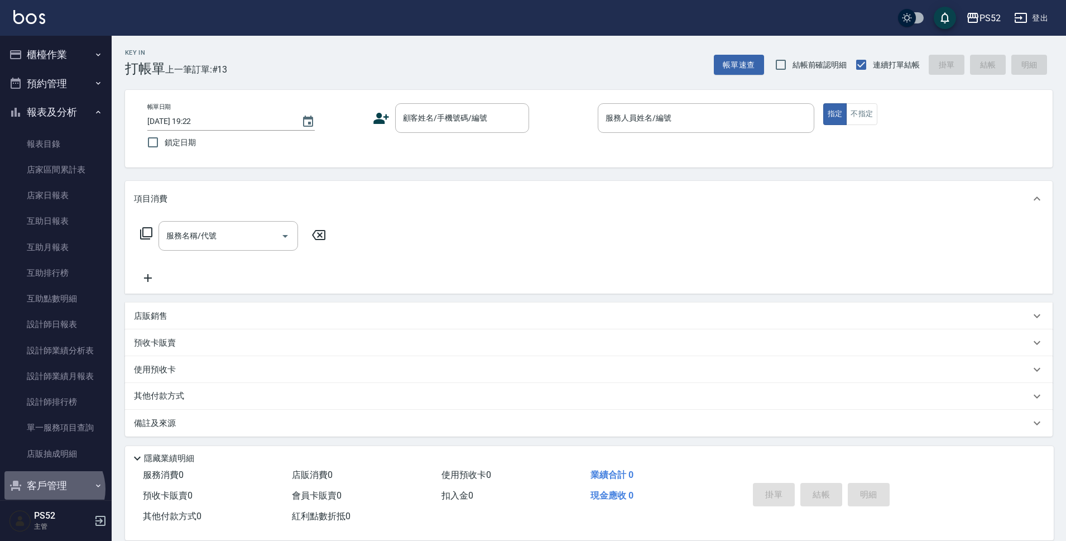
click at [52, 489] on button "客戶管理" at bounding box center [55, 485] width 103 height 29
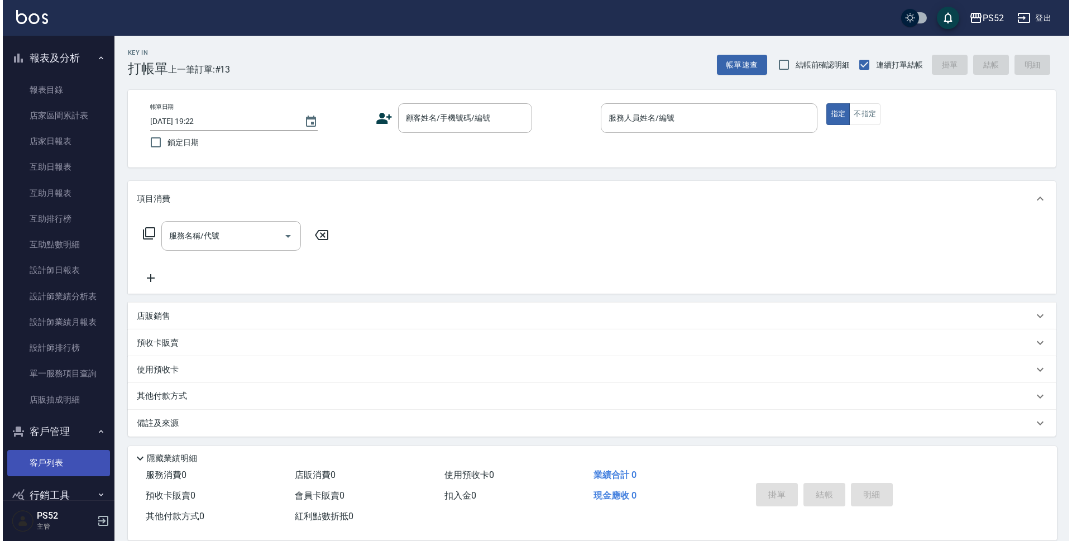
scroll to position [56, 0]
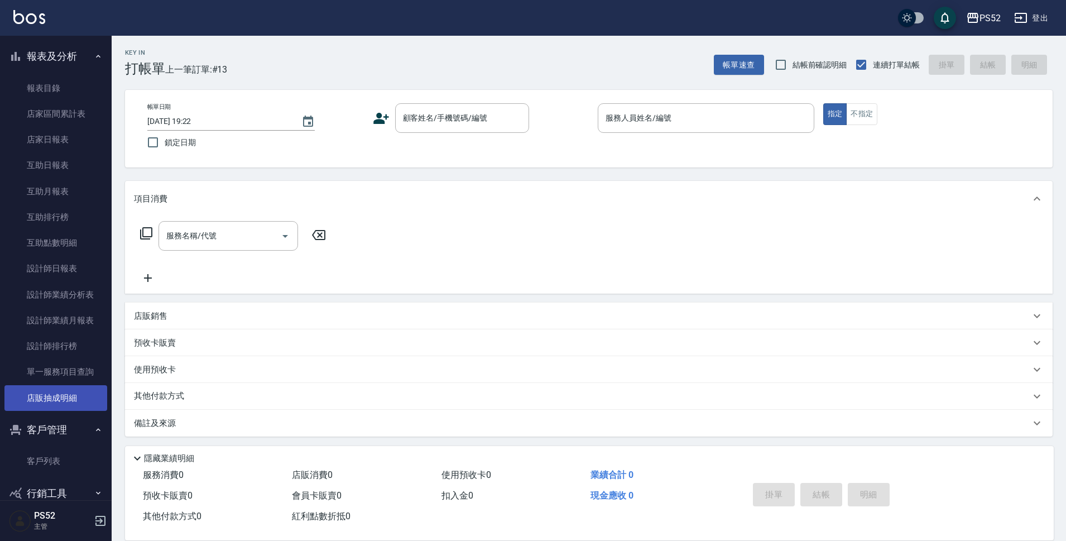
click at [59, 457] on link "客戶列表" at bounding box center [55, 461] width 103 height 26
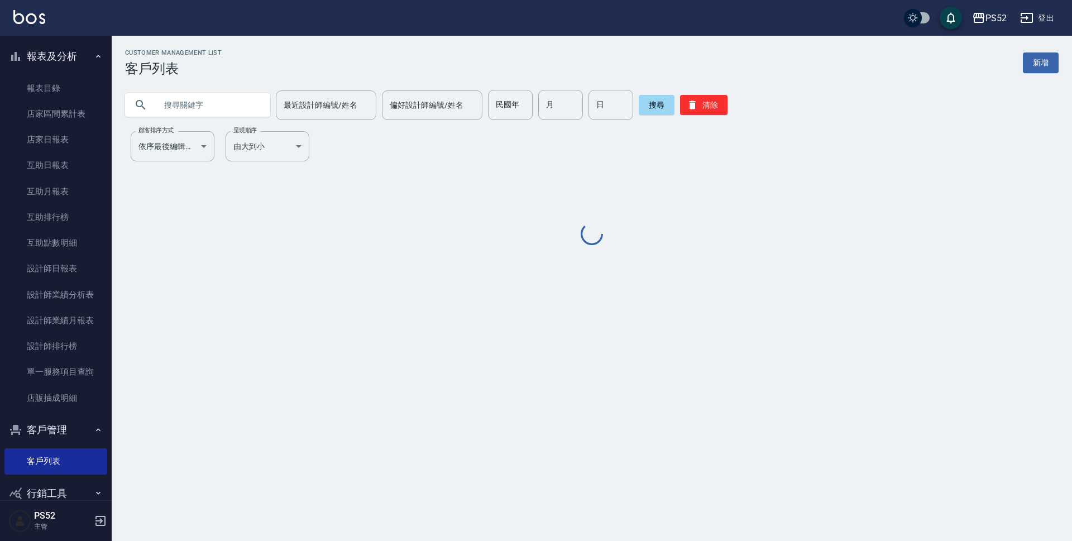
click at [242, 106] on input "text" at bounding box center [208, 105] width 105 height 30
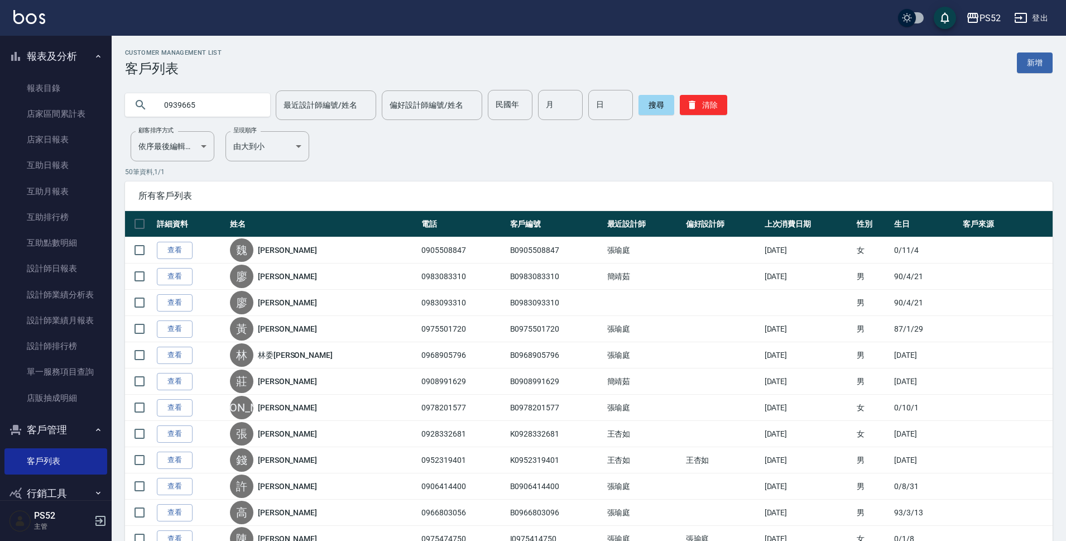
type input "0939665"
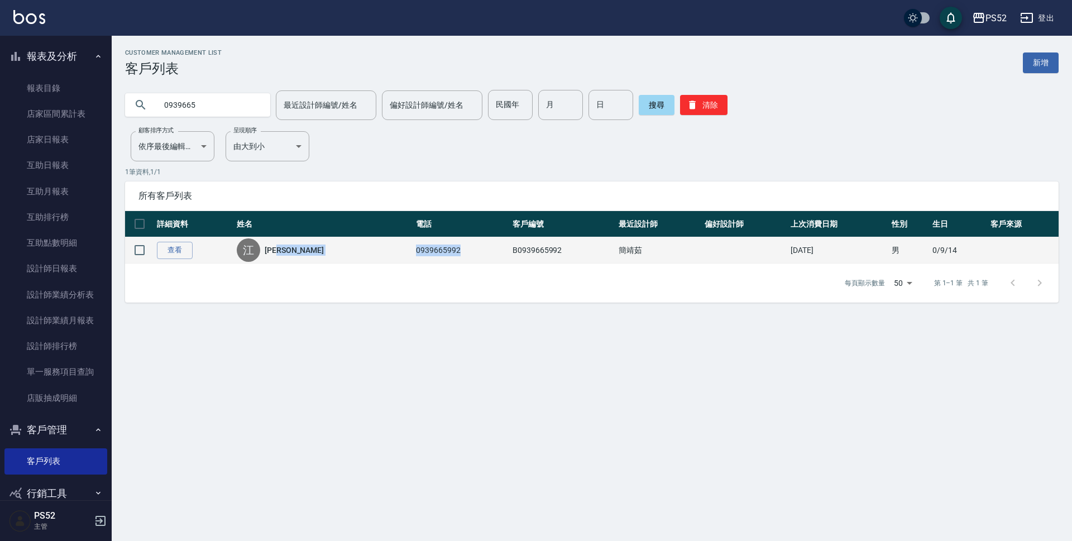
drag, startPoint x: 358, startPoint y: 250, endPoint x: 415, endPoint y: 251, distance: 56.4
click at [415, 251] on tr "查看 江 江育騰 0939665992 B0939665992 簡靖茹 2025/08/07 男 0/9/14" at bounding box center [592, 250] width 934 height 26
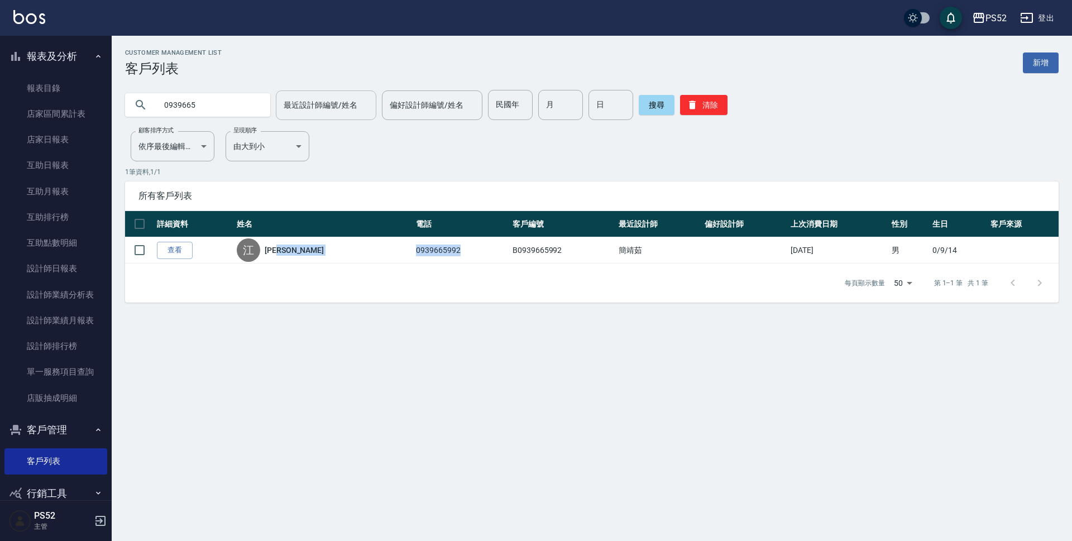
copy tr "江育騰 0939665992"
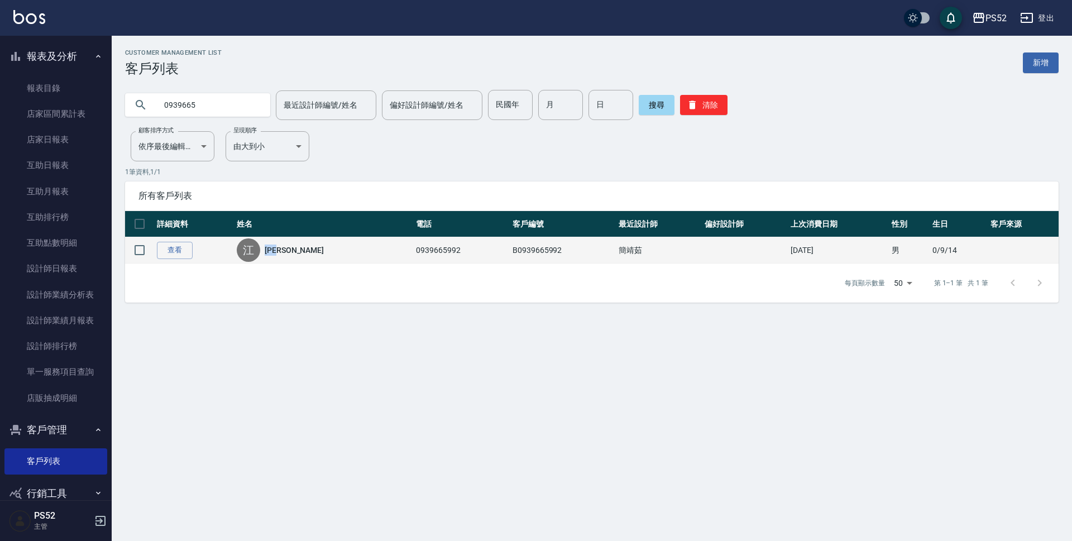
drag, startPoint x: 269, startPoint y: 247, endPoint x: 292, endPoint y: 251, distance: 23.2
click at [292, 251] on div "江 江育騰" at bounding box center [324, 249] width 174 height 23
copy link "江育騰"
